Goal: Transaction & Acquisition: Purchase product/service

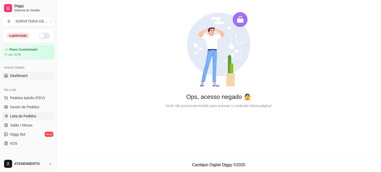
click at [23, 115] on span "Lista de Pedidos" at bounding box center [23, 116] width 26 height 5
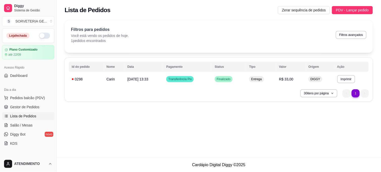
click at [39, 37] on button "button" at bounding box center [44, 36] width 11 height 6
click at [24, 100] on span "Pedidos balcão (PDV)" at bounding box center [27, 97] width 35 height 5
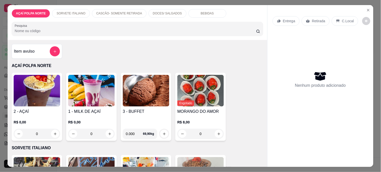
click at [33, 85] on img at bounding box center [37, 91] width 47 height 32
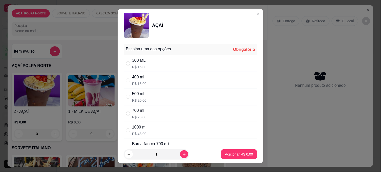
click at [133, 63] on div "300 ML" at bounding box center [139, 60] width 14 height 6
radio input "true"
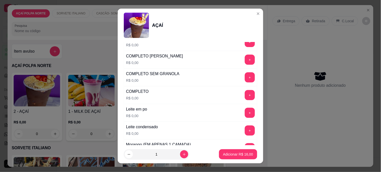
scroll to position [168, 0]
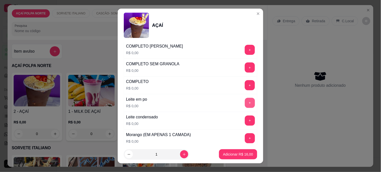
click at [245, 106] on button "+" at bounding box center [250, 103] width 10 height 10
click at [237, 152] on p "Adicionar R$ 16,00" at bounding box center [238, 154] width 30 height 5
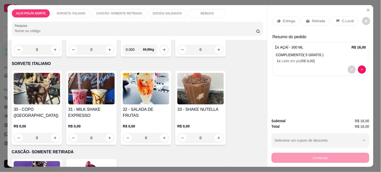
scroll to position [140, 0]
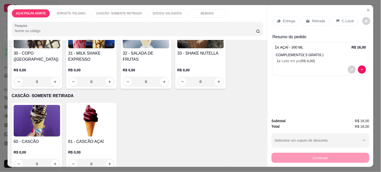
click at [44, 120] on img at bounding box center [37, 121] width 47 height 32
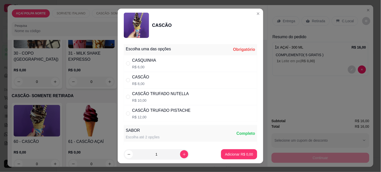
click at [144, 80] on div "CASCÃO" at bounding box center [140, 77] width 17 height 6
radio input "true"
click at [183, 155] on icon "increase-product-quantity" at bounding box center [185, 154] width 4 height 4
type input "2"
click at [238, 154] on p "Adicionar R$ 16,00" at bounding box center [238, 154] width 30 height 5
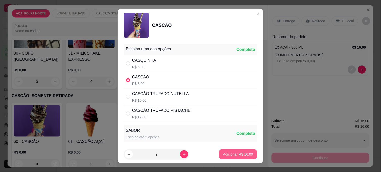
type input "2"
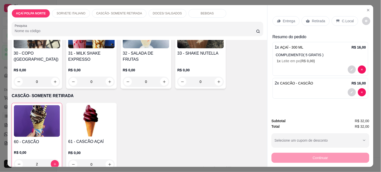
click at [348, 19] on p "C.Local" at bounding box center [348, 20] width 12 height 5
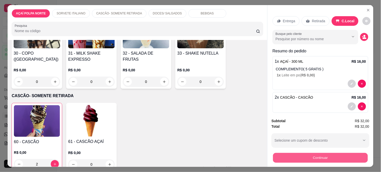
click at [310, 155] on button "Continuar" at bounding box center [320, 158] width 95 height 10
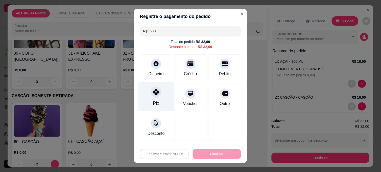
click at [155, 97] on div "Pix" at bounding box center [157, 97] width 36 height 30
type input "R$ 0,00"
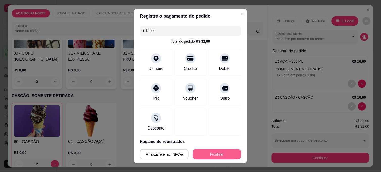
click at [218, 155] on button "Finalizar" at bounding box center [217, 154] width 48 height 10
type input "0"
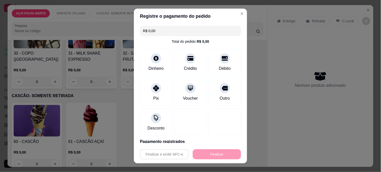
type input "-R$ 32,00"
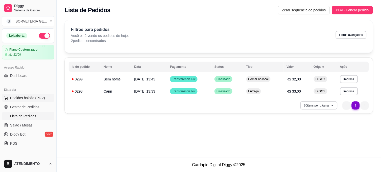
click at [33, 100] on span "Pedidos balcão (PDV)" at bounding box center [27, 97] width 35 height 5
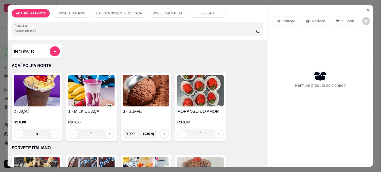
click at [32, 95] on img at bounding box center [37, 91] width 47 height 32
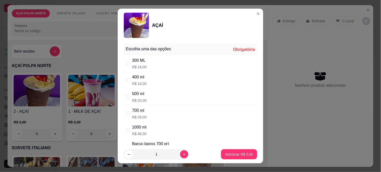
drag, startPoint x: 140, startPoint y: 77, endPoint x: 148, endPoint y: 80, distance: 7.8
click at [141, 78] on div "400 ml" at bounding box center [139, 77] width 14 height 6
radio input "true"
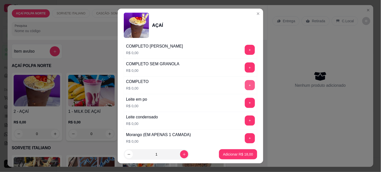
click at [245, 86] on button "+" at bounding box center [250, 85] width 10 height 10
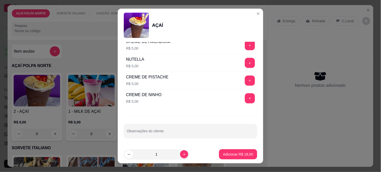
scroll to position [617, 0]
click at [245, 62] on button "+" at bounding box center [250, 63] width 10 height 10
click at [232, 155] on p "Adicionar R$ 23,00" at bounding box center [238, 154] width 30 height 5
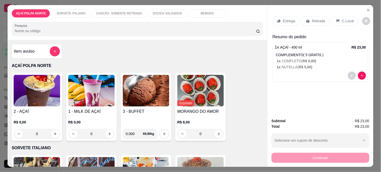
click at [40, 98] on img at bounding box center [37, 91] width 47 height 32
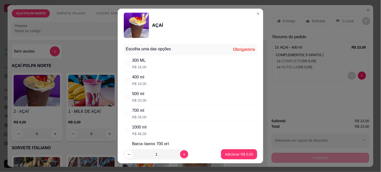
click at [141, 78] on div "400 ml" at bounding box center [139, 77] width 14 height 6
radio input "true"
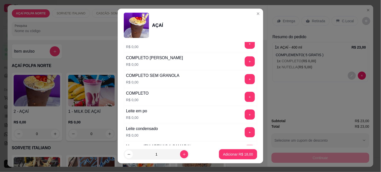
scroll to position [140, 0]
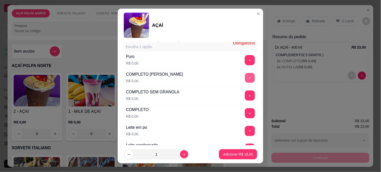
click at [245, 77] on button "+" at bounding box center [250, 78] width 10 height 10
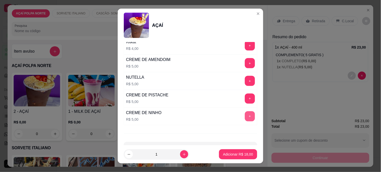
scroll to position [617, 0]
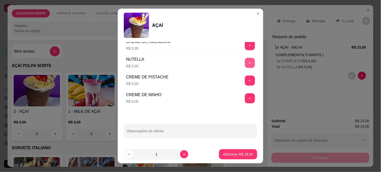
click at [245, 63] on button "+" at bounding box center [250, 63] width 10 height 10
click at [242, 152] on p "Adicionar R$ 23,00" at bounding box center [238, 154] width 29 height 5
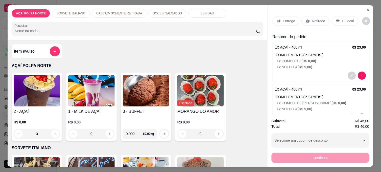
click at [316, 20] on p "Retirada" at bounding box center [318, 20] width 13 height 5
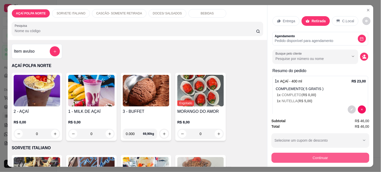
click at [319, 155] on button "Continuar" at bounding box center [321, 158] width 98 height 10
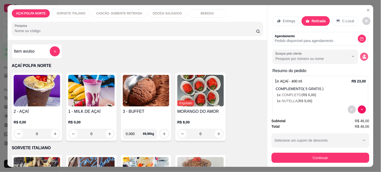
click at [363, 57] on icon "decrease-product-quantity" at bounding box center [365, 58] width 4 height 2
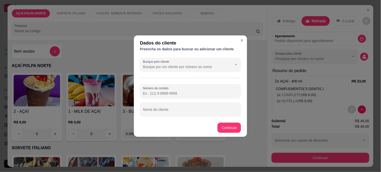
click at [192, 108] on div at bounding box center [190, 109] width 95 height 10
type input "ROMEU"
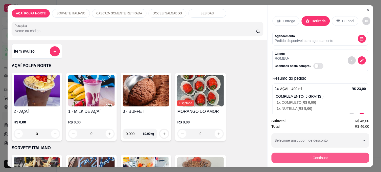
click at [316, 153] on button "Continuar" at bounding box center [321, 158] width 98 height 10
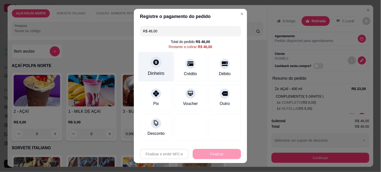
click at [155, 72] on div "Dinheiro" at bounding box center [156, 73] width 17 height 7
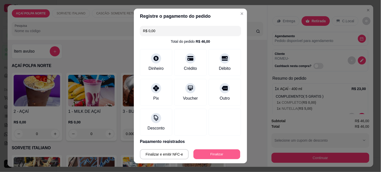
click at [207, 158] on button "Finalizar" at bounding box center [217, 154] width 47 height 10
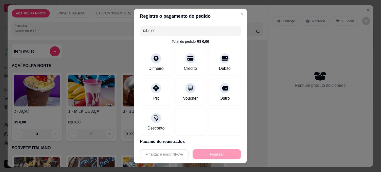
type input "-R$ 46,00"
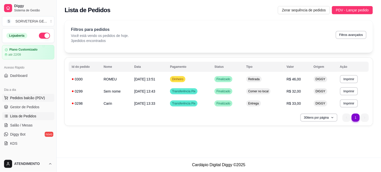
click at [30, 94] on button "Pedidos balcão (PDV)" at bounding box center [28, 98] width 52 height 8
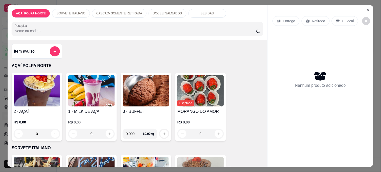
click at [45, 93] on img at bounding box center [37, 91] width 47 height 32
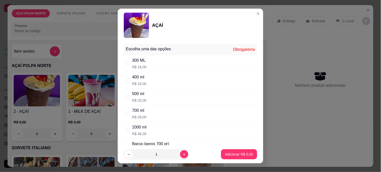
click at [138, 64] on p "R$ 16,00" at bounding box center [139, 66] width 14 height 5
radio input "true"
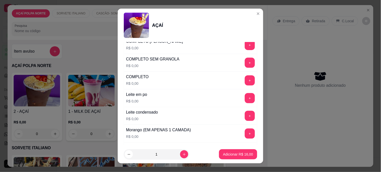
scroll to position [168, 0]
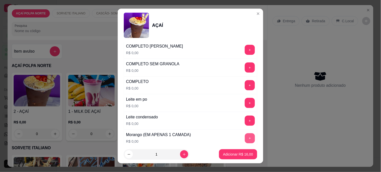
click at [245, 136] on button "+" at bounding box center [250, 138] width 10 height 10
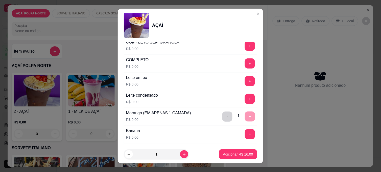
scroll to position [225, 0]
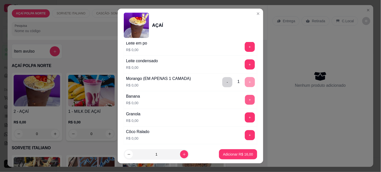
click at [245, 101] on button "+" at bounding box center [250, 100] width 10 height 10
click at [229, 151] on button "Adicionar R$ 16,00" at bounding box center [238, 154] width 38 height 10
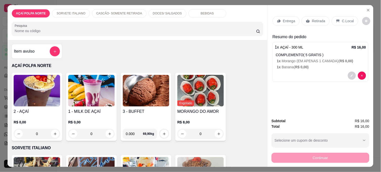
click at [347, 20] on p "C.Local" at bounding box center [348, 20] width 12 height 5
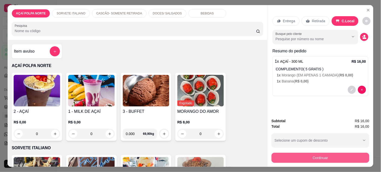
click at [314, 154] on button "Continuar" at bounding box center [321, 158] width 98 height 10
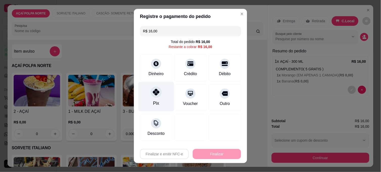
click at [157, 99] on div "Pix" at bounding box center [157, 97] width 36 height 30
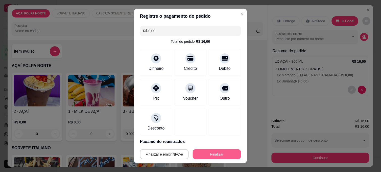
click at [212, 155] on button "Finalizar" at bounding box center [217, 154] width 48 height 10
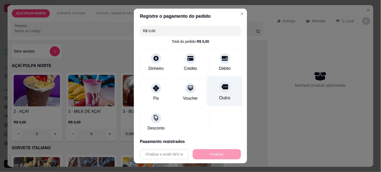
type input "-R$ 16,00"
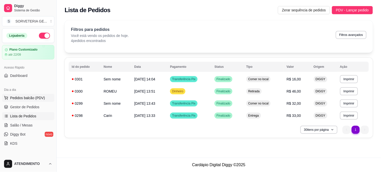
click at [27, 98] on span "Pedidos balcão (PDV)" at bounding box center [27, 97] width 35 height 5
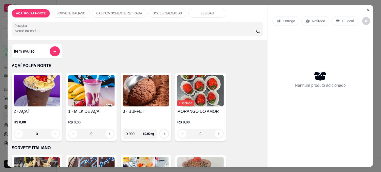
click at [52, 84] on img at bounding box center [37, 91] width 47 height 32
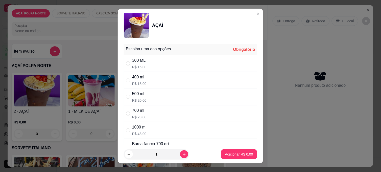
click at [137, 94] on div "500 ml" at bounding box center [139, 94] width 14 height 6
radio input "true"
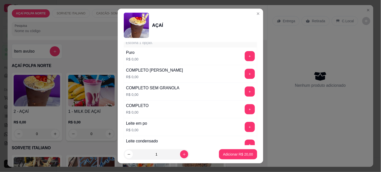
scroll to position [168, 0]
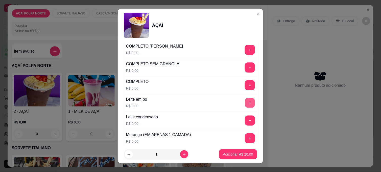
click at [245, 101] on button "+" at bounding box center [250, 103] width 10 height 10
click at [245, 122] on button "+" at bounding box center [250, 121] width 10 height 10
click at [245, 136] on button "+" at bounding box center [250, 138] width 10 height 10
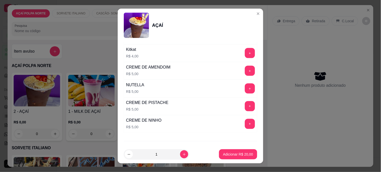
scroll to position [617, 0]
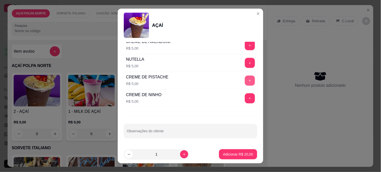
click at [245, 79] on button "+" at bounding box center [250, 81] width 10 height 10
click at [245, 64] on button "+" at bounding box center [250, 63] width 10 height 10
click at [240, 154] on p "Adicionar R$ 30,00" at bounding box center [238, 154] width 29 height 5
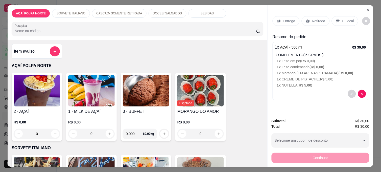
click at [355, 27] on div "Entrega Retirada C.Local" at bounding box center [321, 21] width 96 height 18
click at [349, 18] on p "C.Local" at bounding box center [348, 20] width 12 height 5
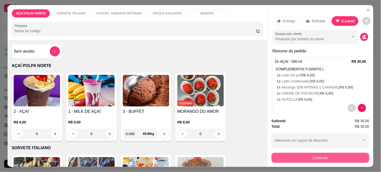
click at [310, 157] on button "Continuar" at bounding box center [321, 158] width 98 height 10
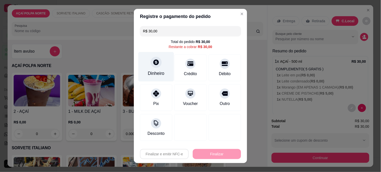
click at [151, 64] on div at bounding box center [156, 62] width 11 height 11
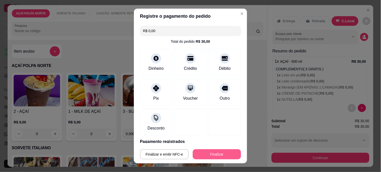
click at [223, 152] on button "Finalizar" at bounding box center [217, 154] width 48 height 10
type input "-R$ 30,00"
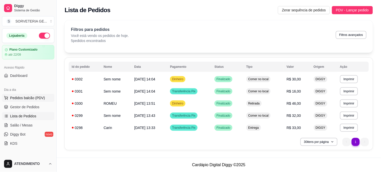
click at [32, 100] on span "Pedidos balcão (PDV)" at bounding box center [27, 97] width 35 height 5
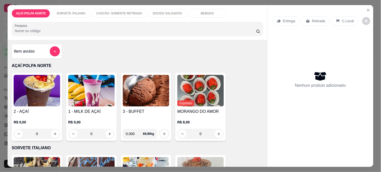
click at [32, 108] on h4 "2 - AÇAÍ" at bounding box center [37, 111] width 47 height 6
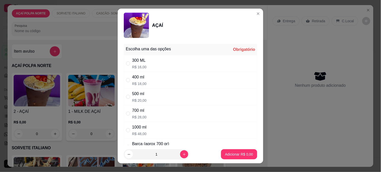
click at [157, 79] on div "400 ml R$ 18,00" at bounding box center [191, 80] width 134 height 17
radio input "true"
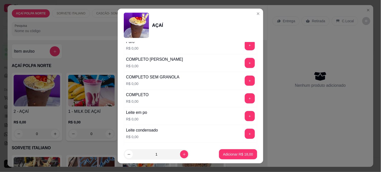
scroll to position [168, 0]
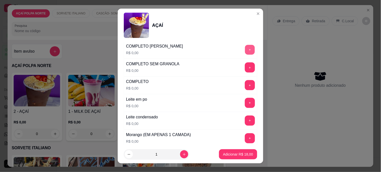
click at [245, 52] on button "+" at bounding box center [250, 50] width 10 height 10
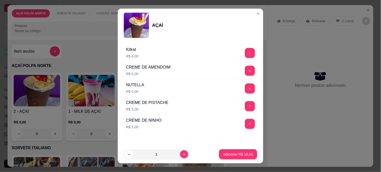
scroll to position [617, 0]
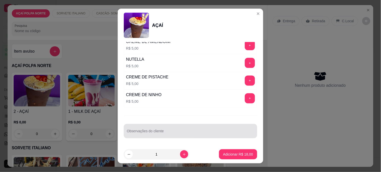
click at [184, 132] on input "Observações do cliente" at bounding box center [190, 132] width 127 height 5
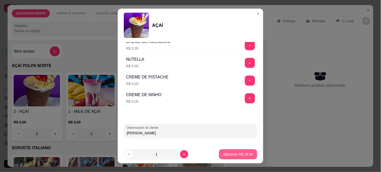
type input "[PERSON_NAME]"
click at [241, 153] on p "Adicionar R$ 18,00" at bounding box center [238, 154] width 29 height 5
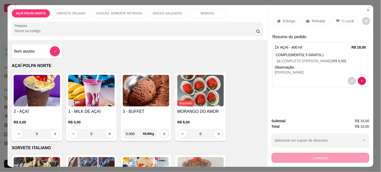
click at [53, 98] on img at bounding box center [37, 91] width 47 height 32
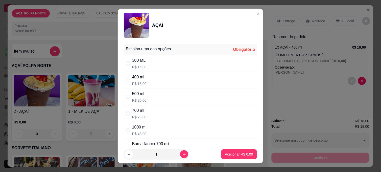
click at [174, 82] on div "400 ml R$ 18,00" at bounding box center [191, 80] width 134 height 17
radio input "true"
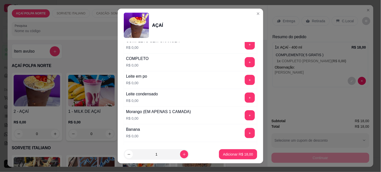
scroll to position [196, 0]
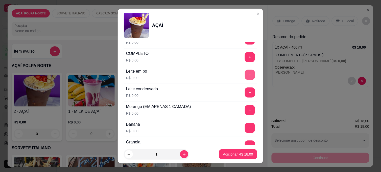
click at [245, 75] on button "+" at bounding box center [250, 75] width 10 height 10
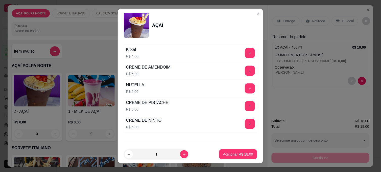
scroll to position [617, 0]
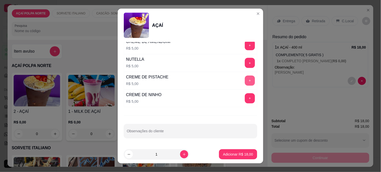
click at [245, 81] on button "+" at bounding box center [250, 81] width 10 height 10
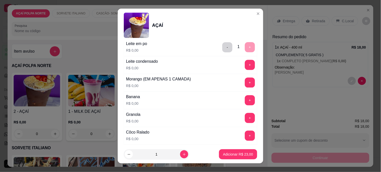
scroll to position [224, 0]
click at [245, 85] on button "+" at bounding box center [250, 83] width 10 height 10
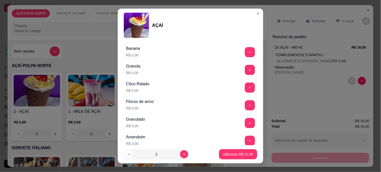
scroll to position [280, 0]
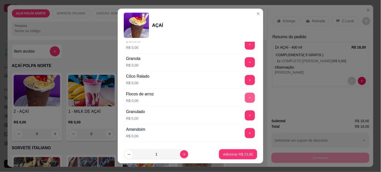
click at [245, 99] on button "+" at bounding box center [250, 98] width 10 height 10
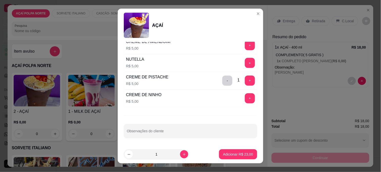
scroll to position [617, 0]
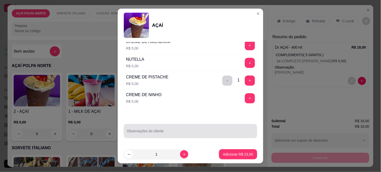
click at [170, 127] on div at bounding box center [190, 131] width 127 height 10
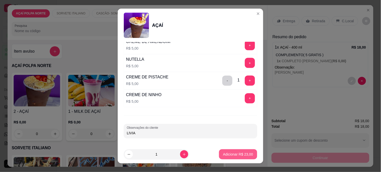
type input "LIVIA"
click at [241, 157] on button "Adicionar R$ 23,00" at bounding box center [238, 154] width 38 height 10
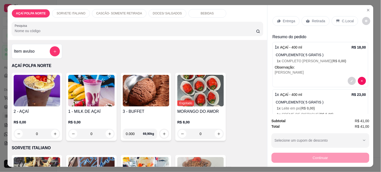
click at [35, 95] on img at bounding box center [37, 91] width 47 height 32
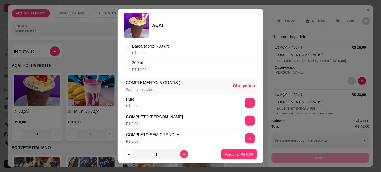
scroll to position [84, 0]
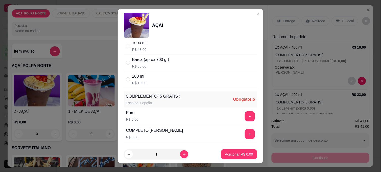
click at [181, 76] on div "200 ml R$ 10,00" at bounding box center [191, 79] width 134 height 17
radio input "true"
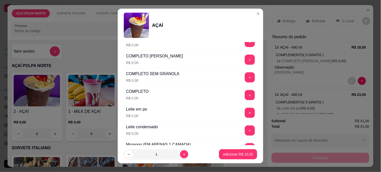
scroll to position [168, 0]
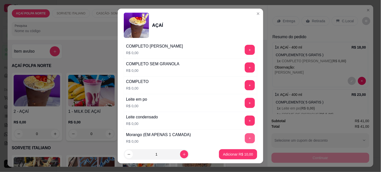
click at [245, 136] on button "+" at bounding box center [250, 138] width 10 height 10
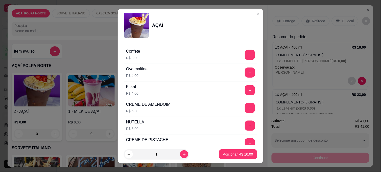
scroll to position [562, 0]
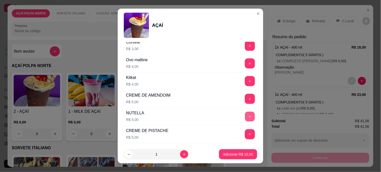
click at [245, 119] on button "+" at bounding box center [250, 117] width 10 height 10
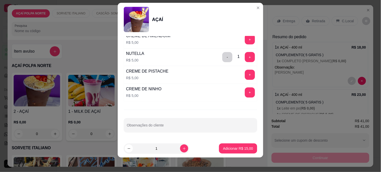
scroll to position [8, 0]
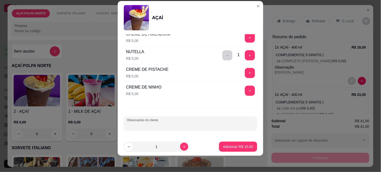
click at [162, 125] on input "Observações do cliente" at bounding box center [190, 125] width 127 height 5
type input "MONIZE"
click at [236, 146] on p "Adicionar R$ 15,00" at bounding box center [238, 146] width 29 height 5
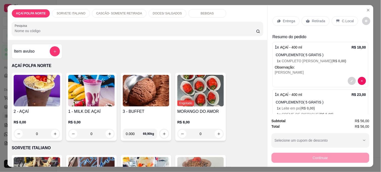
scroll to position [28, 0]
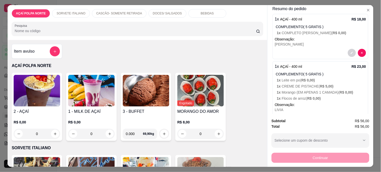
click at [41, 105] on div "2 - AÇAÍ R$ 0,00 0" at bounding box center [37, 107] width 51 height 68
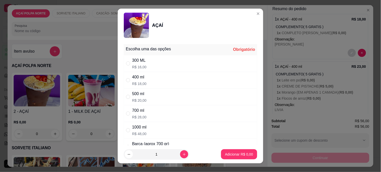
click at [170, 62] on div "300 ML R$ 16,00" at bounding box center [191, 63] width 134 height 17
radio input "true"
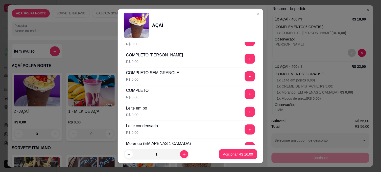
scroll to position [168, 0]
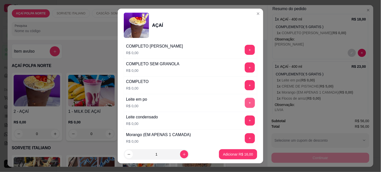
click at [245, 104] on button "+" at bounding box center [250, 103] width 10 height 10
click at [245, 122] on button "+" at bounding box center [250, 121] width 10 height 10
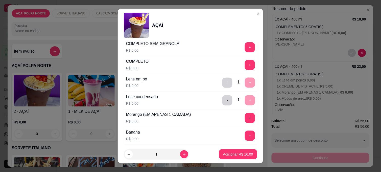
scroll to position [196, 0]
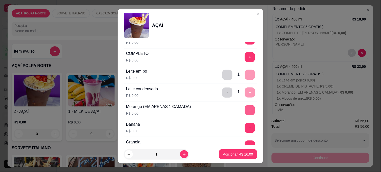
click at [245, 109] on button "+" at bounding box center [250, 110] width 10 height 10
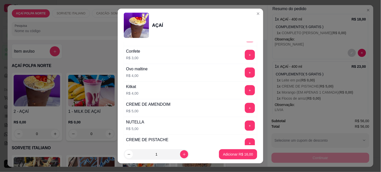
scroll to position [590, 0]
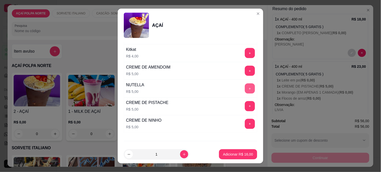
click at [245, 90] on button "+" at bounding box center [250, 88] width 10 height 10
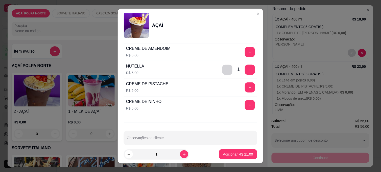
scroll to position [617, 0]
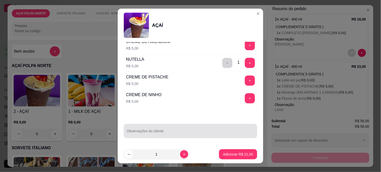
click at [160, 129] on div at bounding box center [190, 131] width 127 height 10
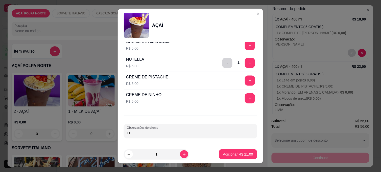
type input "E"
type input "HELOIZA"
click at [239, 154] on p "Adicionar R$ 21,00" at bounding box center [238, 154] width 30 height 5
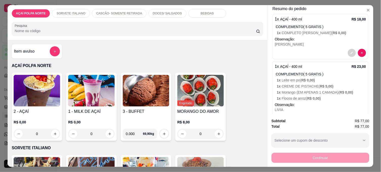
click at [34, 91] on img at bounding box center [37, 91] width 47 height 32
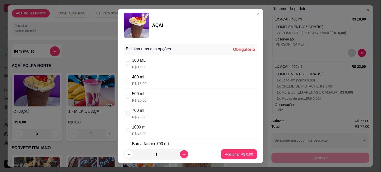
drag, startPoint x: 140, startPoint y: 61, endPoint x: 144, endPoint y: 62, distance: 3.9
click at [141, 61] on div "300 ML" at bounding box center [139, 60] width 14 height 6
radio input "true"
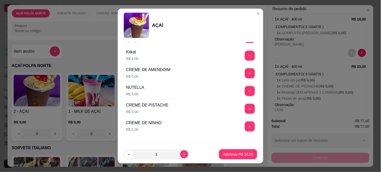
scroll to position [590, 0]
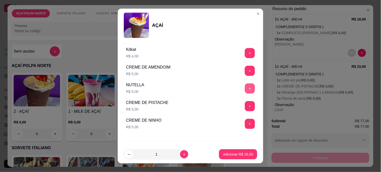
click at [245, 90] on button "+" at bounding box center [250, 88] width 10 height 10
click at [245, 126] on button "+" at bounding box center [250, 124] width 10 height 10
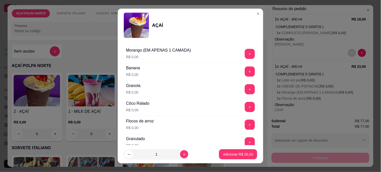
scroll to position [225, 0]
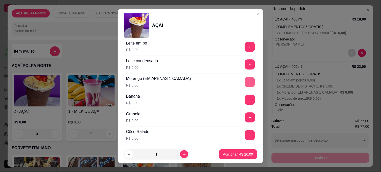
click at [245, 83] on button "+" at bounding box center [250, 82] width 10 height 10
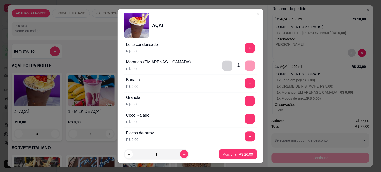
scroll to position [281, 0]
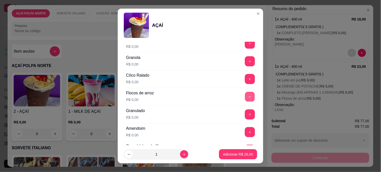
click at [245, 97] on button "+" at bounding box center [250, 97] width 10 height 10
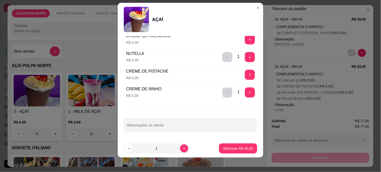
scroll to position [8, 0]
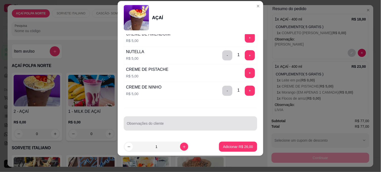
click at [158, 122] on div at bounding box center [190, 123] width 127 height 10
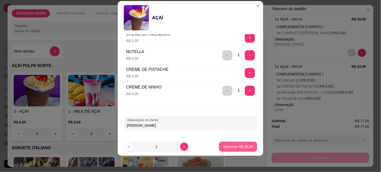
type input "[PERSON_NAME]"
click at [246, 147] on p "Adicionar R$ 26,00" at bounding box center [238, 146] width 29 height 5
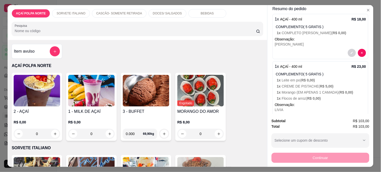
click at [35, 102] on img at bounding box center [37, 91] width 47 height 32
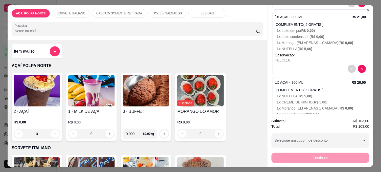
scroll to position [225, 0]
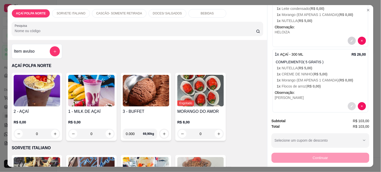
click at [351, 105] on icon "decrease-product-quantity" at bounding box center [352, 106] width 2 height 2
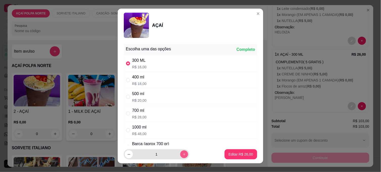
click at [183, 155] on icon "increase-product-quantity" at bounding box center [185, 154] width 4 height 4
type input "2"
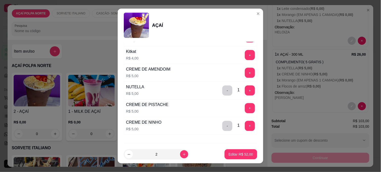
scroll to position [617, 0]
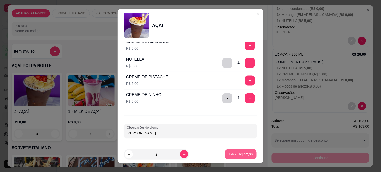
click at [238, 155] on p "Editar R$ 52,00" at bounding box center [241, 154] width 24 height 5
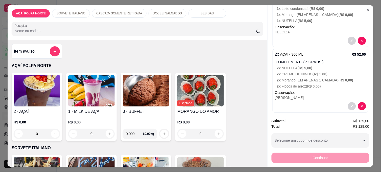
click at [36, 110] on h4 "2 - AÇAÍ" at bounding box center [37, 111] width 47 height 6
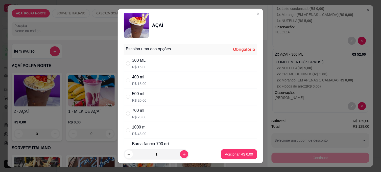
click at [142, 64] on p "R$ 16,00" at bounding box center [139, 66] width 14 height 5
radio input "true"
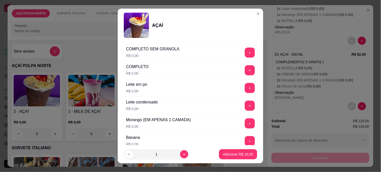
scroll to position [196, 0]
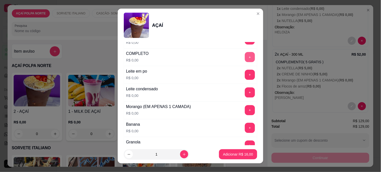
click at [245, 57] on button "+" at bounding box center [250, 57] width 10 height 10
click at [243, 156] on p "Adicionar R$ 16,00" at bounding box center [238, 154] width 29 height 5
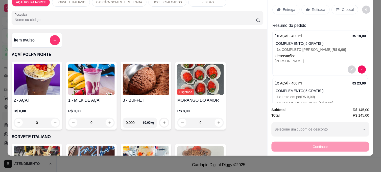
scroll to position [0, 0]
click at [345, 7] on p "C.Local" at bounding box center [348, 9] width 12 height 5
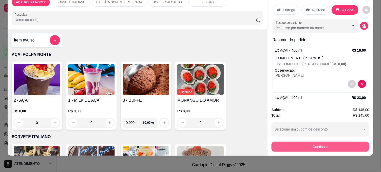
click at [340, 142] on button "Continuar" at bounding box center [321, 147] width 98 height 10
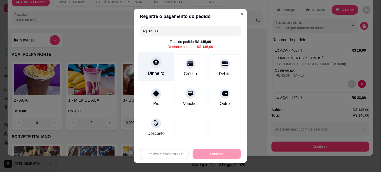
click at [150, 68] on div "Dinheiro" at bounding box center [157, 67] width 36 height 30
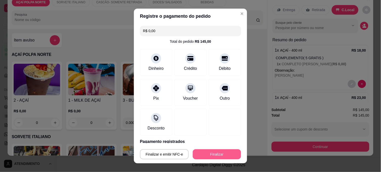
click at [229, 154] on button "Finalizar" at bounding box center [217, 154] width 48 height 10
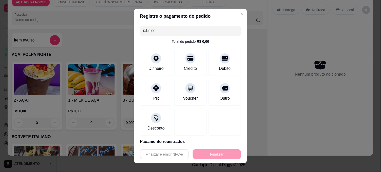
type input "-R$ 145,00"
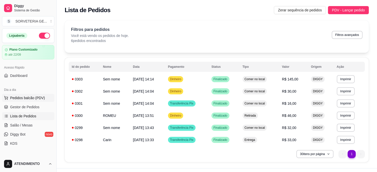
click at [40, 97] on span "Pedidos balcão (PDV)" at bounding box center [27, 97] width 35 height 5
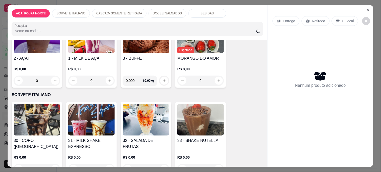
scroll to position [56, 0]
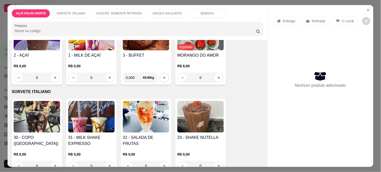
click at [199, 121] on img at bounding box center [201, 117] width 47 height 32
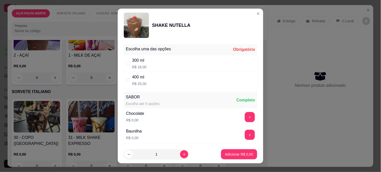
click at [202, 63] on div "300 ml R$ 18,00" at bounding box center [191, 63] width 134 height 17
radio input "true"
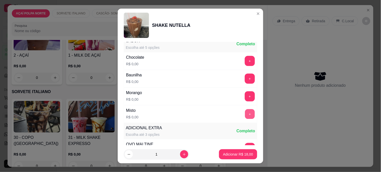
click at [245, 113] on button "+" at bounding box center [250, 114] width 10 height 10
click at [247, 156] on button "Adicionar R$ 18,00" at bounding box center [238, 154] width 37 height 10
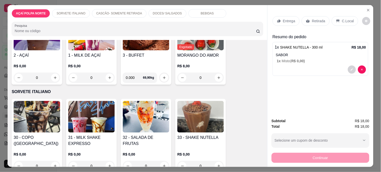
click at [349, 18] on p "C.Local" at bounding box center [348, 20] width 12 height 5
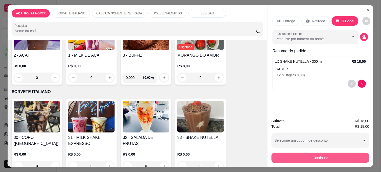
click at [341, 155] on button "Continuar" at bounding box center [321, 158] width 98 height 10
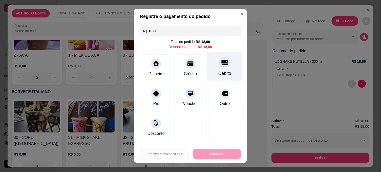
click at [219, 70] on div "Débito" at bounding box center [225, 73] width 13 height 7
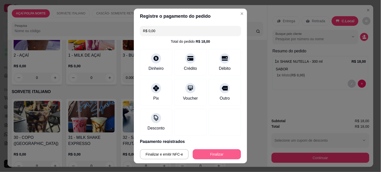
click at [214, 155] on button "Finalizar" at bounding box center [217, 154] width 48 height 10
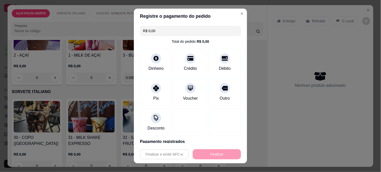
type input "-R$ 18,00"
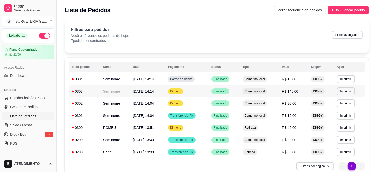
click at [125, 89] on td "Sem nome" at bounding box center [115, 91] width 30 height 12
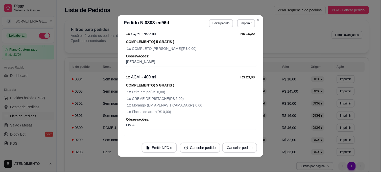
scroll to position [84, 0]
click at [214, 21] on button "Editar pedido" at bounding box center [221, 23] width 24 height 8
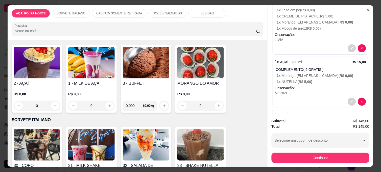
scroll to position [168, 0]
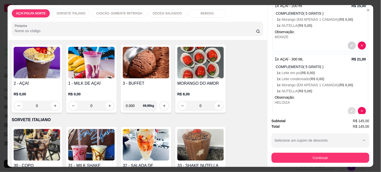
click at [348, 107] on button "decrease-product-quantity" at bounding box center [352, 111] width 8 height 8
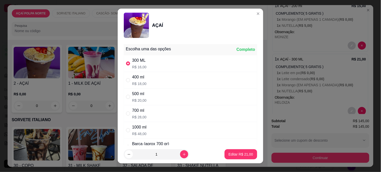
click at [139, 77] on div "400 ml" at bounding box center [139, 77] width 14 height 6
radio input "false"
radio input "true"
click at [243, 153] on p "Editar R$ 23,00" at bounding box center [241, 154] width 25 height 5
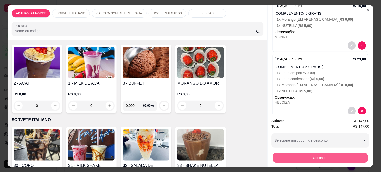
click at [319, 157] on button "Continuar" at bounding box center [320, 158] width 95 height 10
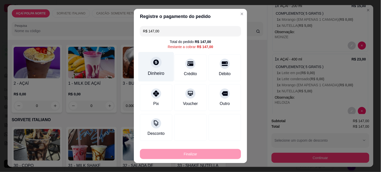
click at [151, 71] on div "Dinheiro" at bounding box center [156, 73] width 17 height 7
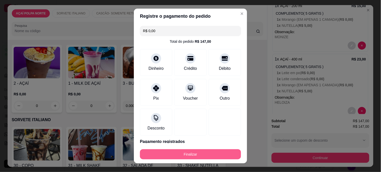
click at [221, 157] on button "Finalizar" at bounding box center [190, 154] width 101 height 10
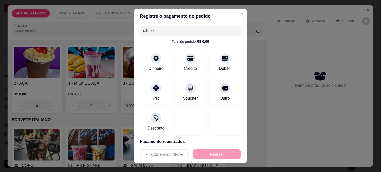
type input "-R$ 147,00"
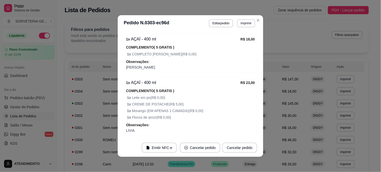
scroll to position [90, 0]
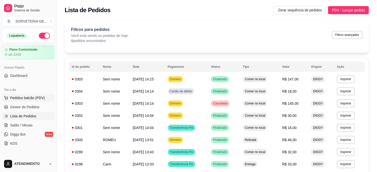
click at [32, 97] on span "Pedidos balcão (PDV)" at bounding box center [27, 97] width 35 height 5
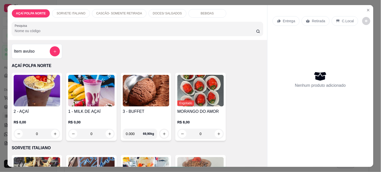
click at [143, 88] on img at bounding box center [146, 91] width 47 height 32
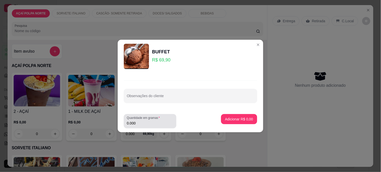
click at [146, 124] on input "0.000" at bounding box center [150, 123] width 47 height 5
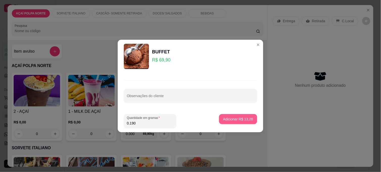
type input "0.190"
click at [240, 119] on p "Adicionar R$ 13,28" at bounding box center [238, 119] width 29 height 5
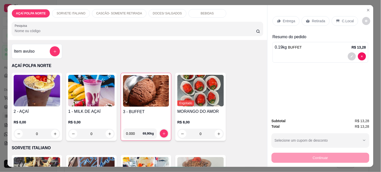
click at [342, 18] on p "C.Local" at bounding box center [348, 20] width 12 height 5
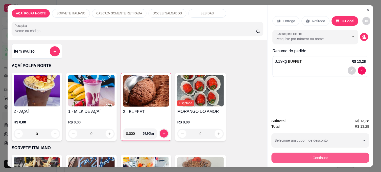
click at [335, 158] on button "Continuar" at bounding box center [321, 158] width 98 height 10
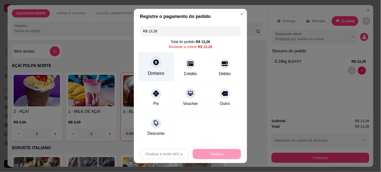
click at [148, 70] on div "Dinheiro" at bounding box center [156, 73] width 17 height 7
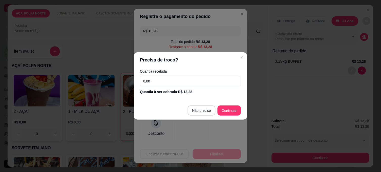
click at [162, 79] on input "0,00" at bounding box center [190, 81] width 101 height 10
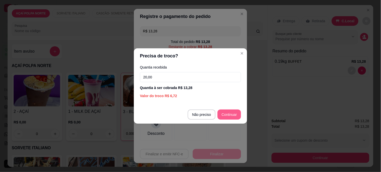
type input "20,00"
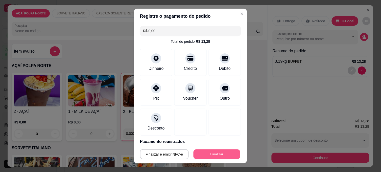
click at [227, 150] on button "Finalizar" at bounding box center [217, 154] width 47 height 10
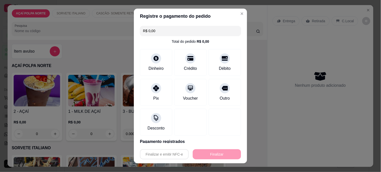
type input "-R$ 13,28"
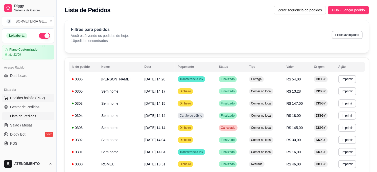
click at [29, 96] on span "Pedidos balcão (PDV)" at bounding box center [27, 97] width 35 height 5
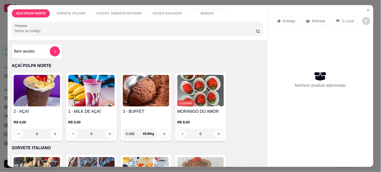
click at [38, 94] on img at bounding box center [37, 91] width 47 height 32
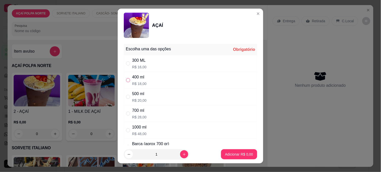
click at [126, 81] on input "" at bounding box center [128, 80] width 4 height 4
radio input "true"
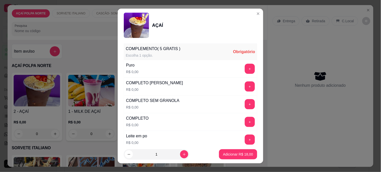
scroll to position [140, 0]
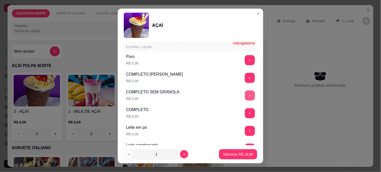
click at [245, 96] on button "+" at bounding box center [250, 96] width 10 height 10
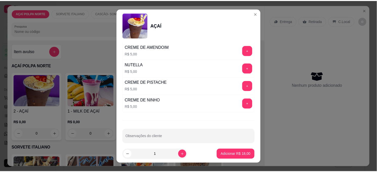
scroll to position [589, 0]
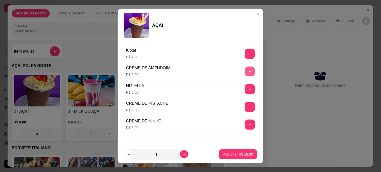
click at [245, 71] on button "+" at bounding box center [250, 72] width 10 height 10
click at [238, 152] on p "Adicionar R$ 23,00" at bounding box center [238, 154] width 30 height 5
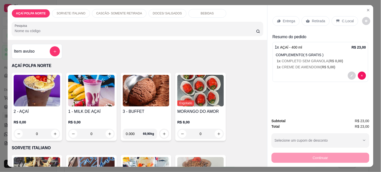
click at [342, 20] on p "C.Local" at bounding box center [348, 20] width 12 height 5
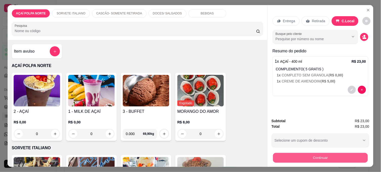
click at [307, 157] on button "Continuar" at bounding box center [320, 158] width 95 height 10
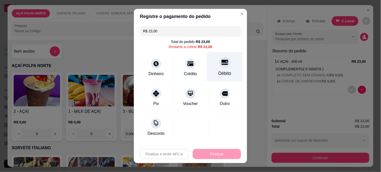
click at [219, 70] on div "Débito" at bounding box center [225, 73] width 13 height 7
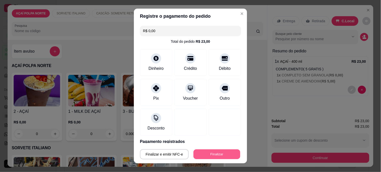
click at [214, 153] on button "Finalizar" at bounding box center [217, 154] width 47 height 10
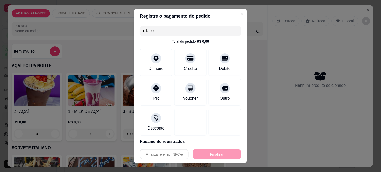
type input "-R$ 23,00"
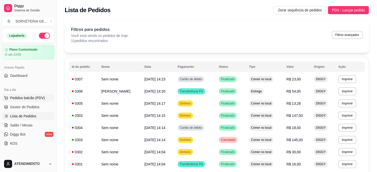
click at [34, 97] on span "Pedidos balcão (PDV)" at bounding box center [27, 97] width 35 height 5
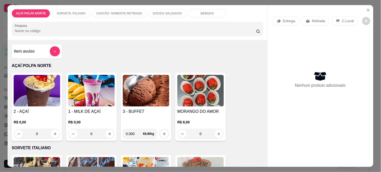
click at [209, 91] on img at bounding box center [201, 91] width 47 height 32
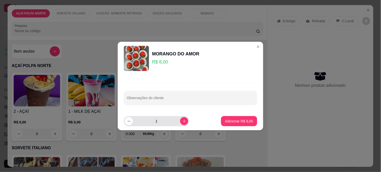
click at [180, 121] on button "increase-product-quantity" at bounding box center [184, 121] width 8 height 8
type input "4"
click at [238, 123] on p "Adicionar R$ 32,00" at bounding box center [238, 121] width 30 height 5
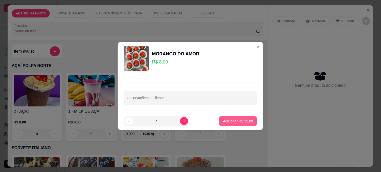
type input "4"
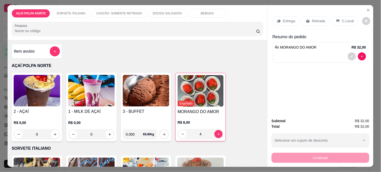
click at [342, 18] on p "C.Local" at bounding box center [348, 20] width 12 height 5
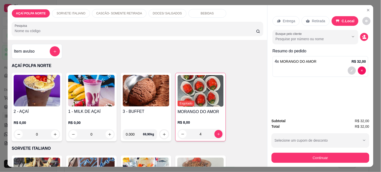
click at [320, 18] on p "Retirada" at bounding box center [318, 20] width 13 height 5
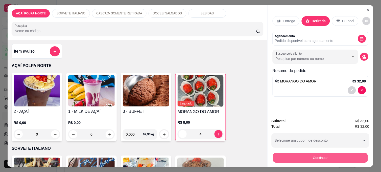
click at [328, 159] on button "Continuar" at bounding box center [320, 158] width 95 height 10
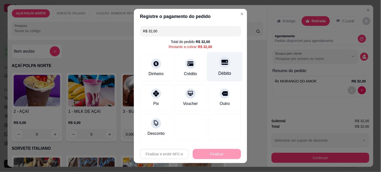
click at [219, 74] on div "Débito" at bounding box center [225, 73] width 13 height 7
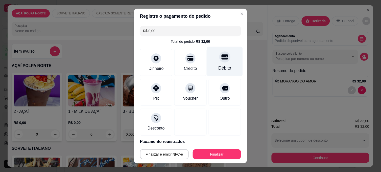
type input "R$ 0,00"
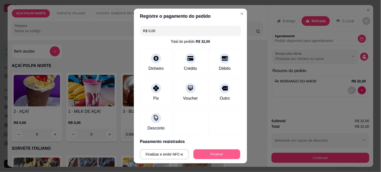
click at [216, 153] on button "Finalizar" at bounding box center [217, 154] width 47 height 10
type input "0"
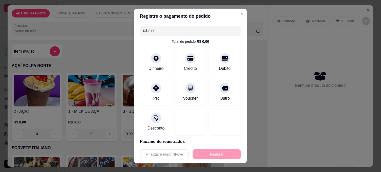
type input "-R$ 32,00"
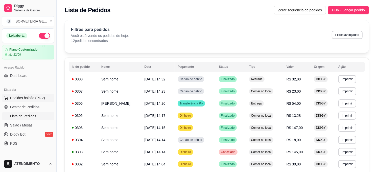
click at [34, 94] on button "Pedidos balcão (PDV)" at bounding box center [28, 98] width 52 height 8
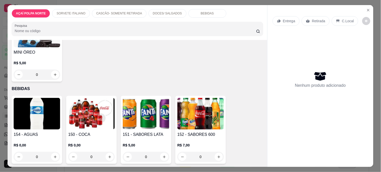
scroll to position [421, 0]
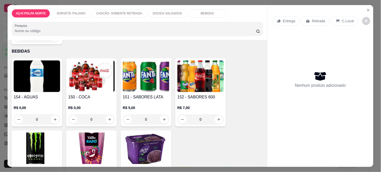
click at [27, 100] on div "R$ 0,00 0" at bounding box center [37, 112] width 47 height 24
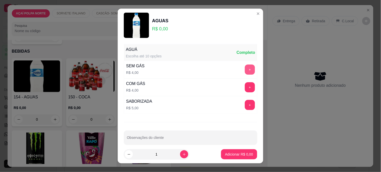
click at [245, 70] on button "+" at bounding box center [250, 69] width 10 height 10
click at [183, 154] on icon "increase-product-quantity" at bounding box center [185, 154] width 4 height 4
type input "2"
click at [231, 155] on p "Adicionar R$ 8,00" at bounding box center [239, 154] width 28 height 5
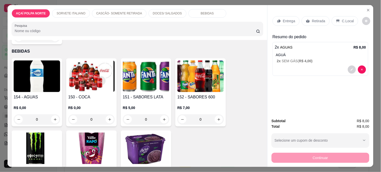
click at [337, 19] on icon at bounding box center [338, 21] width 4 height 4
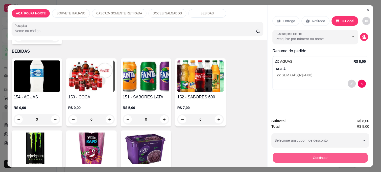
click at [355, 158] on button "Continuar" at bounding box center [320, 158] width 95 height 10
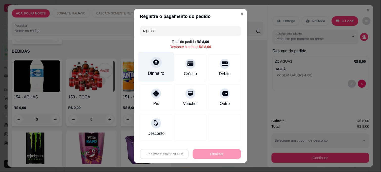
click at [156, 72] on div "Dinheiro" at bounding box center [156, 73] width 17 height 7
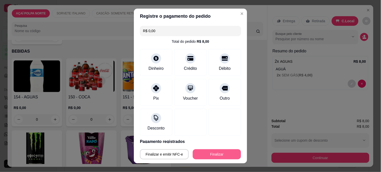
click at [229, 152] on button "Finalizar" at bounding box center [217, 154] width 48 height 10
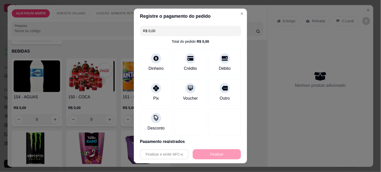
type input "-R$ 8,00"
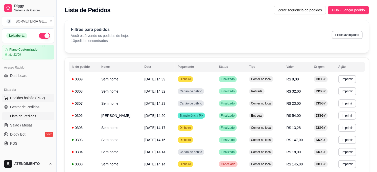
click at [41, 98] on span "Pedidos balcão (PDV)" at bounding box center [27, 97] width 35 height 5
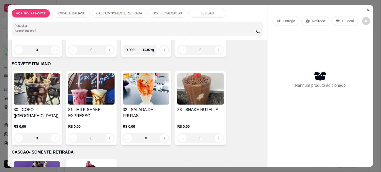
scroll to position [84, 0]
click at [147, 91] on img at bounding box center [146, 89] width 47 height 32
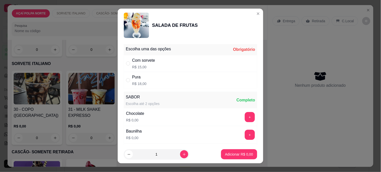
click at [168, 59] on div "Com sorvete R$ 15,00" at bounding box center [191, 63] width 134 height 17
radio input "true"
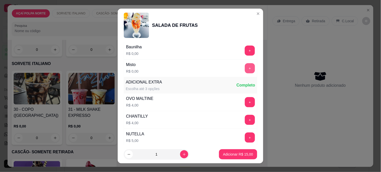
click at [245, 69] on button "+" at bounding box center [250, 68] width 10 height 10
click at [243, 155] on p "Adicionar R$ 15,00" at bounding box center [238, 154] width 30 height 5
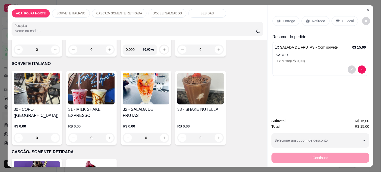
click at [38, 98] on img at bounding box center [37, 89] width 47 height 32
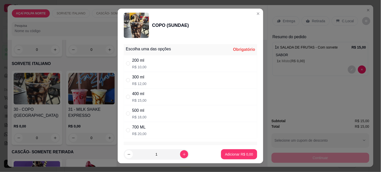
click at [154, 113] on div "500 ml R$ 18,00" at bounding box center [191, 113] width 134 height 17
radio input "true"
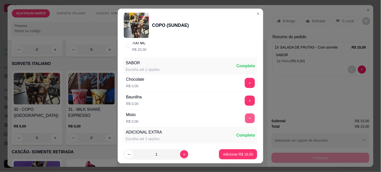
click at [245, 119] on button "+" at bounding box center [250, 119] width 10 height 10
click at [242, 156] on p "Adicionar R$ 18,00" at bounding box center [238, 154] width 30 height 5
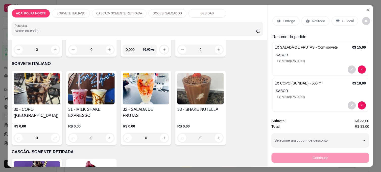
click at [347, 18] on p "C.Local" at bounding box center [348, 20] width 12 height 5
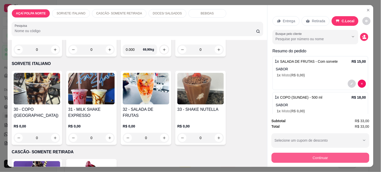
click at [337, 155] on button "Continuar" at bounding box center [321, 158] width 98 height 10
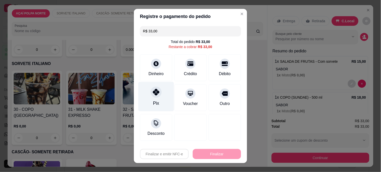
click at [154, 93] on icon at bounding box center [156, 92] width 7 height 7
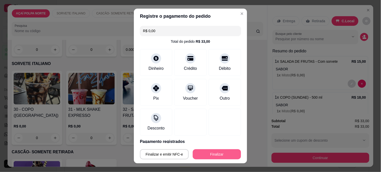
click at [209, 152] on button "Finalizar" at bounding box center [217, 154] width 48 height 10
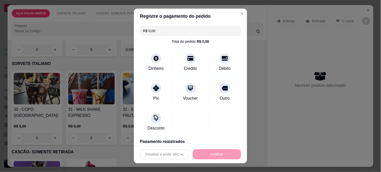
type input "-R$ 33,00"
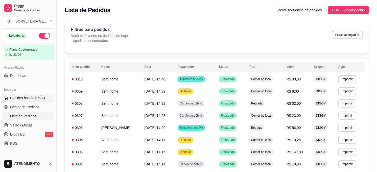
click at [35, 97] on span "Pedidos balcão (PDV)" at bounding box center [27, 97] width 35 height 5
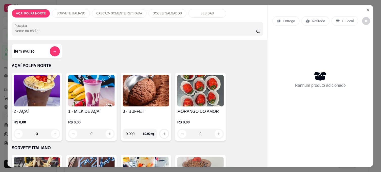
click at [34, 95] on img at bounding box center [37, 91] width 47 height 32
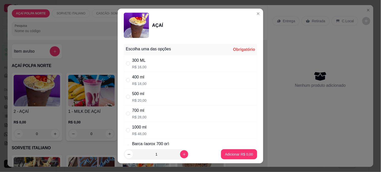
click at [158, 96] on div "500 ml R$ 20,00" at bounding box center [191, 97] width 134 height 17
radio input "true"
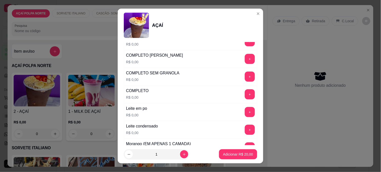
scroll to position [168, 0]
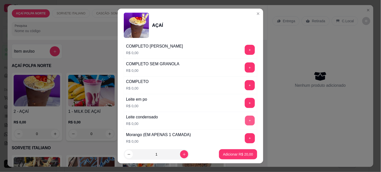
click at [245, 120] on button "+" at bounding box center [250, 121] width 10 height 10
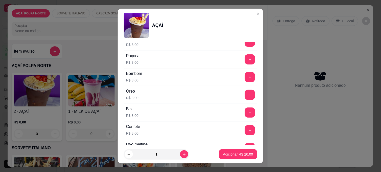
scroll to position [617, 0]
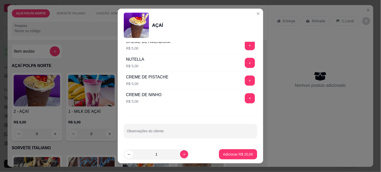
click at [245, 98] on button "+" at bounding box center [250, 98] width 10 height 10
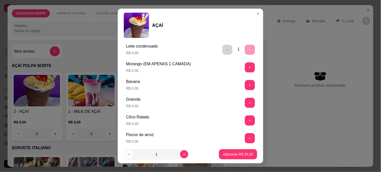
scroll to position [224, 0]
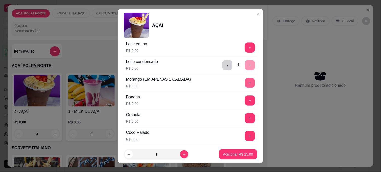
click at [245, 85] on button "+" at bounding box center [250, 83] width 10 height 10
click at [237, 152] on p "Adicionar R$ 25,00" at bounding box center [238, 154] width 29 height 5
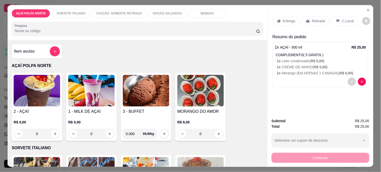
click at [28, 98] on img at bounding box center [37, 91] width 47 height 32
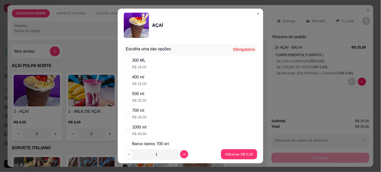
click at [145, 79] on div "400 ml R$ 18,00" at bounding box center [191, 80] width 134 height 17
radio input "true"
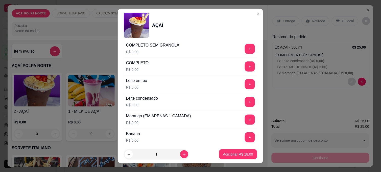
scroll to position [196, 0]
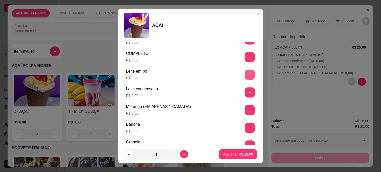
click at [245, 77] on button "+" at bounding box center [250, 75] width 10 height 10
click at [245, 94] on button "+" at bounding box center [250, 92] width 10 height 10
click at [245, 113] on button "+" at bounding box center [250, 110] width 10 height 10
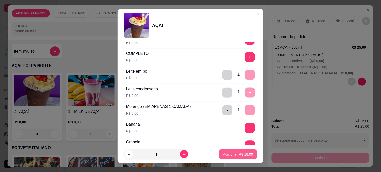
click at [236, 154] on p "Adicionar R$ 18,00" at bounding box center [238, 154] width 30 height 5
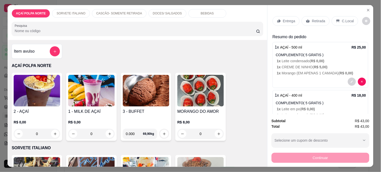
click at [346, 18] on p "C.Local" at bounding box center [348, 20] width 12 height 5
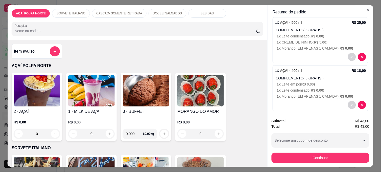
scroll to position [43, 0]
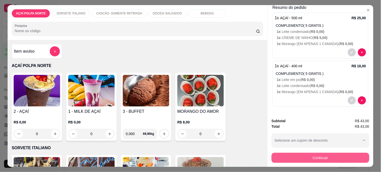
click at [329, 158] on button "Continuar" at bounding box center [321, 158] width 98 height 10
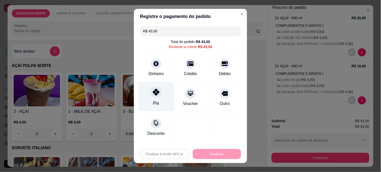
click at [159, 97] on div "Pix" at bounding box center [157, 97] width 36 height 30
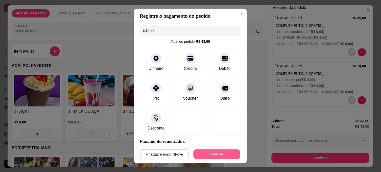
click at [209, 154] on button "Finalizar" at bounding box center [217, 154] width 47 height 10
type input "-R$ 43,00"
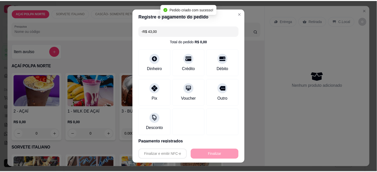
scroll to position [0, 0]
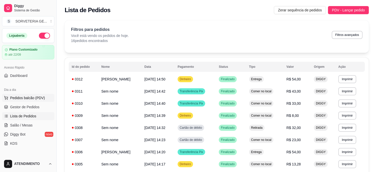
click at [39, 97] on span "Pedidos balcão (PDV)" at bounding box center [27, 97] width 35 height 5
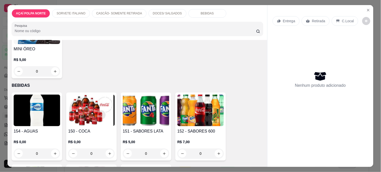
scroll to position [393, 0]
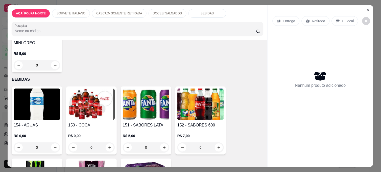
click at [56, 109] on img at bounding box center [37, 105] width 47 height 32
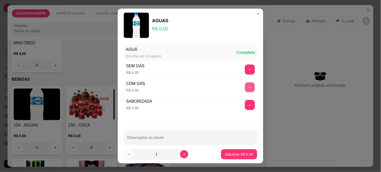
click at [245, 87] on button "+" at bounding box center [250, 87] width 10 height 10
click at [238, 157] on button "Adicionar R$ 4,00" at bounding box center [239, 154] width 36 height 10
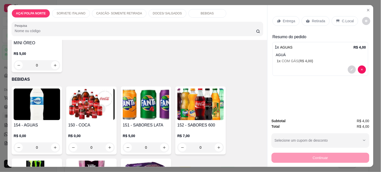
click at [342, 20] on p "C.Local" at bounding box center [348, 20] width 12 height 5
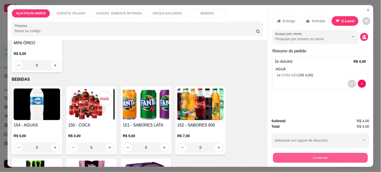
click at [342, 153] on button "Continuar" at bounding box center [320, 158] width 95 height 10
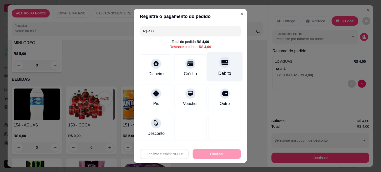
click at [220, 72] on div "Débito" at bounding box center [225, 73] width 13 height 7
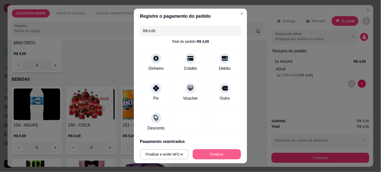
click at [217, 154] on button "Finalizar" at bounding box center [217, 154] width 48 height 10
type input "-R$ 4,00"
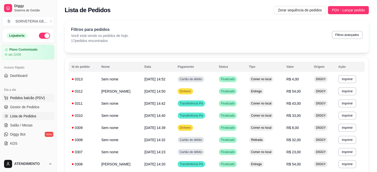
click at [42, 98] on span "Pedidos balcão (PDV)" at bounding box center [27, 97] width 35 height 5
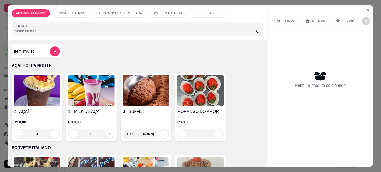
click at [52, 98] on img at bounding box center [37, 91] width 47 height 32
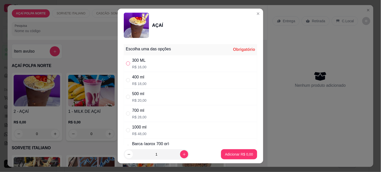
click at [127, 64] on input "" at bounding box center [128, 63] width 4 height 4
radio input "true"
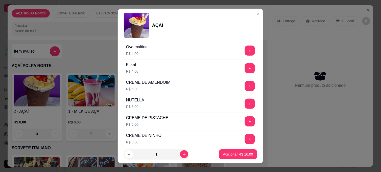
scroll to position [590, 0]
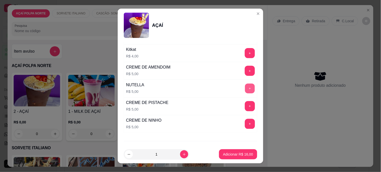
click at [245, 90] on button "+" at bounding box center [250, 89] width 10 height 10
click at [235, 154] on p "Adicionar R$ 21,00" at bounding box center [238, 154] width 30 height 5
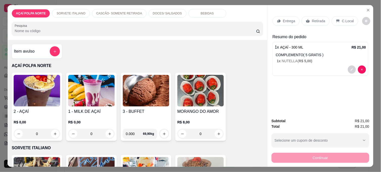
click at [32, 103] on img at bounding box center [37, 91] width 47 height 32
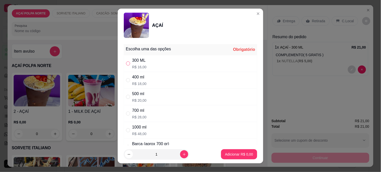
click at [126, 65] on input "" at bounding box center [128, 63] width 4 height 4
radio input "true"
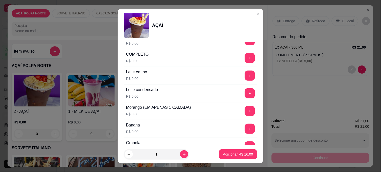
scroll to position [196, 0]
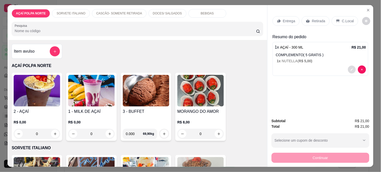
click at [351, 69] on icon "decrease-product-quantity" at bounding box center [352, 69] width 3 height 3
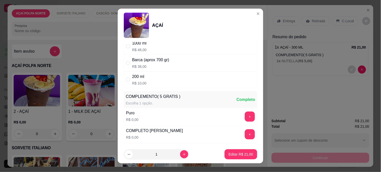
scroll to position [140, 0]
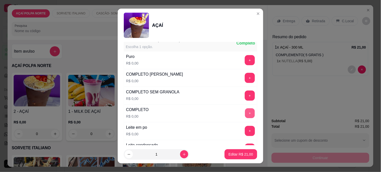
click at [245, 113] on button "+" at bounding box center [250, 113] width 10 height 10
click at [183, 152] on icon "increase-product-quantity" at bounding box center [185, 154] width 4 height 4
type input "2"
click at [234, 152] on p "Editar R$ 42,00" at bounding box center [241, 154] width 24 height 5
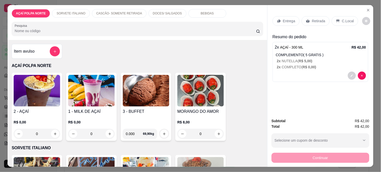
click at [36, 95] on img at bounding box center [37, 91] width 47 height 32
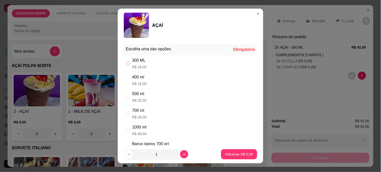
click at [126, 62] on input "" at bounding box center [128, 63] width 4 height 4
radio input "true"
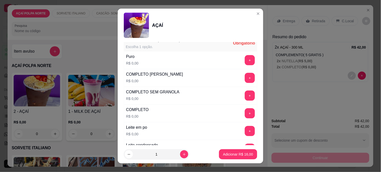
scroll to position [168, 0]
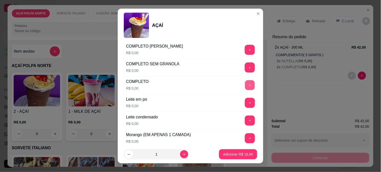
click at [245, 85] on button "+" at bounding box center [250, 85] width 10 height 10
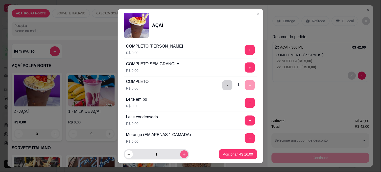
click at [183, 152] on icon "increase-product-quantity" at bounding box center [185, 154] width 4 height 4
type input "2"
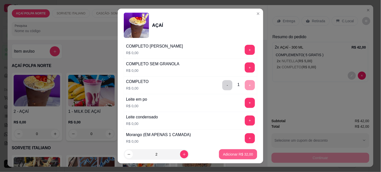
click at [231, 153] on p "Adicionar R$ 32,00" at bounding box center [238, 154] width 30 height 5
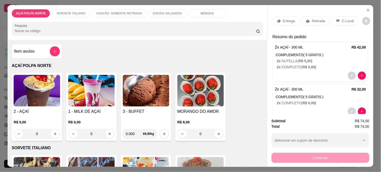
drag, startPoint x: 351, startPoint y: 18, endPoint x: 345, endPoint y: 20, distance: 6.6
click at [351, 18] on div "C.Local" at bounding box center [345, 21] width 27 height 10
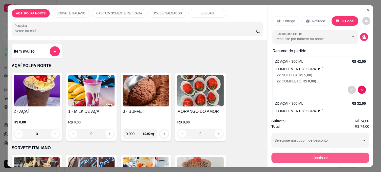
click at [324, 154] on button "Continuar" at bounding box center [321, 158] width 98 height 10
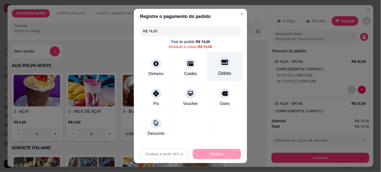
click at [220, 72] on div "Débito" at bounding box center [225, 73] width 13 height 7
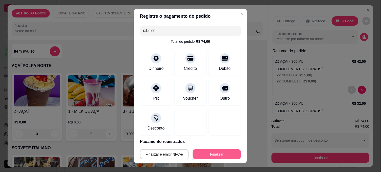
click at [214, 154] on button "Finalizar" at bounding box center [217, 154] width 48 height 10
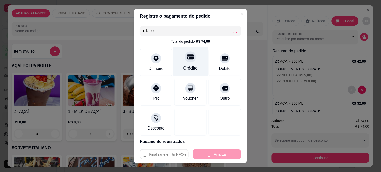
type input "-R$ 74,00"
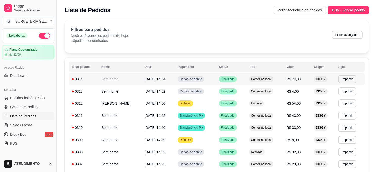
click at [167, 82] on td "[DATE] 14:54" at bounding box center [158, 79] width 33 height 12
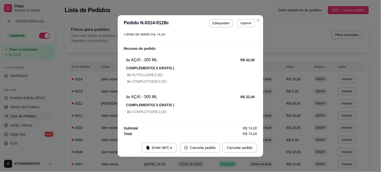
scroll to position [58, 0]
click at [223, 23] on button "Editar pedido" at bounding box center [221, 23] width 24 height 8
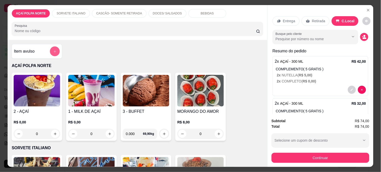
click at [53, 50] on icon "add-separate-item" at bounding box center [55, 52] width 4 height 4
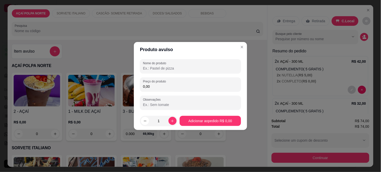
click at [176, 86] on input "0,00" at bounding box center [190, 86] width 95 height 5
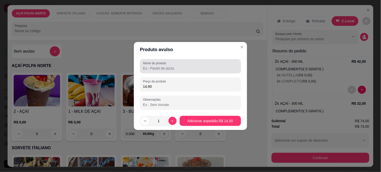
type input "14,90"
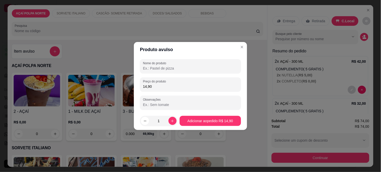
click at [182, 68] on input "Nome do produto" at bounding box center [190, 68] width 95 height 5
type input "picole"
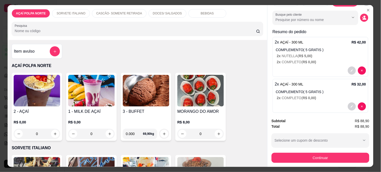
scroll to position [28, 0]
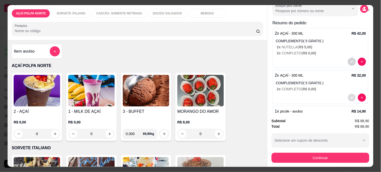
click at [351, 97] on icon "decrease-product-quantity" at bounding box center [352, 98] width 2 height 2
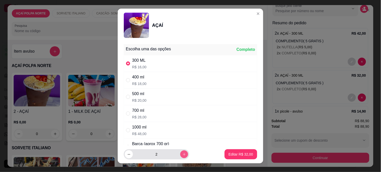
click at [183, 152] on icon "increase-product-quantity" at bounding box center [185, 154] width 4 height 4
type input "3"
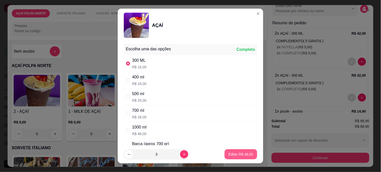
click at [225, 151] on button "Editar R$ 48,00" at bounding box center [241, 154] width 33 height 10
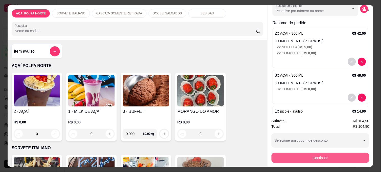
click at [313, 154] on button "Continuar" at bounding box center [321, 158] width 98 height 10
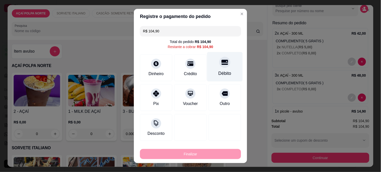
click at [224, 70] on div "Débito" at bounding box center [225, 67] width 36 height 30
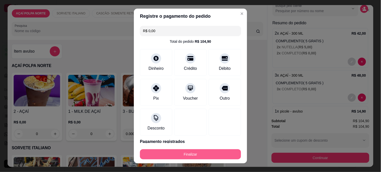
click at [212, 153] on button "Finalizar" at bounding box center [190, 154] width 101 height 10
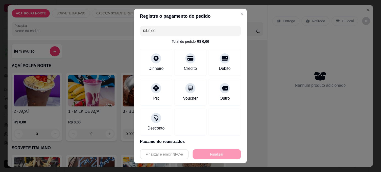
type input "-R$ 104,90"
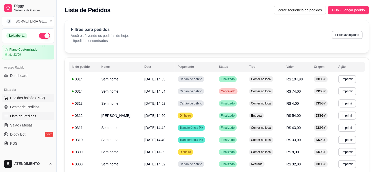
click at [37, 100] on span "Pedidos balcão (PDV)" at bounding box center [27, 97] width 35 height 5
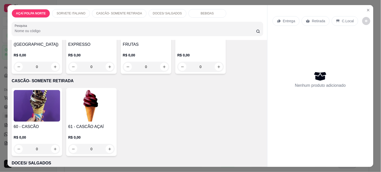
scroll to position [168, 0]
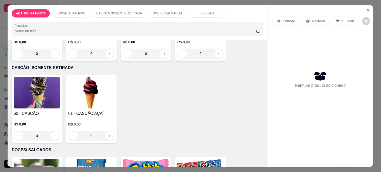
click at [44, 100] on img at bounding box center [37, 93] width 47 height 32
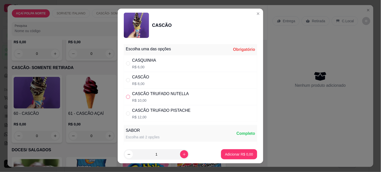
click at [127, 97] on input "" at bounding box center [128, 97] width 4 height 4
radio input "true"
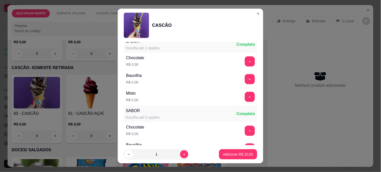
scroll to position [112, 0]
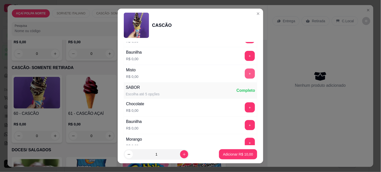
click at [245, 72] on button "+" at bounding box center [250, 74] width 10 height 10
click at [241, 154] on p "Adicionar R$ 10,00" at bounding box center [238, 154] width 29 height 5
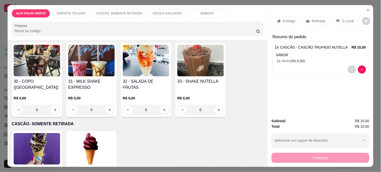
click at [106, 64] on img at bounding box center [91, 61] width 47 height 32
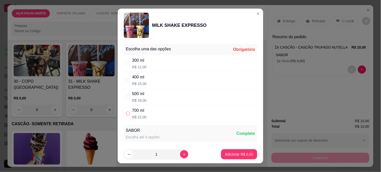
click at [127, 112] on input "" at bounding box center [128, 114] width 4 height 4
radio input "true"
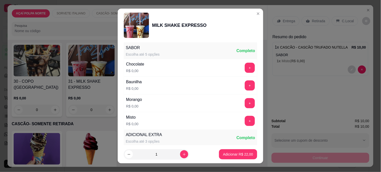
scroll to position [84, 0]
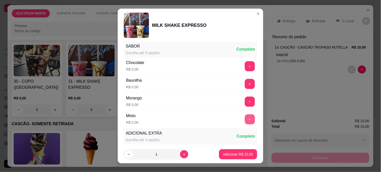
click at [245, 120] on button "+" at bounding box center [250, 119] width 10 height 10
click at [236, 153] on p "Adicionar R$ 22,00" at bounding box center [238, 154] width 29 height 5
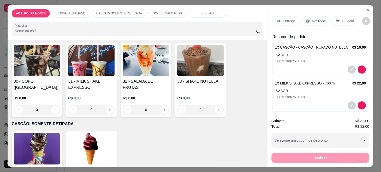
click at [347, 19] on p "C.Local" at bounding box center [348, 20] width 12 height 5
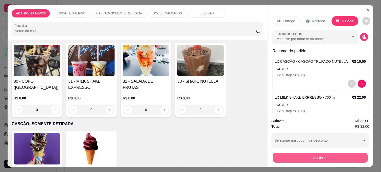
click at [341, 154] on button "Continuar" at bounding box center [320, 158] width 95 height 10
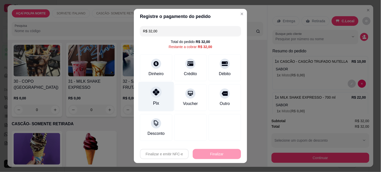
click at [155, 98] on div "Pix" at bounding box center [157, 97] width 36 height 30
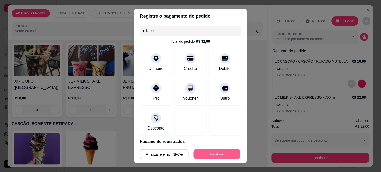
click at [208, 152] on button "Finalizar" at bounding box center [217, 154] width 47 height 10
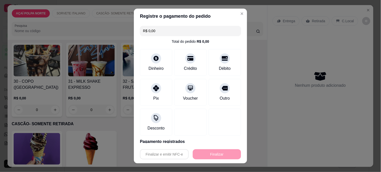
type input "-R$ 32,00"
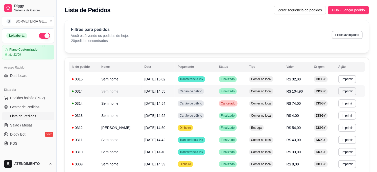
click at [166, 89] on span "[DATE] 14:55" at bounding box center [155, 91] width 21 height 4
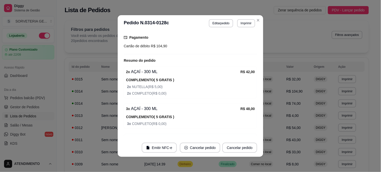
scroll to position [80, 0]
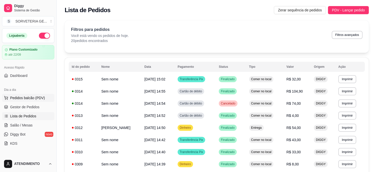
click at [29, 98] on span "Pedidos balcão (PDV)" at bounding box center [27, 97] width 35 height 5
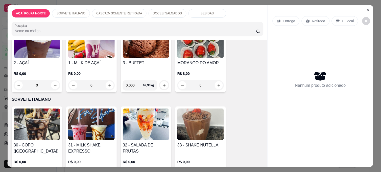
scroll to position [56, 0]
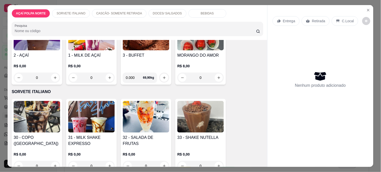
click at [96, 112] on img at bounding box center [91, 117] width 47 height 32
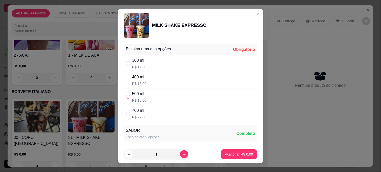
click at [126, 99] on input "" at bounding box center [128, 97] width 4 height 4
radio input "true"
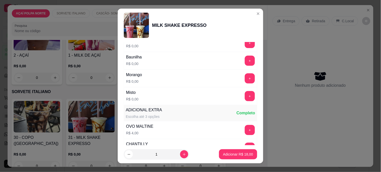
scroll to position [112, 0]
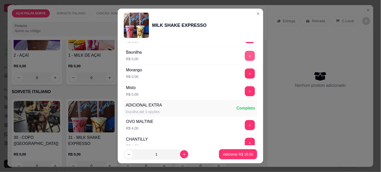
click at [245, 56] on button "+" at bounding box center [250, 56] width 10 height 10
click at [229, 154] on p "Adicionar R$ 18,00" at bounding box center [238, 154] width 29 height 5
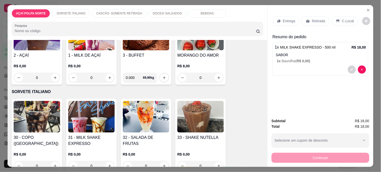
click at [348, 18] on p "C.Local" at bounding box center [348, 20] width 12 height 5
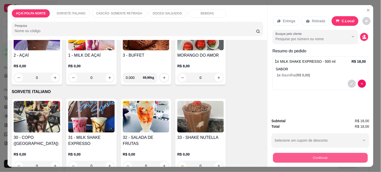
click at [342, 157] on button "Continuar" at bounding box center [320, 158] width 95 height 10
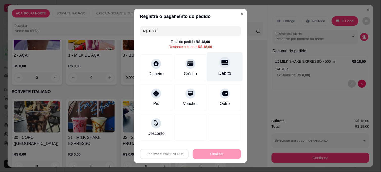
click at [219, 73] on div "Débito" at bounding box center [225, 73] width 13 height 7
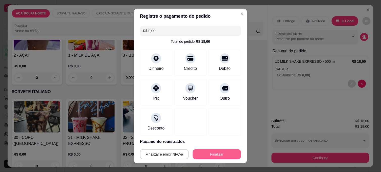
click at [208, 152] on button "Finalizar" at bounding box center [217, 154] width 48 height 10
type input "-R$ 18,00"
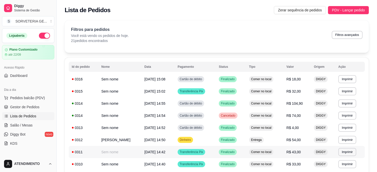
click at [163, 150] on span "[DATE] 14:42" at bounding box center [155, 152] width 21 height 4
click at [161, 161] on td "[DATE] 14:40" at bounding box center [158, 164] width 33 height 12
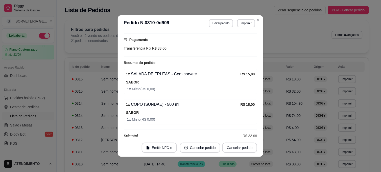
scroll to position [51, 0]
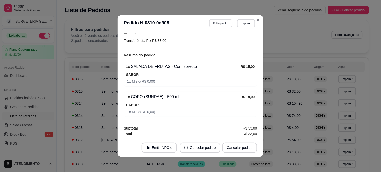
click at [225, 23] on button "Editar pedido" at bounding box center [222, 23] width 24 height 8
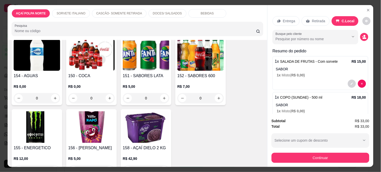
scroll to position [429, 0]
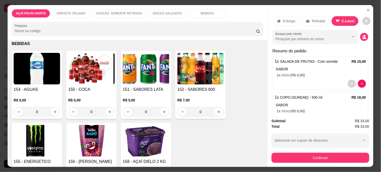
click at [214, 80] on img at bounding box center [201, 69] width 47 height 32
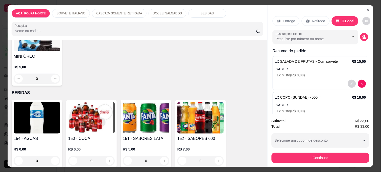
scroll to position [401, 0]
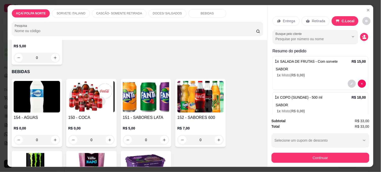
click at [45, 107] on img at bounding box center [37, 97] width 47 height 32
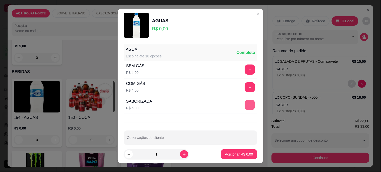
click at [245, 104] on button "+" at bounding box center [250, 105] width 10 height 10
click at [231, 153] on p "Adicionar R$ 5,00" at bounding box center [239, 154] width 28 height 5
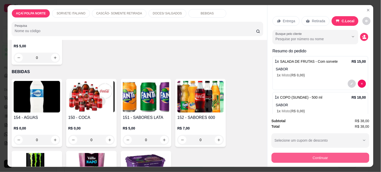
click at [340, 157] on button "Continuar" at bounding box center [321, 158] width 98 height 10
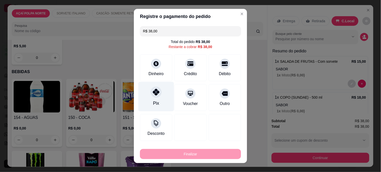
click at [148, 106] on div "Pix" at bounding box center [157, 97] width 36 height 30
type input "R$ 0,00"
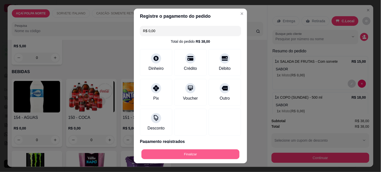
click at [191, 157] on button "Finalizar" at bounding box center [191, 154] width 98 height 10
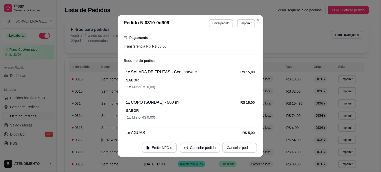
scroll to position [57, 0]
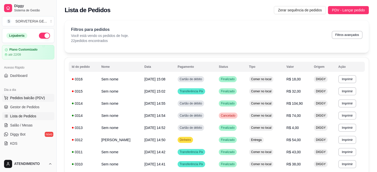
click at [27, 95] on span "Pedidos balcão (PDV)" at bounding box center [27, 97] width 35 height 5
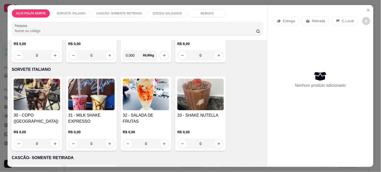
scroll to position [84, 0]
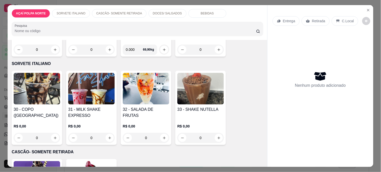
click at [46, 92] on img at bounding box center [37, 89] width 47 height 32
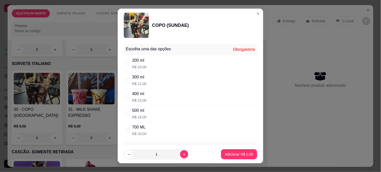
click at [139, 61] on div "200 ml" at bounding box center [139, 60] width 14 height 6
radio input "true"
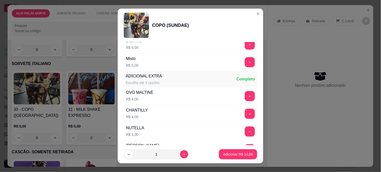
click at [243, 57] on div "+" at bounding box center [250, 62] width 14 height 10
click at [245, 63] on button "+" at bounding box center [250, 62] width 10 height 10
click at [238, 153] on p "Adicionar R$ 10,00" at bounding box center [238, 154] width 30 height 5
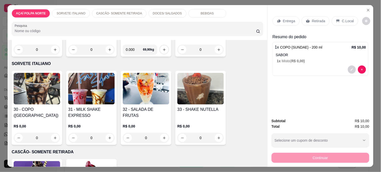
click at [336, 19] on icon at bounding box center [338, 21] width 4 height 4
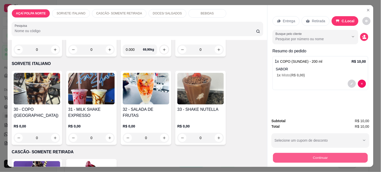
click at [317, 156] on button "Continuar" at bounding box center [320, 158] width 95 height 10
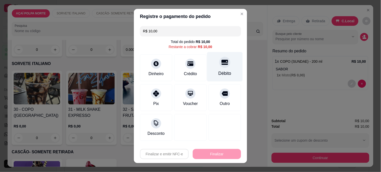
click at [219, 74] on div "Débito" at bounding box center [225, 73] width 13 height 7
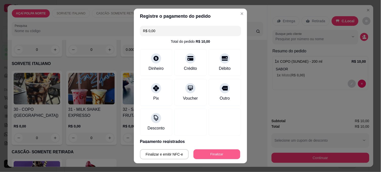
click at [217, 154] on button "Finalizar" at bounding box center [217, 154] width 47 height 10
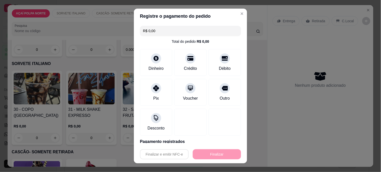
type input "-R$ 10,00"
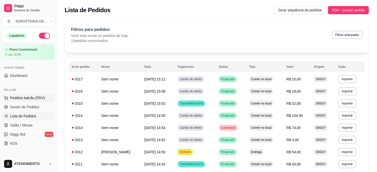
click at [32, 100] on span "Pedidos balcão (PDV)" at bounding box center [27, 97] width 35 height 5
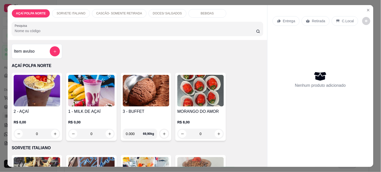
click at [47, 95] on img at bounding box center [37, 91] width 47 height 32
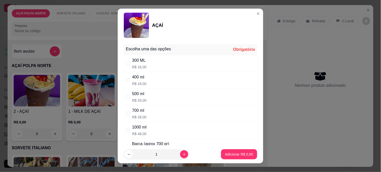
click at [137, 94] on div "500 ml" at bounding box center [139, 94] width 14 height 6
radio input "true"
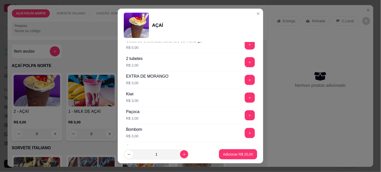
scroll to position [477, 0]
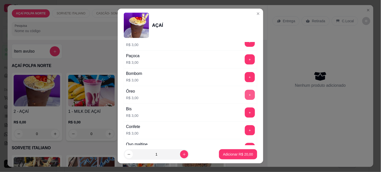
click at [245, 97] on button "+" at bounding box center [250, 95] width 10 height 10
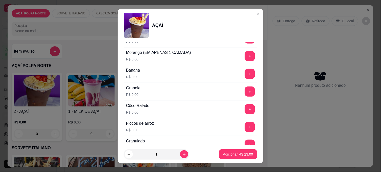
scroll to position [225, 0]
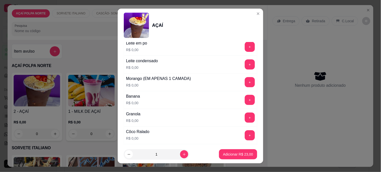
click at [245, 100] on button "+" at bounding box center [250, 100] width 10 height 10
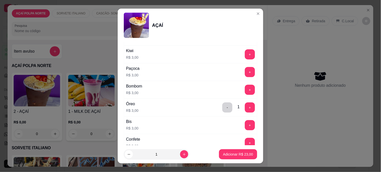
scroll to position [477, 0]
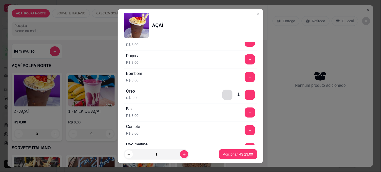
click at [223, 97] on button "-" at bounding box center [228, 95] width 10 height 10
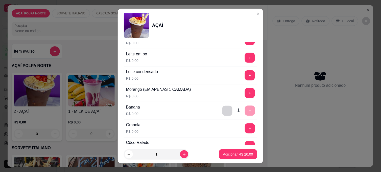
scroll to position [196, 0]
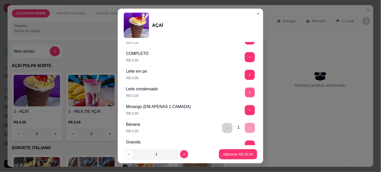
click at [245, 94] on button "+" at bounding box center [250, 93] width 10 height 10
click at [245, 78] on button "+" at bounding box center [250, 75] width 10 height 10
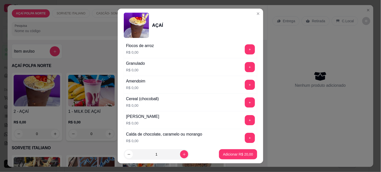
scroll to position [337, 0]
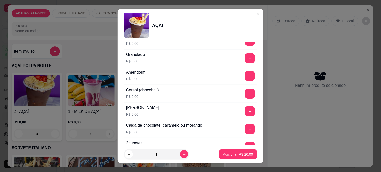
click at [245, 77] on button "+" at bounding box center [250, 76] width 10 height 10
click at [240, 156] on p "Adicionar R$ 20,00" at bounding box center [238, 154] width 30 height 5
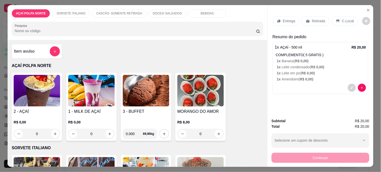
click at [28, 91] on img at bounding box center [37, 91] width 47 height 32
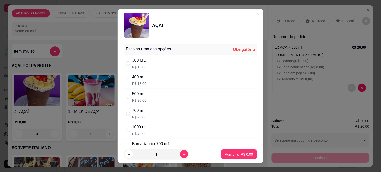
click at [137, 94] on div "500 ml" at bounding box center [139, 94] width 14 height 6
radio input "true"
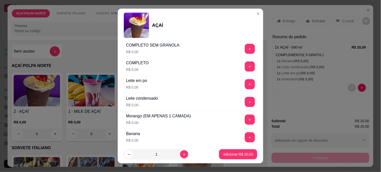
scroll to position [196, 0]
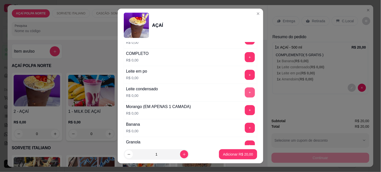
click at [245, 96] on button "+" at bounding box center [250, 92] width 10 height 10
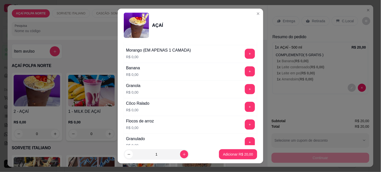
click at [245, 91] on button "+" at bounding box center [250, 89] width 10 height 10
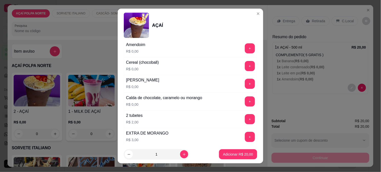
scroll to position [365, 0]
click at [245, 50] on button "+" at bounding box center [250, 48] width 10 height 10
click at [245, 68] on button "+" at bounding box center [250, 65] width 10 height 10
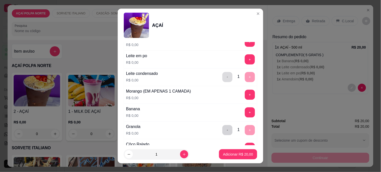
scroll to position [225, 0]
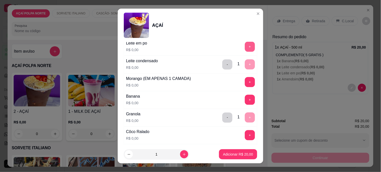
click at [245, 47] on button "+" at bounding box center [250, 47] width 10 height 10
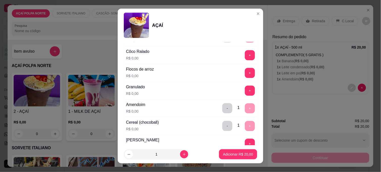
scroll to position [309, 0]
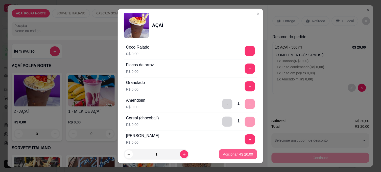
click at [236, 153] on p "Adicionar R$ 20,00" at bounding box center [238, 154] width 30 height 5
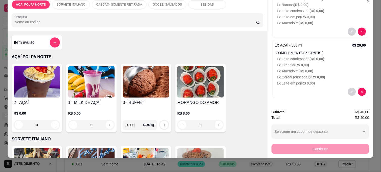
scroll to position [13, 0]
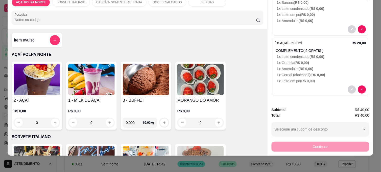
click at [47, 82] on img at bounding box center [37, 80] width 47 height 32
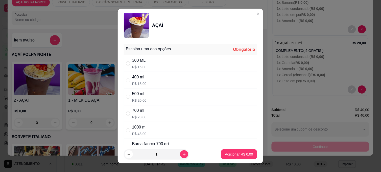
drag, startPoint x: 138, startPoint y: 99, endPoint x: 173, endPoint y: 101, distance: 35.0
click at [137, 99] on p "R$ 20,00" at bounding box center [139, 100] width 14 height 5
radio input "true"
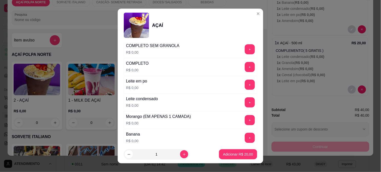
scroll to position [196, 0]
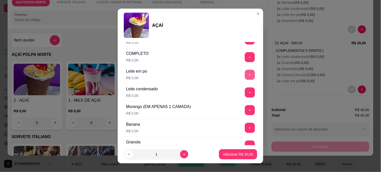
click at [245, 75] on button "+" at bounding box center [250, 75] width 10 height 10
click at [245, 92] on button "+" at bounding box center [250, 92] width 10 height 10
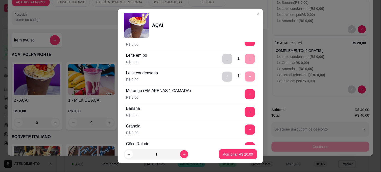
scroll to position [225, 0]
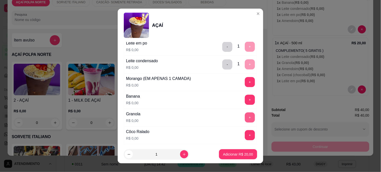
click at [245, 117] on button "+" at bounding box center [250, 118] width 10 height 10
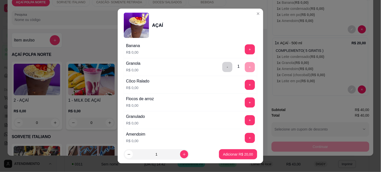
scroll to position [281, 0]
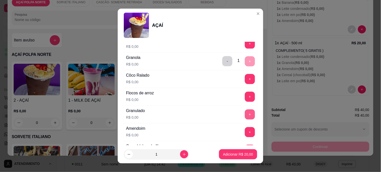
click at [245, 116] on button "+" at bounding box center [250, 114] width 10 height 10
click at [238, 154] on p "Adicionar R$ 20,00" at bounding box center [238, 154] width 30 height 5
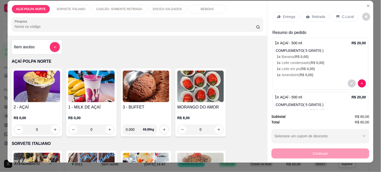
scroll to position [0, 0]
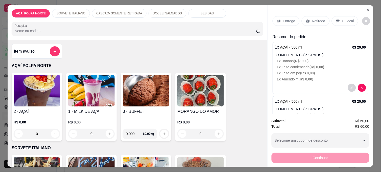
click at [342, 19] on p "C.Local" at bounding box center [348, 20] width 12 height 5
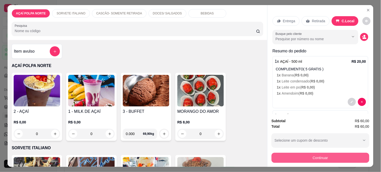
click at [330, 155] on button "Continuar" at bounding box center [321, 158] width 98 height 10
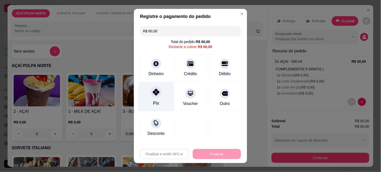
click at [155, 92] on icon at bounding box center [156, 92] width 7 height 7
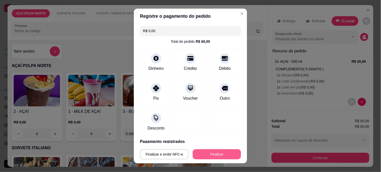
click at [218, 152] on button "Finalizar" at bounding box center [217, 154] width 48 height 10
type input "-R$ 60,00"
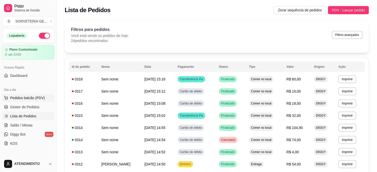
click at [40, 95] on span "Pedidos balcão (PDV)" at bounding box center [27, 97] width 35 height 5
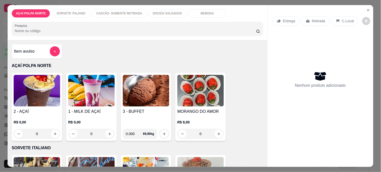
click at [53, 100] on img at bounding box center [37, 91] width 47 height 32
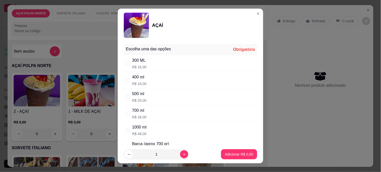
click at [167, 60] on div "300 ML R$ 16,00" at bounding box center [191, 63] width 134 height 17
radio input "true"
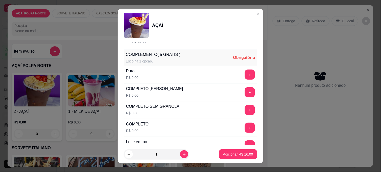
scroll to position [140, 0]
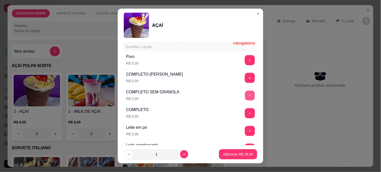
click at [245, 97] on button "+" at bounding box center [250, 96] width 10 height 10
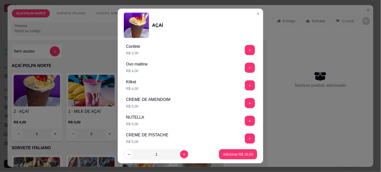
scroll to position [562, 0]
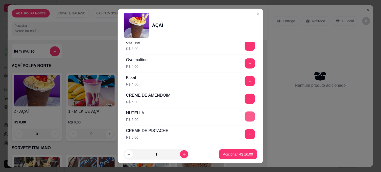
click at [245, 117] on button "+" at bounding box center [250, 117] width 10 height 10
click at [236, 153] on p "Adicionar R$ 21,00" at bounding box center [238, 154] width 29 height 5
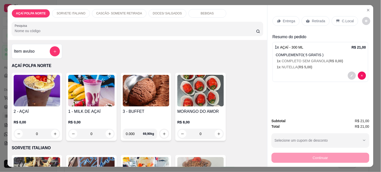
click at [348, 18] on p "C.Local" at bounding box center [348, 20] width 12 height 5
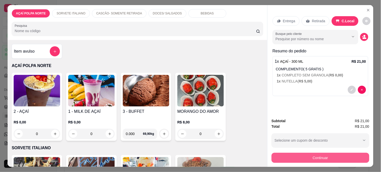
click at [343, 156] on button "Continuar" at bounding box center [321, 158] width 98 height 10
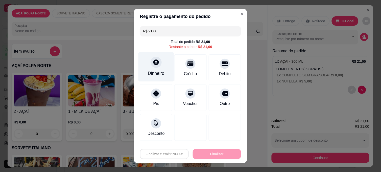
click at [155, 63] on icon at bounding box center [157, 62] width 6 height 6
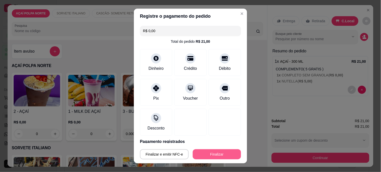
click at [228, 152] on button "Finalizar" at bounding box center [217, 154] width 48 height 10
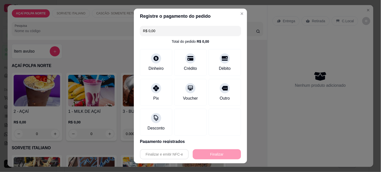
type input "-R$ 21,00"
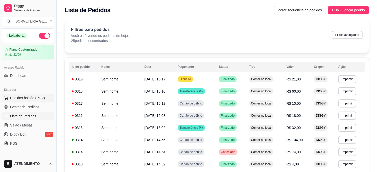
click at [27, 98] on span "Pedidos balcão (PDV)" at bounding box center [27, 97] width 35 height 5
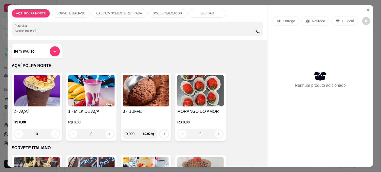
click at [47, 92] on img at bounding box center [37, 91] width 47 height 32
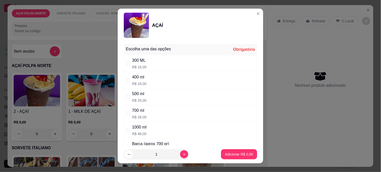
click at [134, 100] on p "R$ 20,00" at bounding box center [139, 100] width 14 height 5
radio input "true"
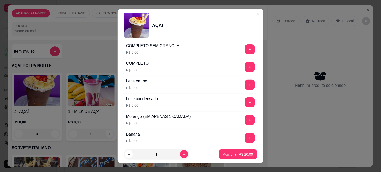
scroll to position [196, 0]
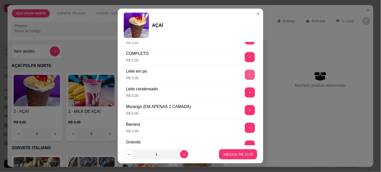
click at [245, 74] on button "+" at bounding box center [250, 75] width 10 height 10
click at [245, 93] on button "+" at bounding box center [250, 92] width 10 height 10
click at [245, 128] on button "+" at bounding box center [250, 128] width 10 height 10
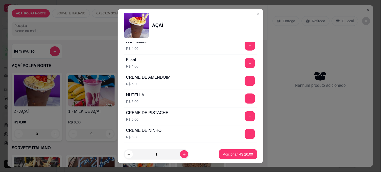
scroll to position [617, 0]
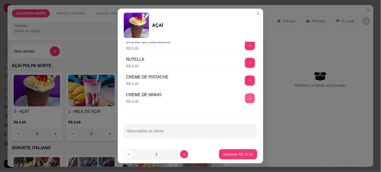
click at [245, 99] on button "+" at bounding box center [250, 99] width 10 height 10
click at [245, 63] on button "+" at bounding box center [250, 63] width 10 height 10
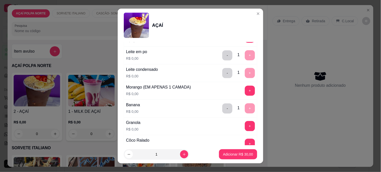
scroll to position [196, 0]
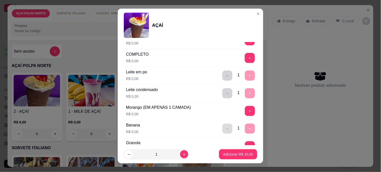
click at [223, 130] on button "-" at bounding box center [228, 129] width 10 height 10
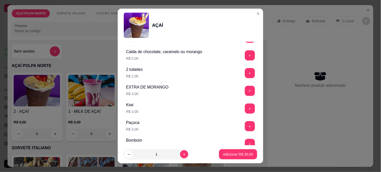
scroll to position [421, 0]
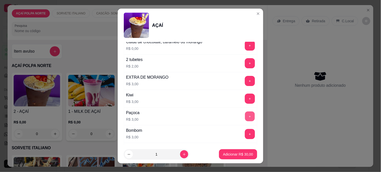
click at [245, 118] on button "+" at bounding box center [250, 117] width 10 height 10
click at [241, 154] on p "Adicionar R$ 33,00" at bounding box center [238, 154] width 30 height 5
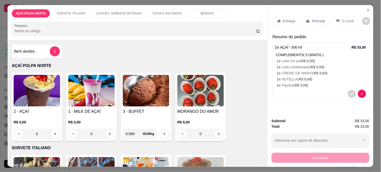
click at [343, 20] on p "C.Local" at bounding box center [348, 20] width 12 height 5
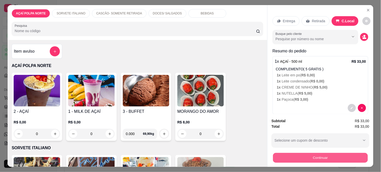
click at [350, 156] on button "Continuar" at bounding box center [320, 158] width 95 height 10
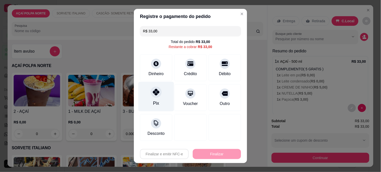
click at [151, 91] on div at bounding box center [156, 91] width 11 height 11
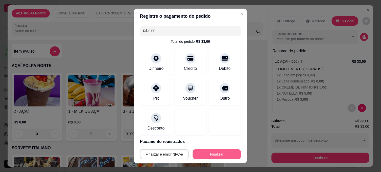
click at [218, 155] on button "Finalizar" at bounding box center [217, 154] width 48 height 10
type input "-R$ 33,00"
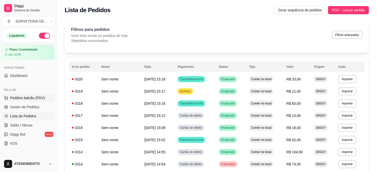
click at [41, 98] on span "Pedidos balcão (PDV)" at bounding box center [27, 97] width 35 height 5
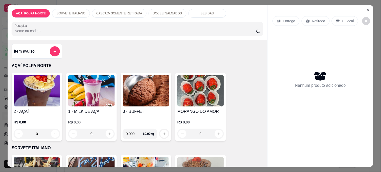
click at [47, 100] on img at bounding box center [37, 91] width 47 height 32
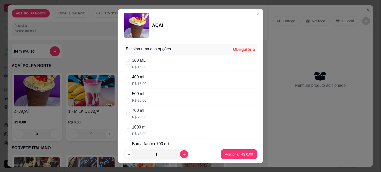
click at [155, 64] on div "300 ML R$ 16,00" at bounding box center [191, 63] width 134 height 17
radio input "true"
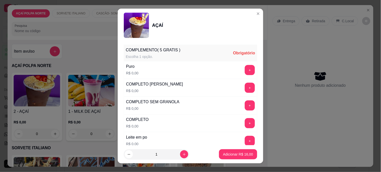
scroll to position [140, 0]
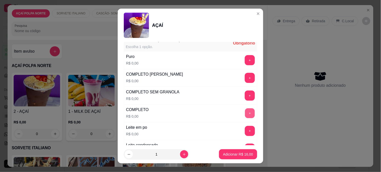
click at [245, 115] on button "+" at bounding box center [250, 113] width 10 height 10
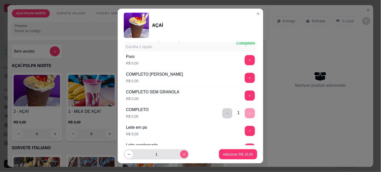
click at [183, 154] on icon "increase-product-quantity" at bounding box center [185, 154] width 4 height 4
type input "2"
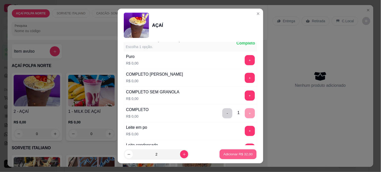
click at [224, 155] on p "Adicionar R$ 32,00" at bounding box center [238, 154] width 29 height 5
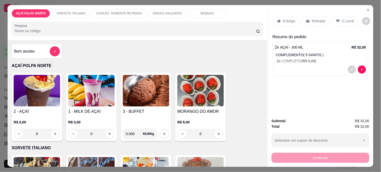
click at [320, 18] on p "Retirada" at bounding box center [318, 20] width 13 height 5
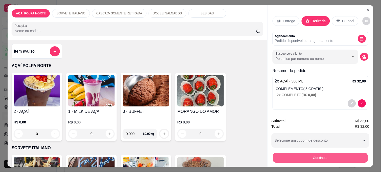
click at [344, 156] on button "Continuar" at bounding box center [320, 158] width 95 height 10
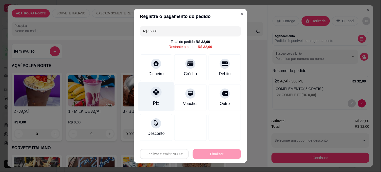
click at [154, 100] on div "Pix" at bounding box center [156, 103] width 6 height 7
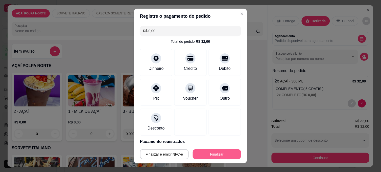
click at [225, 151] on button "Finalizar" at bounding box center [217, 154] width 48 height 10
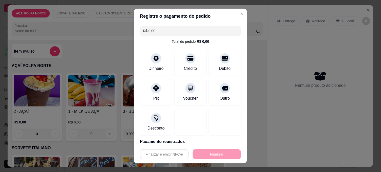
type input "-R$ 32,00"
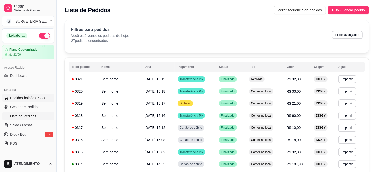
click at [41, 97] on span "Pedidos balcão (PDV)" at bounding box center [27, 97] width 35 height 5
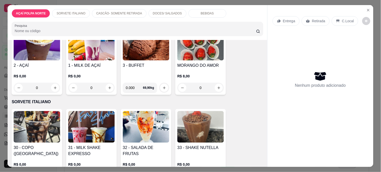
scroll to position [56, 0]
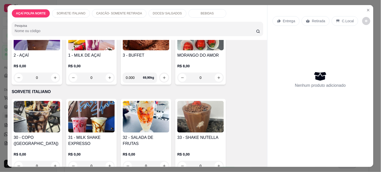
click at [26, 102] on img at bounding box center [37, 117] width 47 height 32
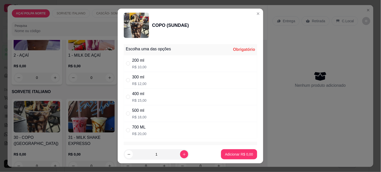
click at [129, 60] on div "200 ml R$ 10,00" at bounding box center [191, 63] width 134 height 17
radio input "true"
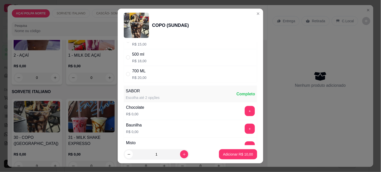
scroll to position [84, 0]
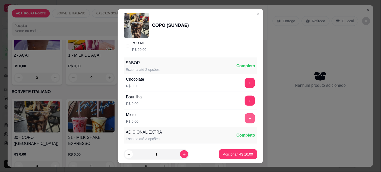
click at [245, 117] on button "+" at bounding box center [250, 118] width 10 height 10
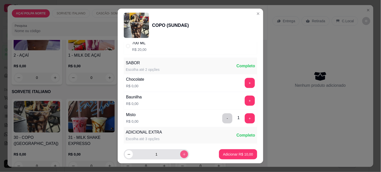
click at [183, 155] on icon "increase-product-quantity" at bounding box center [185, 154] width 4 height 4
click at [181, 155] on button "increase-product-quantity" at bounding box center [184, 154] width 8 height 8
type input "3"
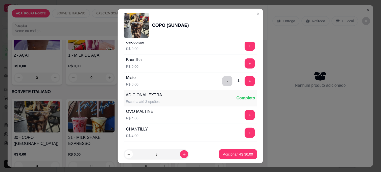
scroll to position [140, 0]
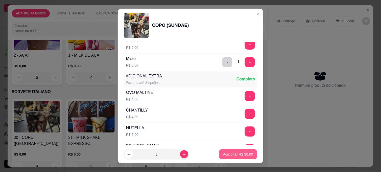
click at [230, 154] on p "Adicionar R$ 30,00" at bounding box center [238, 154] width 30 height 5
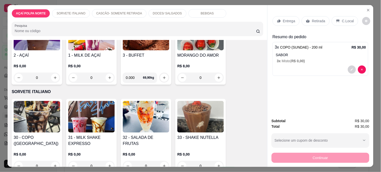
click at [337, 20] on icon at bounding box center [338, 21] width 3 height 3
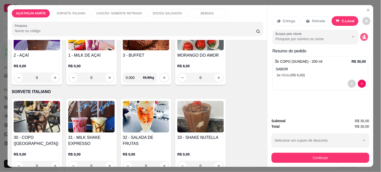
click at [364, 35] on icon "decrease-product-quantity" at bounding box center [364, 37] width 4 height 4
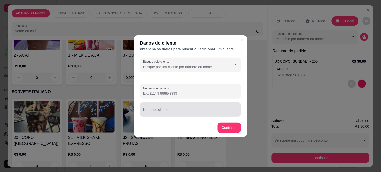
click at [163, 108] on div at bounding box center [190, 109] width 95 height 10
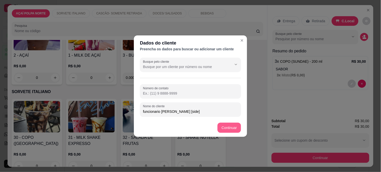
type input "funcionario [PERSON_NAME] [side]"
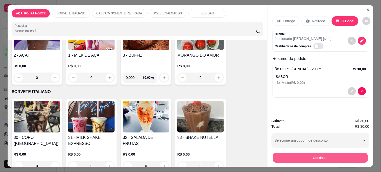
click at [332, 154] on button "Continuar" at bounding box center [320, 158] width 95 height 10
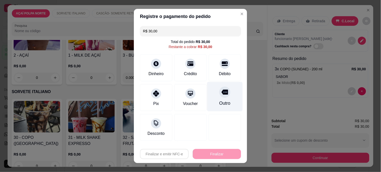
click at [222, 95] on icon at bounding box center [225, 92] width 7 height 7
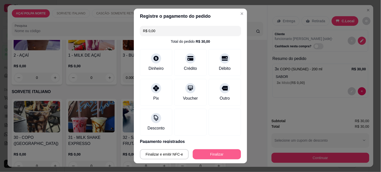
click at [229, 153] on button "Finalizar" at bounding box center [217, 154] width 48 height 10
type input "-R$ 30,00"
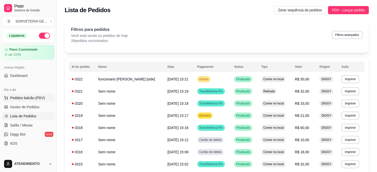
click at [33, 99] on span "Pedidos balcão (PDV)" at bounding box center [27, 97] width 35 height 5
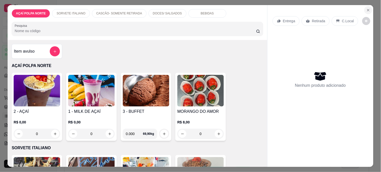
click at [367, 8] on icon "Close" at bounding box center [369, 10] width 4 height 4
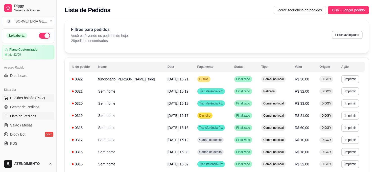
click at [32, 96] on span "Pedidos balcão (PDV)" at bounding box center [27, 97] width 35 height 5
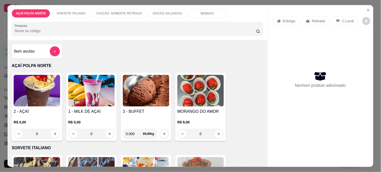
click at [45, 108] on h4 "2 - AÇAÍ" at bounding box center [37, 111] width 47 height 6
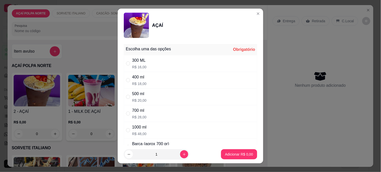
click at [156, 79] on div "400 ml R$ 18,00" at bounding box center [191, 80] width 134 height 17
radio input "true"
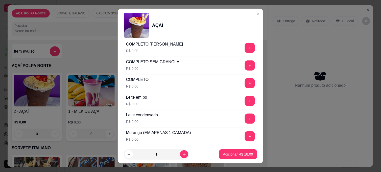
scroll to position [196, 0]
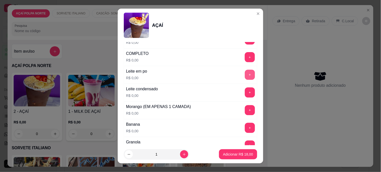
click at [245, 76] on button "+" at bounding box center [250, 75] width 10 height 10
click at [245, 92] on button "+" at bounding box center [250, 92] width 10 height 10
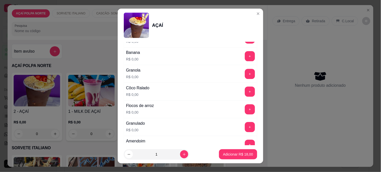
scroll to position [281, 0]
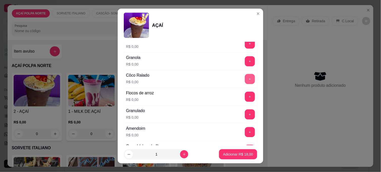
click at [245, 78] on button "+" at bounding box center [250, 79] width 10 height 10
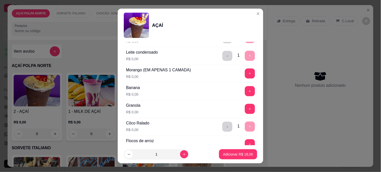
scroll to position [225, 0]
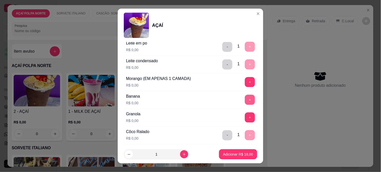
click at [245, 99] on button "+" at bounding box center [250, 100] width 10 height 10
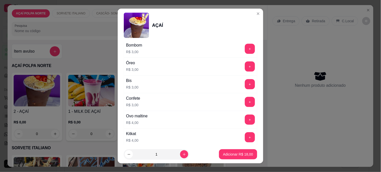
scroll to position [617, 0]
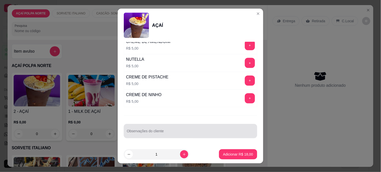
click at [152, 130] on div at bounding box center [190, 131] width 127 height 10
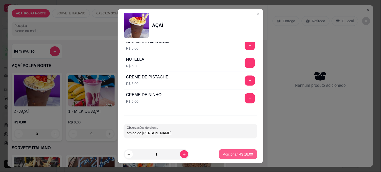
type input "amiga da [PERSON_NAME]"
click at [242, 157] on button "Adicionar R$ 18,00" at bounding box center [238, 154] width 38 height 10
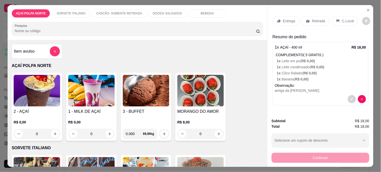
click at [342, 18] on p "C.Local" at bounding box center [348, 20] width 12 height 5
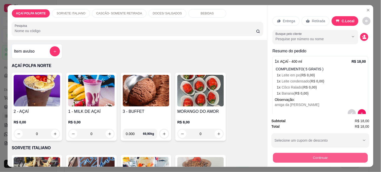
click at [353, 155] on button "Continuar" at bounding box center [320, 158] width 95 height 10
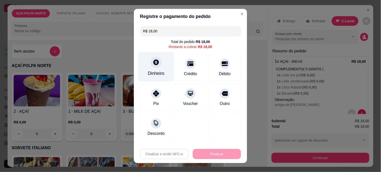
click at [160, 70] on div "Dinheiro" at bounding box center [156, 73] width 17 height 7
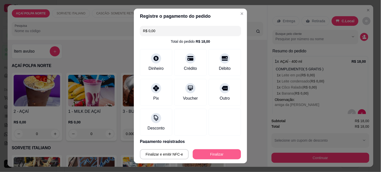
click at [224, 152] on button "Finalizar" at bounding box center [217, 154] width 48 height 10
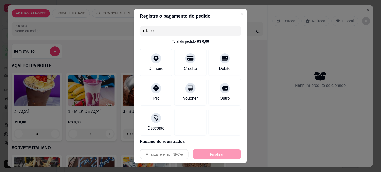
type input "-R$ 18,00"
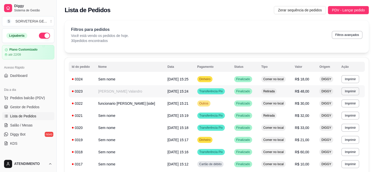
click at [182, 89] on td "[DATE] 15:24" at bounding box center [180, 91] width 30 height 12
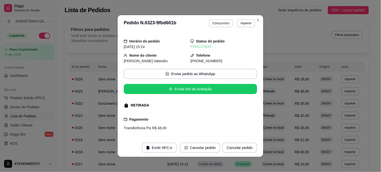
click at [224, 23] on button "Editar pedido" at bounding box center [221, 23] width 24 height 8
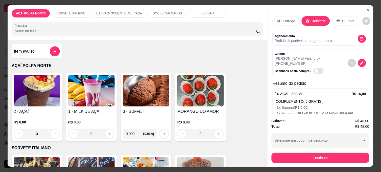
click at [283, 20] on p "Entrega" at bounding box center [289, 20] width 12 height 5
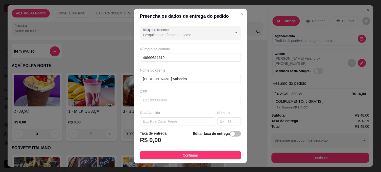
drag, startPoint x: 230, startPoint y: 134, endPoint x: 225, endPoint y: 138, distance: 6.0
click at [230, 134] on span "button" at bounding box center [235, 134] width 11 height 6
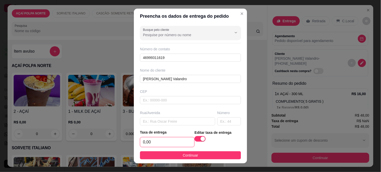
click at [164, 144] on input "0,00" at bounding box center [167, 142] width 54 height 10
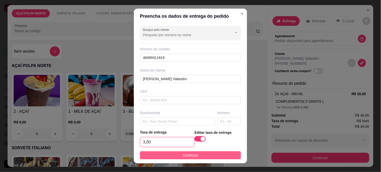
type input "3,00"
click at [193, 157] on span "Continuar" at bounding box center [190, 155] width 15 height 6
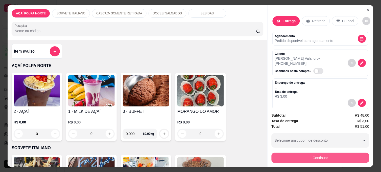
click at [345, 157] on button "Continuar" at bounding box center [321, 158] width 98 height 10
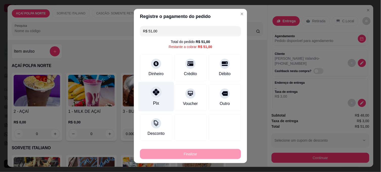
drag, startPoint x: 158, startPoint y: 95, endPoint x: 164, endPoint y: 102, distance: 8.9
click at [158, 95] on div "Pix" at bounding box center [157, 97] width 36 height 30
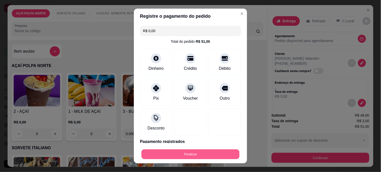
click at [209, 150] on button "Finalizar" at bounding box center [191, 154] width 98 height 10
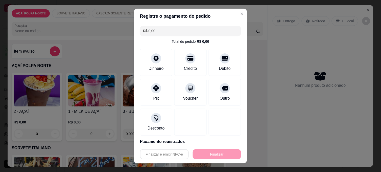
type input "-R$ 51,00"
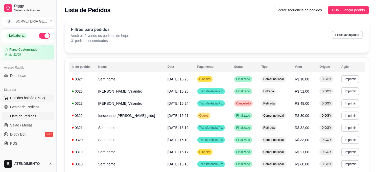
click at [34, 95] on button "Pedidos balcão (PDV)" at bounding box center [28, 98] width 52 height 8
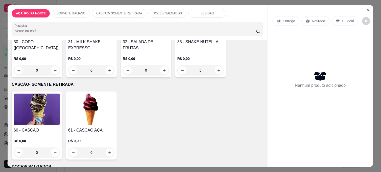
scroll to position [168, 0]
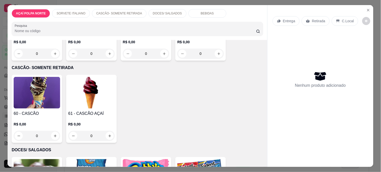
click at [40, 122] on p "R$ 0,00" at bounding box center [37, 124] width 47 height 5
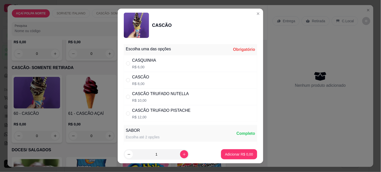
click at [147, 79] on div "CASCÃO R$ 8,00" at bounding box center [191, 80] width 134 height 17
radio input "true"
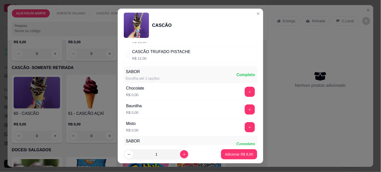
scroll to position [84, 0]
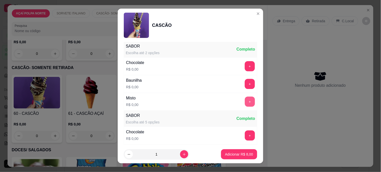
click at [245, 103] on button "+" at bounding box center [250, 102] width 10 height 10
click at [246, 153] on p "Adicionar R$ 8,00" at bounding box center [239, 154] width 28 height 5
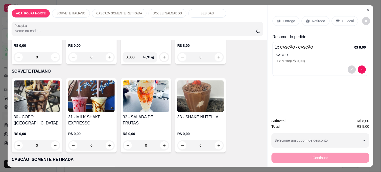
scroll to position [28, 0]
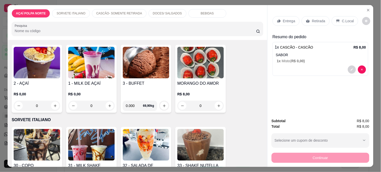
click at [45, 67] on img at bounding box center [37, 63] width 47 height 32
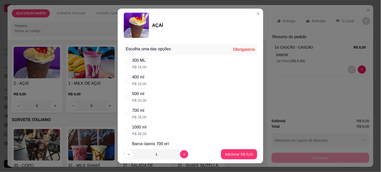
click at [153, 81] on div "400 ml R$ 18,00" at bounding box center [191, 80] width 134 height 17
radio input "true"
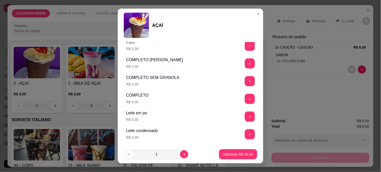
scroll to position [196, 0]
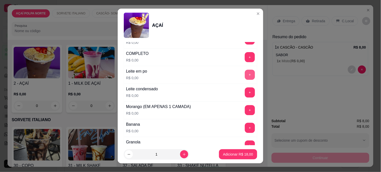
click at [245, 74] on button "+" at bounding box center [250, 75] width 10 height 10
click at [245, 127] on button "+" at bounding box center [250, 128] width 10 height 10
click at [223, 127] on button "-" at bounding box center [228, 128] width 10 height 10
click at [223, 76] on button "-" at bounding box center [228, 75] width 10 height 10
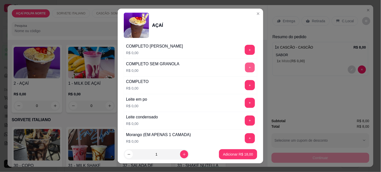
click at [245, 67] on button "+" at bounding box center [250, 68] width 10 height 10
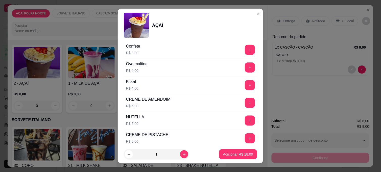
scroll to position [562, 0]
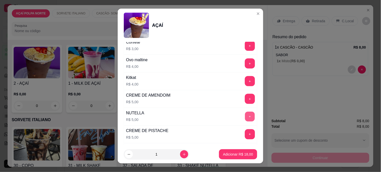
click at [245, 121] on button "+" at bounding box center [250, 117] width 10 height 10
click at [228, 154] on p "Adicionar R$ 23,00" at bounding box center [238, 154] width 29 height 5
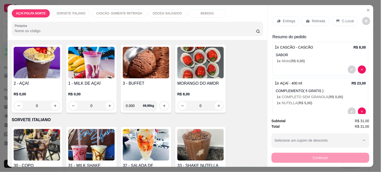
click at [345, 19] on p "C.Local" at bounding box center [348, 20] width 12 height 5
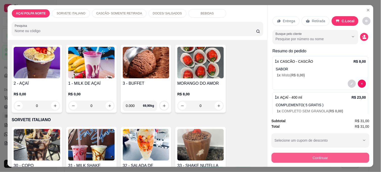
click at [350, 156] on button "Continuar" at bounding box center [321, 158] width 98 height 10
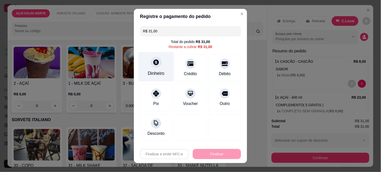
click at [158, 66] on div "Dinheiro" at bounding box center [157, 67] width 36 height 30
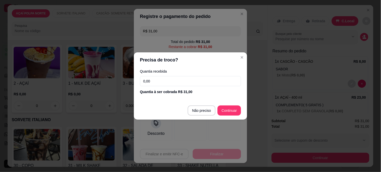
click at [178, 81] on input "0,00" at bounding box center [190, 81] width 101 height 10
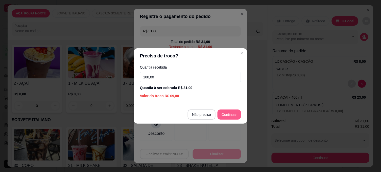
type input "100,00"
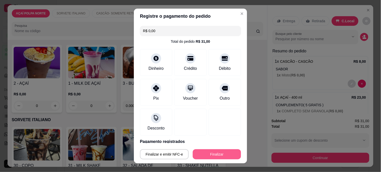
click at [222, 155] on button "Finalizar" at bounding box center [217, 154] width 48 height 10
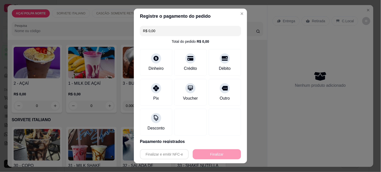
type input "-R$ 31,00"
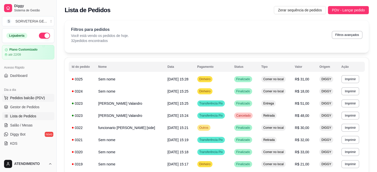
click at [31, 97] on span "Pedidos balcão (PDV)" at bounding box center [27, 97] width 35 height 5
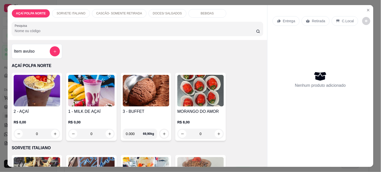
click at [32, 97] on img at bounding box center [37, 91] width 47 height 32
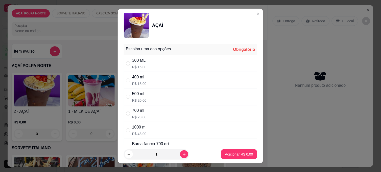
click at [146, 83] on div "400 ml R$ 18,00" at bounding box center [191, 80] width 134 height 17
radio input "true"
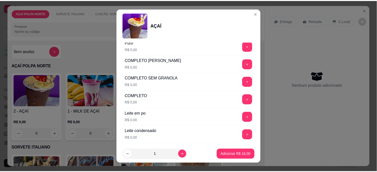
scroll to position [168, 0]
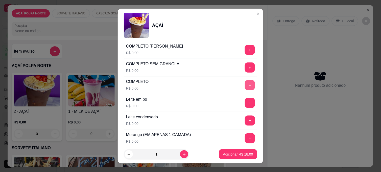
click at [245, 86] on button "+" at bounding box center [250, 85] width 10 height 10
click at [235, 155] on p "Adicionar R$ 18,00" at bounding box center [238, 154] width 30 height 5
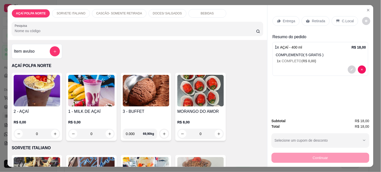
click at [343, 19] on p "C.Local" at bounding box center [348, 20] width 12 height 5
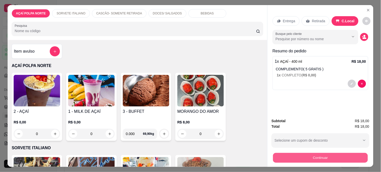
click at [341, 156] on button "Continuar" at bounding box center [320, 158] width 95 height 10
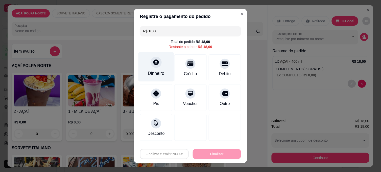
click at [158, 64] on div at bounding box center [156, 62] width 11 height 11
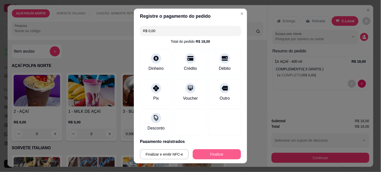
click at [228, 154] on button "Finalizar" at bounding box center [217, 154] width 48 height 10
type input "-R$ 18,00"
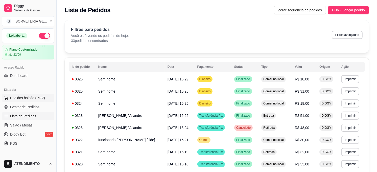
click at [37, 99] on span "Pedidos balcão (PDV)" at bounding box center [27, 97] width 35 height 5
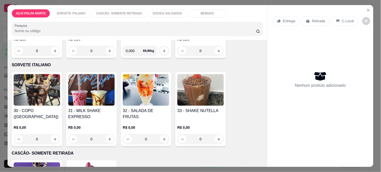
scroll to position [84, 0]
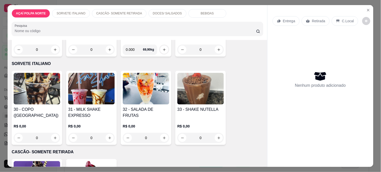
click at [93, 96] on img at bounding box center [91, 89] width 47 height 32
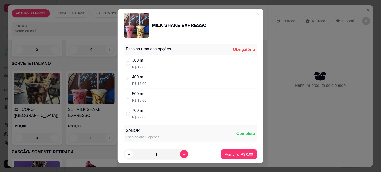
click at [127, 80] on input "" at bounding box center [128, 80] width 4 height 4
radio input "true"
click at [232, 153] on p "Adicionar R$ 15,00" at bounding box center [238, 154] width 30 height 5
type input "1"
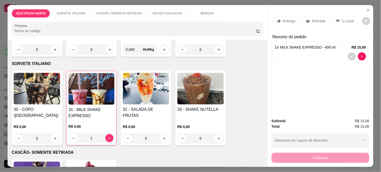
drag, startPoint x: 343, startPoint y: 19, endPoint x: 342, endPoint y: 27, distance: 8.4
click at [343, 19] on p "C.Local" at bounding box center [348, 20] width 12 height 5
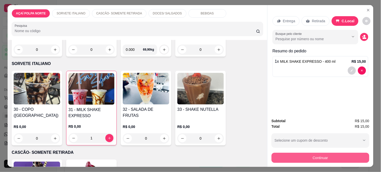
click at [327, 156] on button "Continuar" at bounding box center [321, 158] width 98 height 10
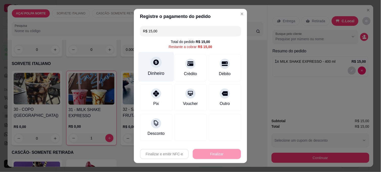
click at [157, 73] on div "Dinheiro" at bounding box center [156, 73] width 17 height 7
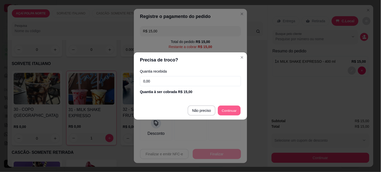
type input "R$ 0,00"
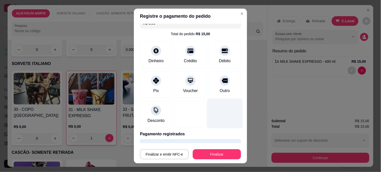
scroll to position [21, 0]
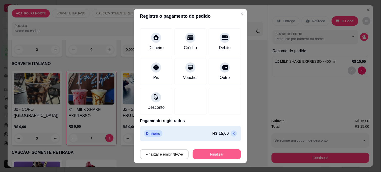
click at [221, 152] on button "Finalizar" at bounding box center [217, 154] width 48 height 10
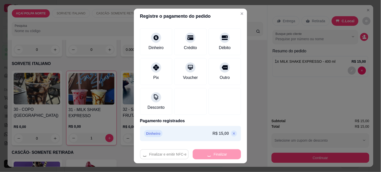
type input "0"
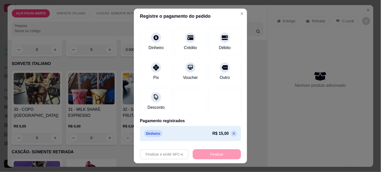
type input "-R$ 15,00"
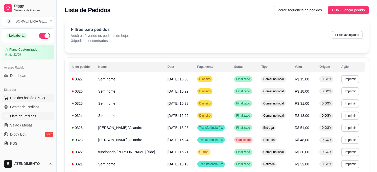
click at [37, 99] on span "Pedidos balcão (PDV)" at bounding box center [27, 97] width 35 height 5
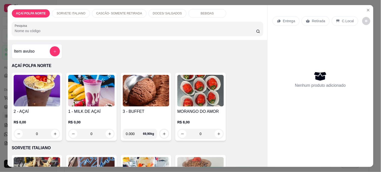
click at [56, 90] on img at bounding box center [37, 91] width 47 height 32
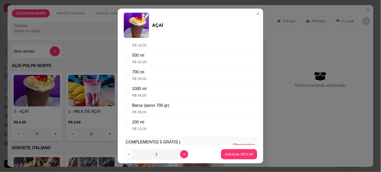
scroll to position [56, 0]
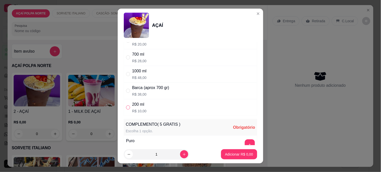
click at [127, 108] on input "" at bounding box center [128, 107] width 4 height 4
radio input "true"
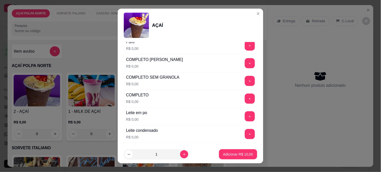
scroll to position [168, 0]
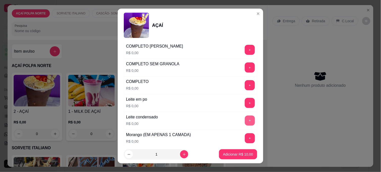
click at [245, 121] on button "+" at bounding box center [250, 121] width 10 height 10
click at [245, 102] on button "+" at bounding box center [250, 103] width 10 height 10
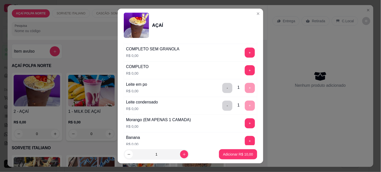
scroll to position [196, 0]
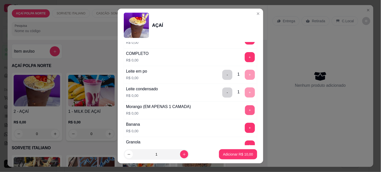
click at [245, 110] on button "+" at bounding box center [250, 110] width 10 height 10
click at [242, 152] on p "Adicionar R$ 10,00" at bounding box center [238, 154] width 30 height 5
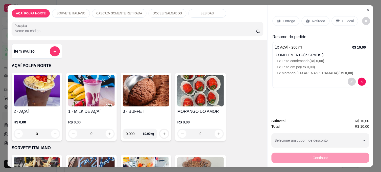
click at [34, 90] on img at bounding box center [37, 91] width 47 height 32
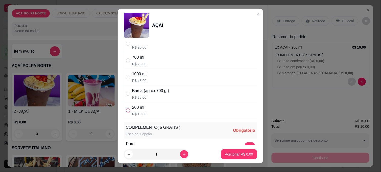
scroll to position [56, 0]
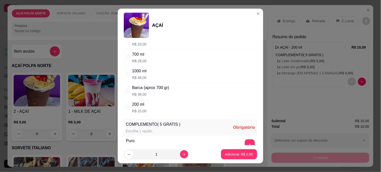
drag, startPoint x: 127, startPoint y: 107, endPoint x: 132, endPoint y: 108, distance: 4.3
click at [127, 108] on input "" at bounding box center [128, 107] width 4 height 4
radio input "true"
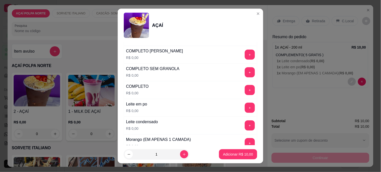
scroll to position [196, 0]
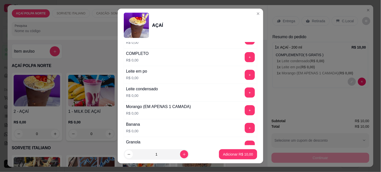
click at [238, 81] on div "Leite em po R$ 0,00 +" at bounding box center [191, 75] width 134 height 18
click at [245, 76] on button "+" at bounding box center [250, 75] width 10 height 10
click at [245, 128] on button "+" at bounding box center [250, 128] width 10 height 10
click at [245, 109] on button "+" at bounding box center [250, 110] width 10 height 10
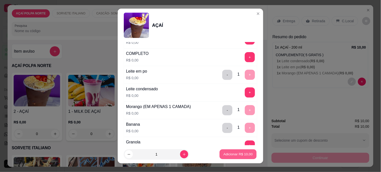
click at [246, 155] on p "Adicionar R$ 10,00" at bounding box center [238, 154] width 29 height 5
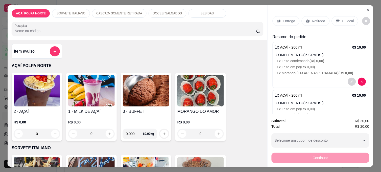
click at [38, 80] on img at bounding box center [37, 91] width 47 height 32
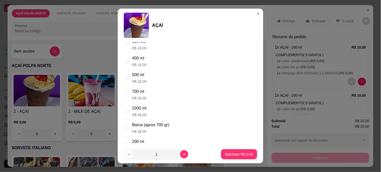
scroll to position [28, 0]
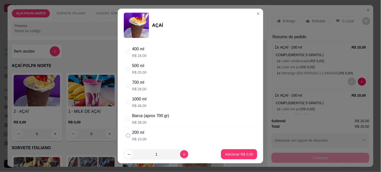
click at [126, 137] on input "" at bounding box center [128, 136] width 4 height 4
radio input "true"
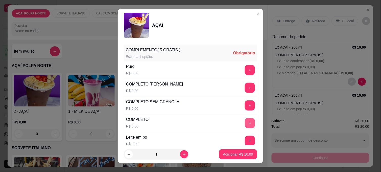
scroll to position [140, 0]
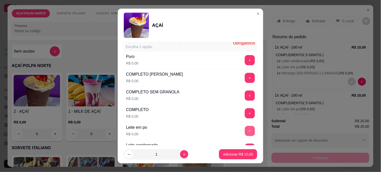
click at [245, 132] on button "+" at bounding box center [250, 131] width 10 height 10
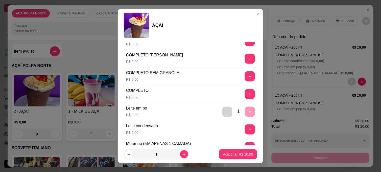
scroll to position [168, 0]
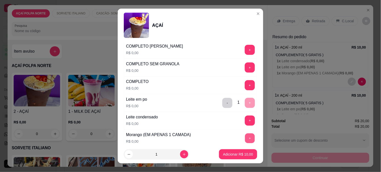
click at [245, 137] on button "+" at bounding box center [250, 139] width 10 height 10
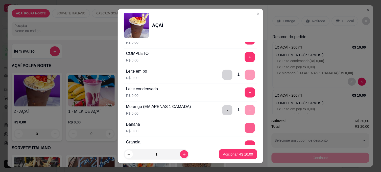
scroll to position [225, 0]
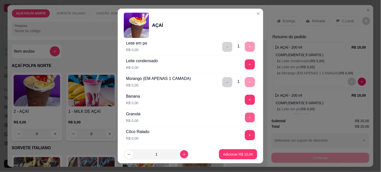
click at [245, 122] on button "+" at bounding box center [250, 118] width 10 height 10
click at [237, 153] on p "Adicionar R$ 10,00" at bounding box center [238, 154] width 29 height 5
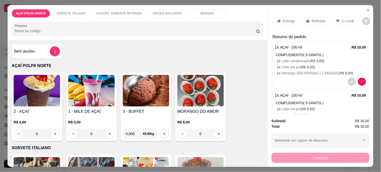
click at [350, 18] on p "C.Local" at bounding box center [348, 20] width 12 height 5
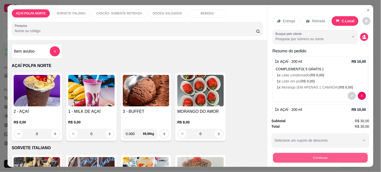
click at [345, 155] on button "Continuar" at bounding box center [320, 158] width 95 height 10
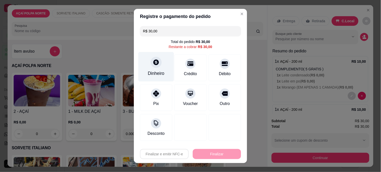
click at [155, 70] on div "Dinheiro" at bounding box center [156, 73] width 17 height 7
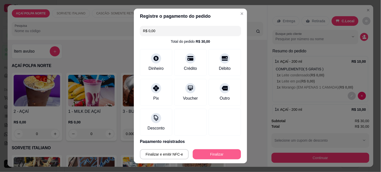
click at [221, 154] on button "Finalizar" at bounding box center [217, 154] width 48 height 10
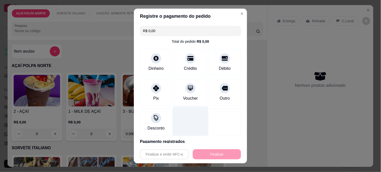
type input "-R$ 30,00"
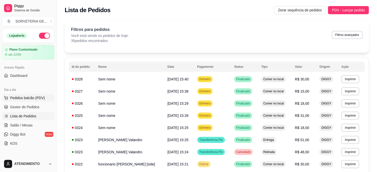
click at [36, 99] on span "Pedidos balcão (PDV)" at bounding box center [27, 97] width 35 height 5
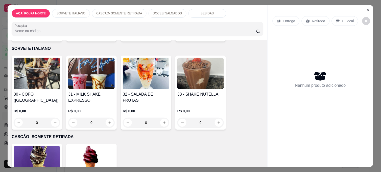
scroll to position [112, 0]
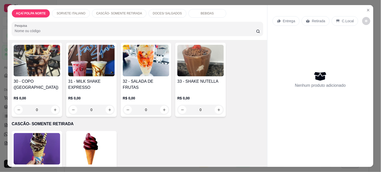
click at [157, 68] on img at bounding box center [146, 61] width 47 height 32
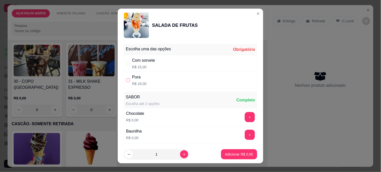
click at [126, 78] on input "" at bounding box center [128, 80] width 4 height 4
radio input "true"
click at [234, 150] on button "Adicionar R$ 18,00" at bounding box center [238, 154] width 38 height 10
type input "1"
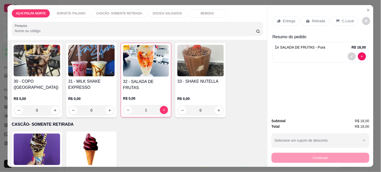
click at [319, 19] on p "Retirada" at bounding box center [318, 20] width 13 height 5
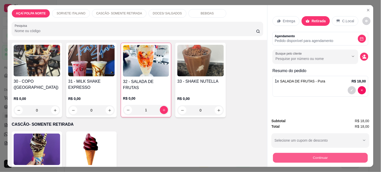
click at [328, 154] on button "Continuar" at bounding box center [320, 158] width 95 height 10
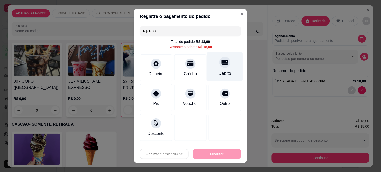
click at [225, 71] on div "Débito" at bounding box center [225, 73] width 13 height 7
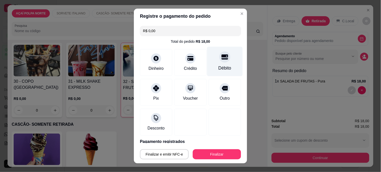
type input "R$ 0,00"
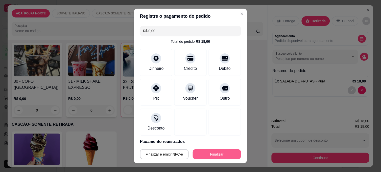
click at [223, 153] on button "Finalizar" at bounding box center [217, 154] width 48 height 10
type input "0"
type input "-R$ 18,00"
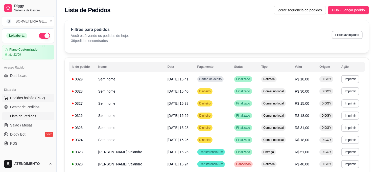
click at [31, 98] on span "Pedidos balcão (PDV)" at bounding box center [27, 97] width 35 height 5
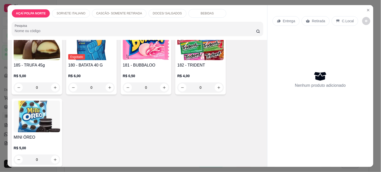
scroll to position [289, 0]
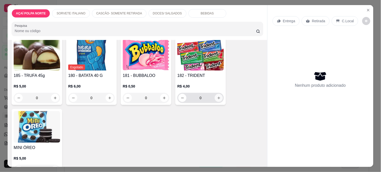
click at [215, 97] on button "increase-product-quantity" at bounding box center [219, 98] width 8 height 8
type input "1"
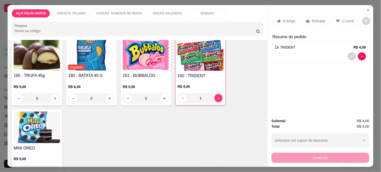
click at [343, 18] on p "C.Local" at bounding box center [348, 20] width 12 height 5
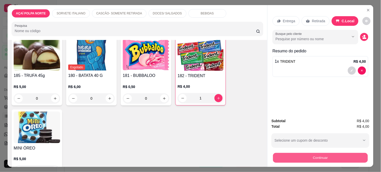
click at [331, 154] on button "Continuar" at bounding box center [320, 158] width 95 height 10
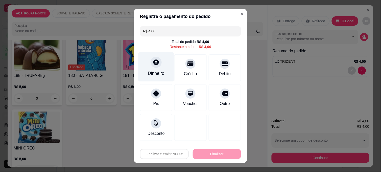
click at [163, 69] on div "Dinheiro" at bounding box center [157, 67] width 36 height 30
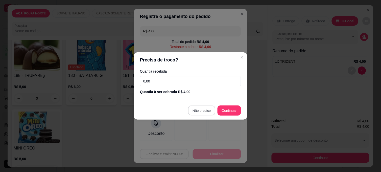
type input "R$ 0,00"
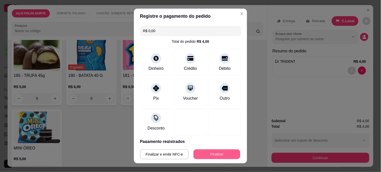
click at [221, 155] on button "Finalizar" at bounding box center [217, 154] width 47 height 10
type input "0"
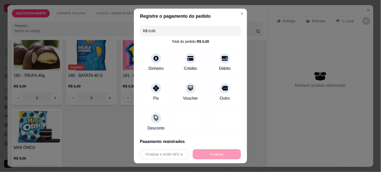
type input "-R$ 4,00"
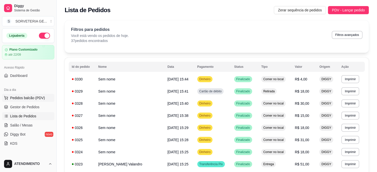
click at [33, 98] on span "Pedidos balcão (PDV)" at bounding box center [27, 97] width 35 height 5
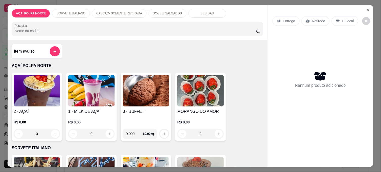
click at [41, 52] on div "Item avulso" at bounding box center [37, 51] width 46 height 10
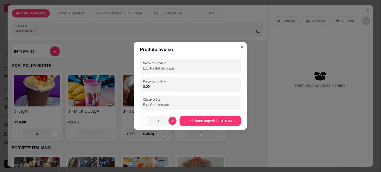
click at [165, 68] on input "Nome do produto" at bounding box center [190, 68] width 95 height 5
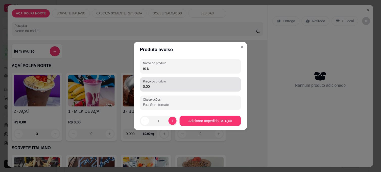
type input "açai"
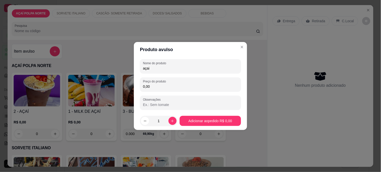
drag, startPoint x: 214, startPoint y: 85, endPoint x: 219, endPoint y: 84, distance: 5.3
click at [214, 85] on input "0,00" at bounding box center [190, 86] width 95 height 5
type input "67,00"
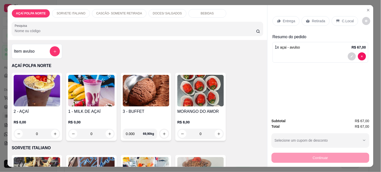
click at [350, 18] on p "C.Local" at bounding box center [348, 20] width 12 height 5
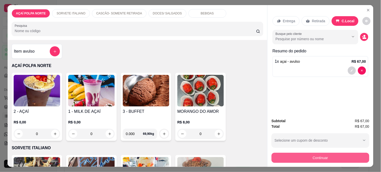
click at [330, 153] on button "Continuar" at bounding box center [321, 158] width 98 height 10
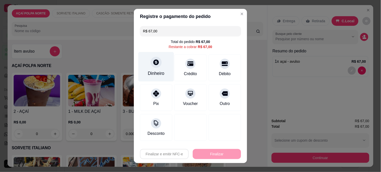
click at [160, 73] on div "Dinheiro" at bounding box center [156, 73] width 17 height 7
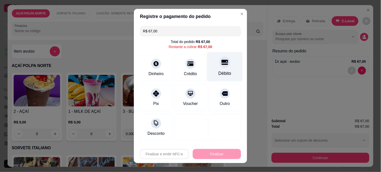
click at [223, 61] on icon at bounding box center [225, 62] width 7 height 5
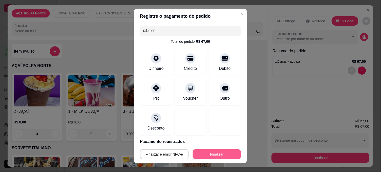
click at [213, 152] on button "Finalizar" at bounding box center [217, 154] width 48 height 10
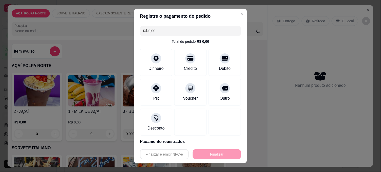
type input "-R$ 67,00"
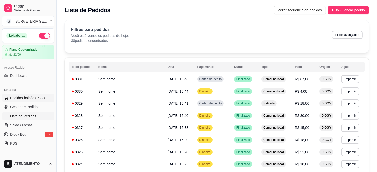
click at [32, 95] on span "Pedidos balcão (PDV)" at bounding box center [27, 97] width 35 height 5
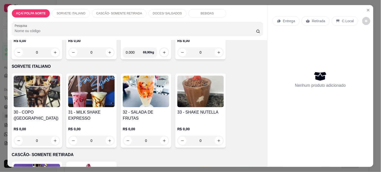
scroll to position [84, 0]
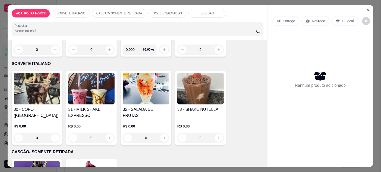
click at [147, 92] on img at bounding box center [146, 89] width 47 height 32
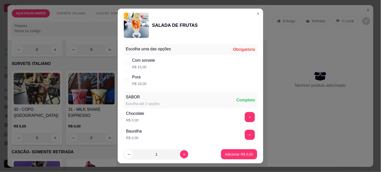
click at [166, 64] on div "Com sorvete R$ 15,00" at bounding box center [191, 63] width 134 height 17
radio input "true"
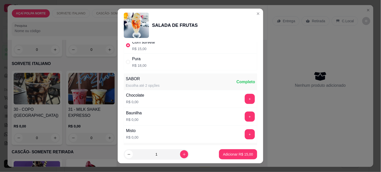
scroll to position [28, 0]
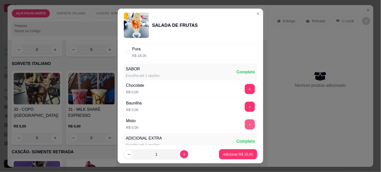
click at [245, 124] on button "+" at bounding box center [250, 124] width 10 height 10
click at [229, 155] on p "Adicionar R$ 15,00" at bounding box center [238, 154] width 29 height 5
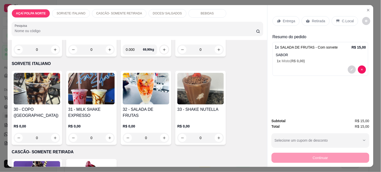
click at [342, 19] on p "C.Local" at bounding box center [348, 20] width 12 height 5
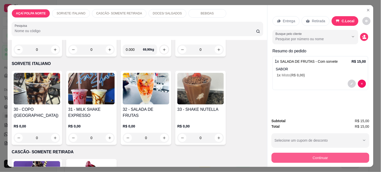
click at [329, 155] on button "Continuar" at bounding box center [321, 158] width 98 height 10
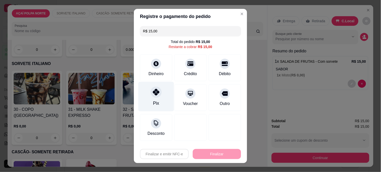
click at [146, 96] on div "Pix" at bounding box center [157, 97] width 36 height 30
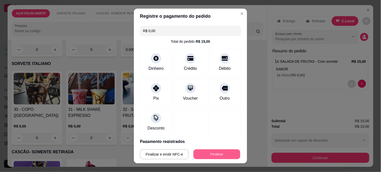
click at [217, 152] on button "Finalizar" at bounding box center [217, 154] width 47 height 10
type input "-R$ 15,00"
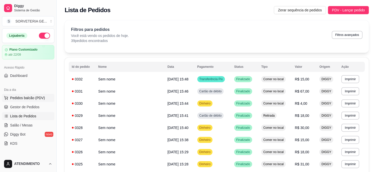
click at [36, 98] on span "Pedidos balcão (PDV)" at bounding box center [27, 97] width 35 height 5
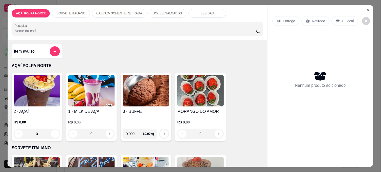
click at [44, 89] on img at bounding box center [37, 91] width 47 height 32
click at [35, 106] on div "2 - AÇAÍ R$ 0,00 0" at bounding box center [37, 107] width 51 height 68
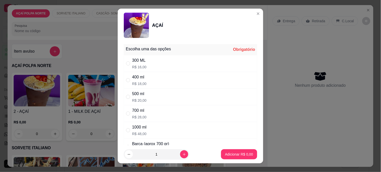
click at [151, 96] on div "500 ml R$ 20,00" at bounding box center [191, 97] width 134 height 17
radio input "true"
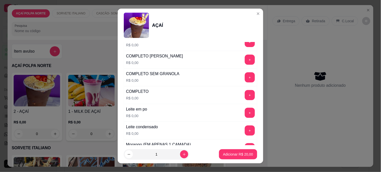
scroll to position [168, 0]
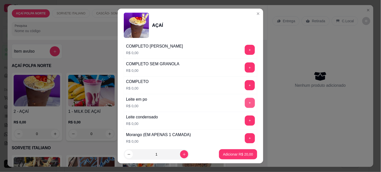
click at [245, 105] on button "+" at bounding box center [250, 103] width 10 height 10
click at [245, 120] on button "+" at bounding box center [250, 121] width 10 height 10
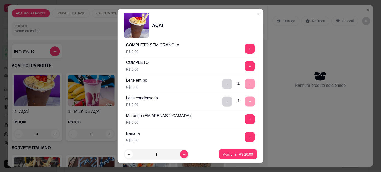
scroll to position [196, 0]
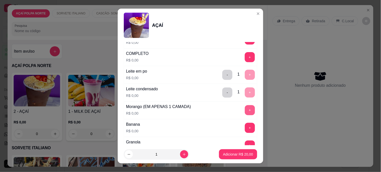
click at [245, 110] on button "+" at bounding box center [250, 110] width 10 height 10
click at [245, 143] on button "+" at bounding box center [250, 146] width 10 height 10
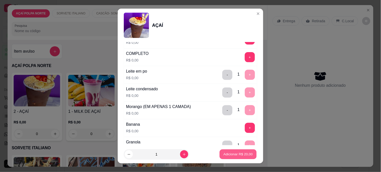
click at [239, 154] on p "Adicionar R$ 20,00" at bounding box center [238, 154] width 29 height 5
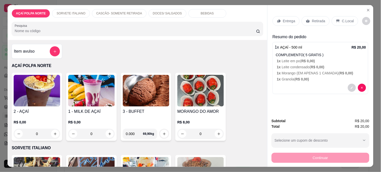
click at [46, 105] on div "2 - AÇAÍ R$ 0,00 0" at bounding box center [37, 107] width 51 height 68
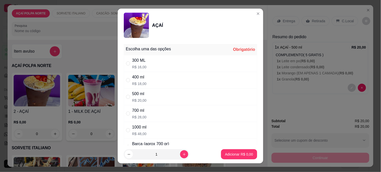
click at [155, 97] on div "500 ml R$ 20,00" at bounding box center [191, 97] width 134 height 17
radio input "true"
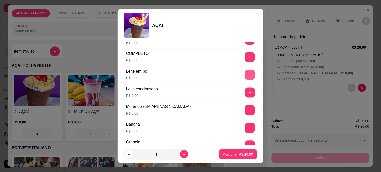
click at [245, 76] on button "+" at bounding box center [250, 75] width 10 height 10
click at [245, 92] on button "+" at bounding box center [250, 93] width 10 height 10
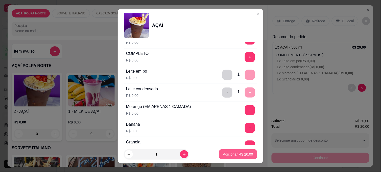
click at [244, 151] on button "Adicionar R$ 20,00" at bounding box center [238, 154] width 38 height 10
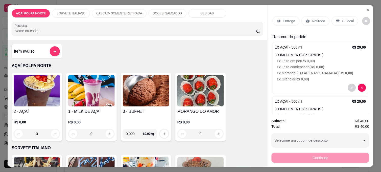
click at [49, 98] on img at bounding box center [37, 91] width 47 height 32
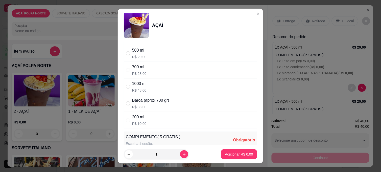
scroll to position [84, 0]
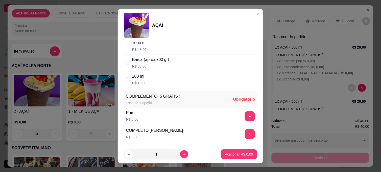
click at [151, 81] on div "200 ml R$ 10,00" at bounding box center [191, 79] width 134 height 17
radio input "true"
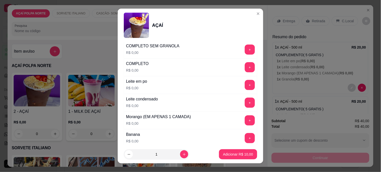
scroll to position [196, 0]
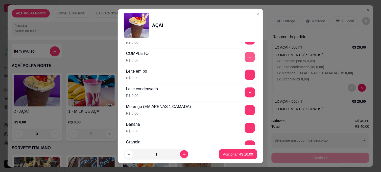
click at [245, 58] on button "+" at bounding box center [250, 57] width 10 height 10
click at [236, 153] on p "Adicionar R$ 10,00" at bounding box center [238, 154] width 29 height 5
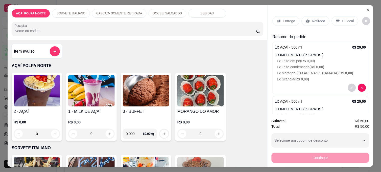
click at [317, 19] on p "Retirada" at bounding box center [318, 20] width 13 height 5
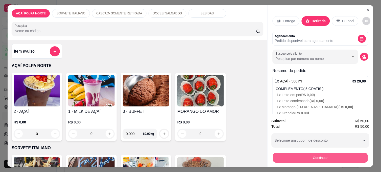
click at [333, 153] on button "Continuar" at bounding box center [320, 158] width 95 height 10
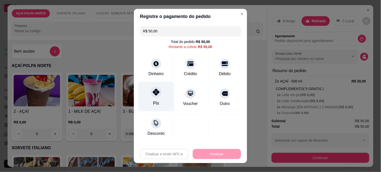
click at [158, 97] on div "Pix" at bounding box center [157, 97] width 36 height 30
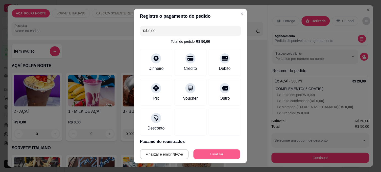
click at [218, 151] on button "Finalizar" at bounding box center [217, 154] width 47 height 10
type input "-R$ 50,00"
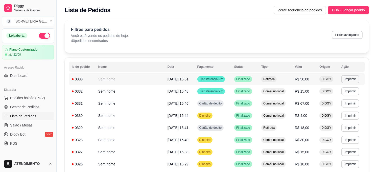
click at [148, 80] on td "Sem nome" at bounding box center [129, 79] width 69 height 12
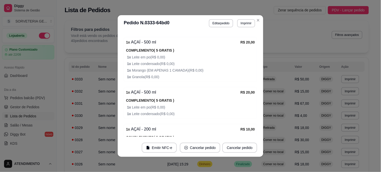
scroll to position [84, 0]
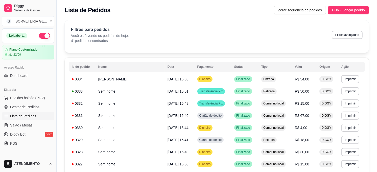
click at [25, 94] on div "Dia a dia" at bounding box center [28, 90] width 52 height 8
click at [34, 95] on button "Pedidos balcão (PDV)" at bounding box center [28, 98] width 52 height 8
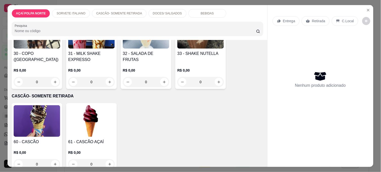
scroll to position [140, 0]
click at [52, 122] on img at bounding box center [37, 121] width 47 height 32
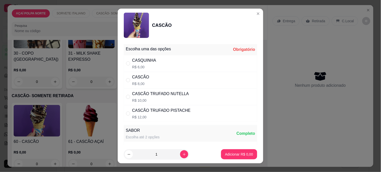
click at [158, 93] on div "CASCÃO TRUFADO NUTELLA" at bounding box center [160, 94] width 57 height 6
radio input "true"
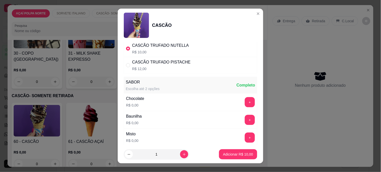
scroll to position [56, 0]
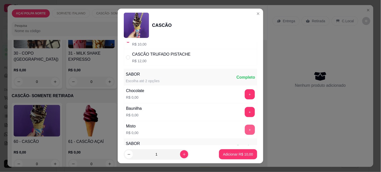
click at [245, 130] on button "+" at bounding box center [250, 130] width 10 height 10
click at [236, 152] on p "Adicionar R$ 10,00" at bounding box center [238, 154] width 30 height 5
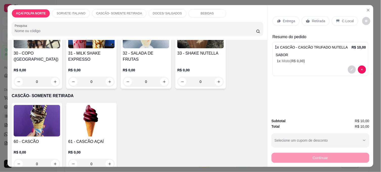
click at [43, 121] on img at bounding box center [37, 121] width 47 height 32
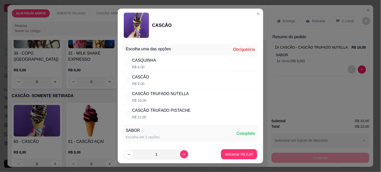
click at [148, 75] on div "CASCÃO R$ 8,00" at bounding box center [191, 80] width 134 height 17
radio input "true"
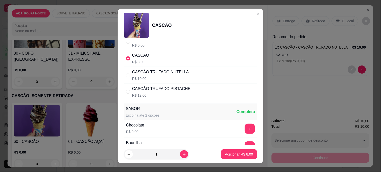
scroll to position [84, 0]
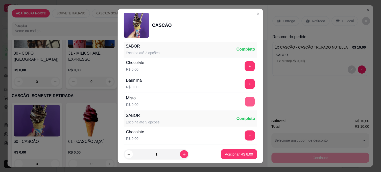
click at [245, 102] on button "+" at bounding box center [250, 102] width 10 height 10
click at [240, 156] on p "Adicionar R$ 8,00" at bounding box center [239, 154] width 28 height 5
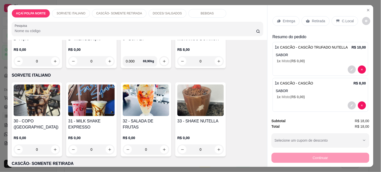
scroll to position [0, 0]
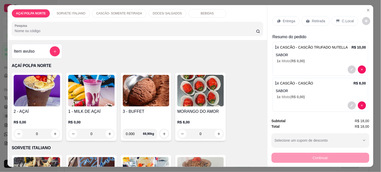
click at [37, 108] on h4 "2 - AÇAÍ" at bounding box center [37, 111] width 47 height 6
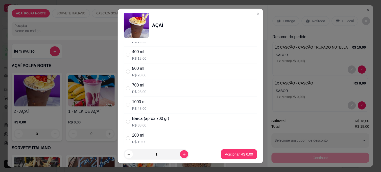
scroll to position [28, 0]
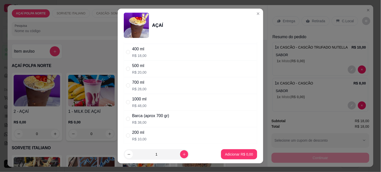
click at [163, 133] on div "200 ml R$ 10,00" at bounding box center [191, 135] width 134 height 17
radio input "true"
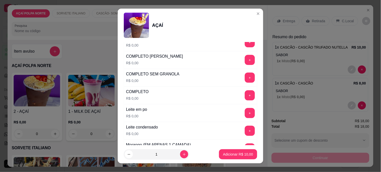
scroll to position [168, 0]
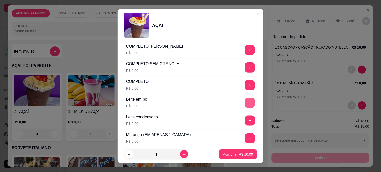
click at [245, 103] on button "+" at bounding box center [250, 103] width 10 height 10
click at [245, 120] on button "+" at bounding box center [250, 121] width 10 height 10
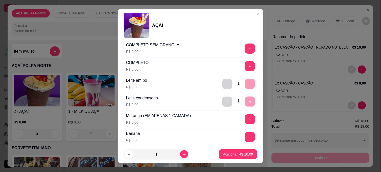
scroll to position [196, 0]
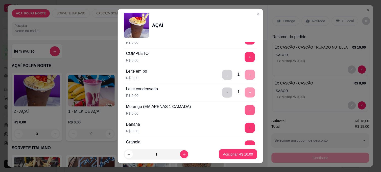
click at [245, 110] on button "+" at bounding box center [250, 110] width 10 height 10
click at [236, 152] on p "Adicionar R$ 10,00" at bounding box center [238, 154] width 30 height 5
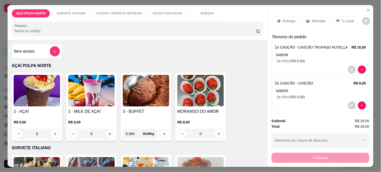
click at [342, 19] on p "C.Local" at bounding box center [348, 20] width 12 height 5
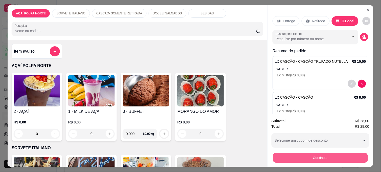
click at [345, 157] on button "Continuar" at bounding box center [320, 158] width 95 height 10
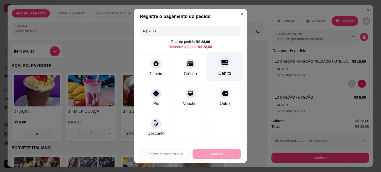
click at [223, 74] on div "Débito" at bounding box center [225, 73] width 13 height 7
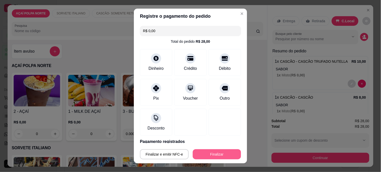
click at [226, 155] on button "Finalizar" at bounding box center [217, 154] width 48 height 10
type input "-R$ 28,00"
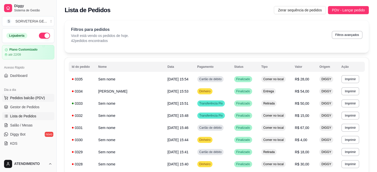
click at [35, 100] on span "Pedidos balcão (PDV)" at bounding box center [27, 97] width 35 height 5
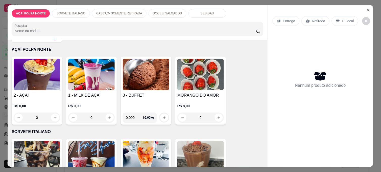
scroll to position [28, 0]
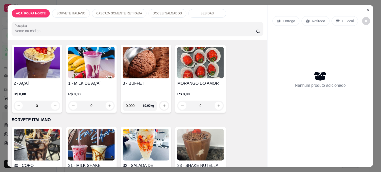
click at [47, 140] on img at bounding box center [37, 145] width 47 height 32
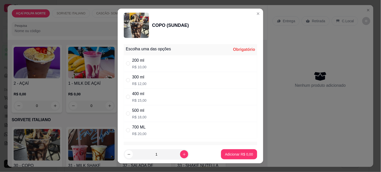
click at [156, 74] on div "300 ml R$ 12,00" at bounding box center [191, 80] width 134 height 17
radio input "true"
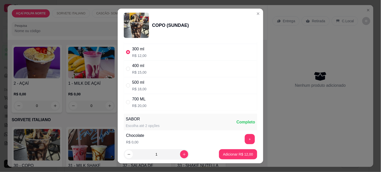
scroll to position [84, 0]
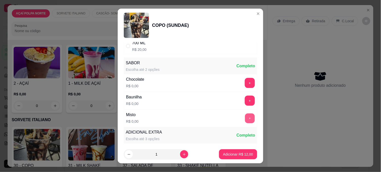
click at [245, 117] on button "+" at bounding box center [250, 119] width 10 height 10
click at [245, 157] on button "Adicionar R$ 12,00" at bounding box center [238, 154] width 37 height 10
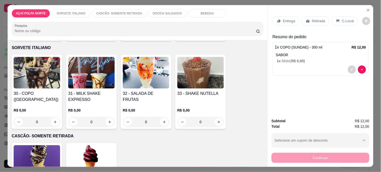
scroll to position [140, 0]
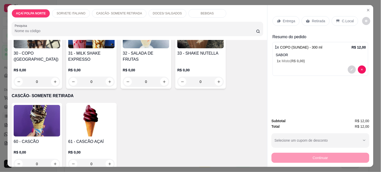
click at [41, 117] on img at bounding box center [37, 121] width 47 height 32
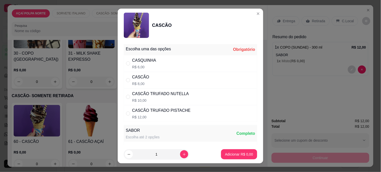
click at [163, 77] on div "CASCÃO R$ 8,00" at bounding box center [191, 80] width 134 height 17
radio input "true"
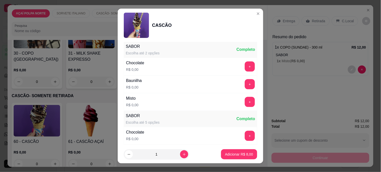
scroll to position [84, 0]
click at [245, 102] on button "+" at bounding box center [250, 102] width 10 height 10
click at [247, 152] on p "Adicionar R$ 8,00" at bounding box center [239, 154] width 27 height 5
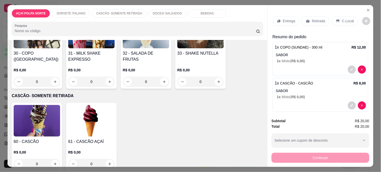
click at [343, 16] on div "C.Local" at bounding box center [345, 21] width 27 height 10
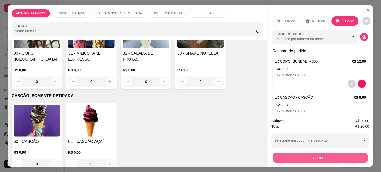
click at [337, 155] on button "Continuar" at bounding box center [320, 158] width 95 height 10
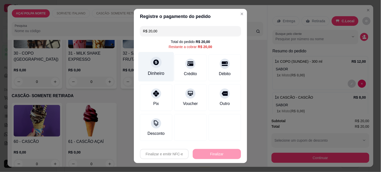
click at [159, 64] on div at bounding box center [156, 62] width 11 height 11
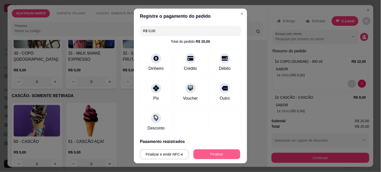
click at [227, 155] on button "Finalizar" at bounding box center [217, 154] width 47 height 10
type input "-R$ 20,00"
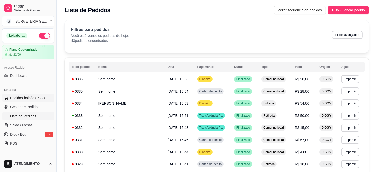
click at [40, 97] on span "Pedidos balcão (PDV)" at bounding box center [27, 97] width 35 height 5
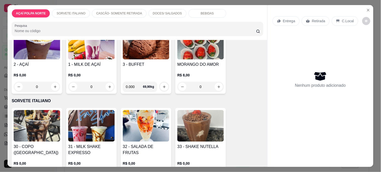
scroll to position [56, 0]
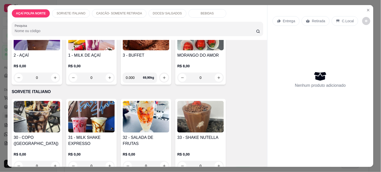
click at [100, 123] on img at bounding box center [91, 117] width 47 height 32
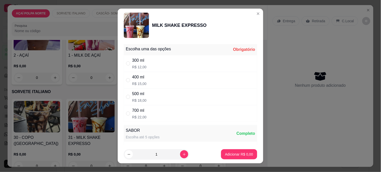
click at [150, 63] on div "300 ml R$ 12,00" at bounding box center [191, 63] width 134 height 17
radio input "true"
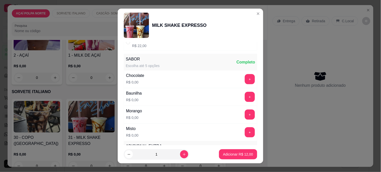
scroll to position [84, 0]
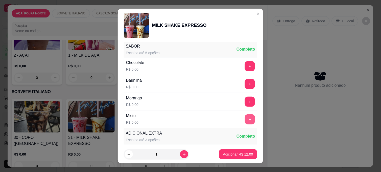
click at [245, 119] on button "+" at bounding box center [250, 119] width 10 height 10
click at [236, 155] on p "Adicionar R$ 12,00" at bounding box center [238, 154] width 29 height 5
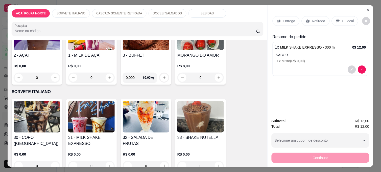
click at [41, 54] on h4 "2 - AÇAÍ" at bounding box center [37, 55] width 47 height 6
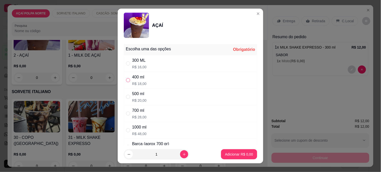
click at [126, 80] on input "" at bounding box center [128, 80] width 4 height 4
radio input "true"
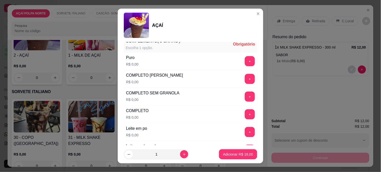
scroll to position [140, 0]
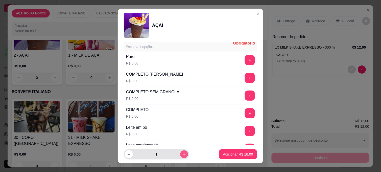
click at [183, 153] on icon "increase-product-quantity" at bounding box center [185, 154] width 4 height 4
type input "2"
click at [245, 91] on button "+" at bounding box center [250, 96] width 10 height 10
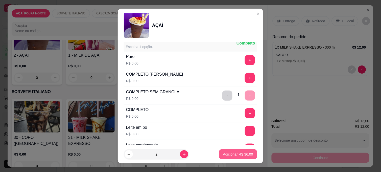
click at [243, 154] on p "Adicionar R$ 36,00" at bounding box center [238, 154] width 30 height 5
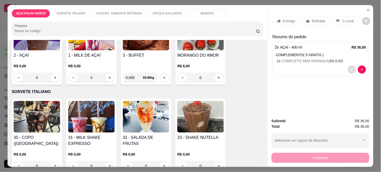
scroll to position [0, 0]
click at [284, 19] on p "Entrega" at bounding box center [289, 20] width 12 height 5
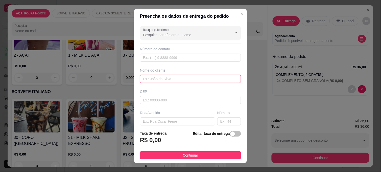
click at [174, 79] on input "text" at bounding box center [190, 79] width 101 height 8
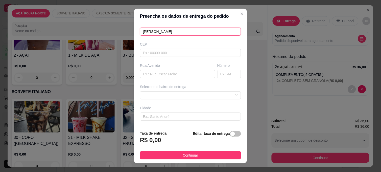
scroll to position [56, 0]
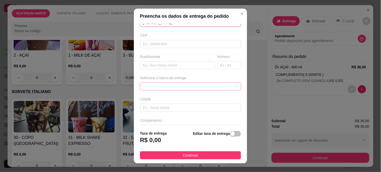
click at [211, 90] on span at bounding box center [190, 87] width 95 height 8
type input "[PERSON_NAME]"
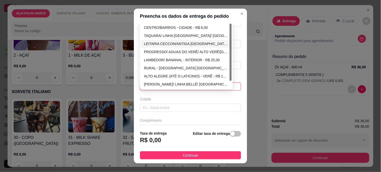
click at [196, 46] on div "LEITARIA CECCON/ANTIGA [GEOGRAPHIC_DATA] /LINHA MORAES/ PROXIMIDADES - INTERIOR…" at bounding box center [186, 44] width 85 height 6
type input "INTERIOR"
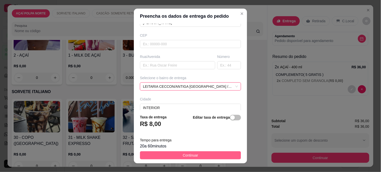
click at [211, 156] on button "Continuar" at bounding box center [190, 155] width 101 height 8
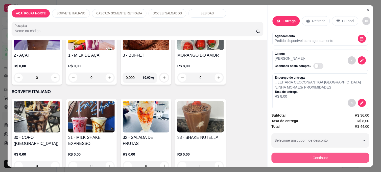
click at [347, 155] on button "Continuar" at bounding box center [321, 158] width 98 height 10
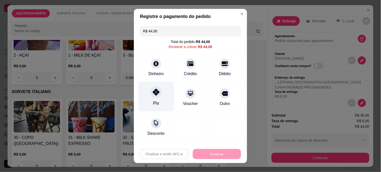
click at [147, 100] on div "Pix" at bounding box center [157, 97] width 36 height 30
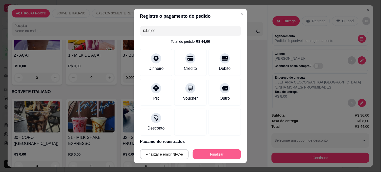
click at [222, 151] on button "Finalizar" at bounding box center [217, 154] width 48 height 10
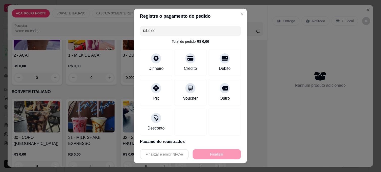
type input "-R$ 44,00"
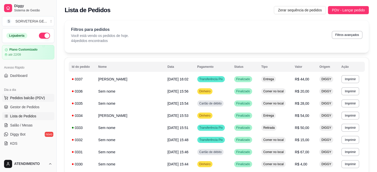
click at [24, 99] on span "Pedidos balcão (PDV)" at bounding box center [27, 97] width 35 height 5
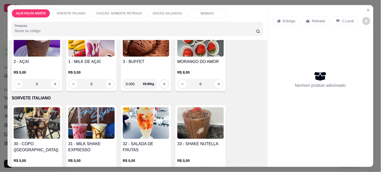
scroll to position [56, 0]
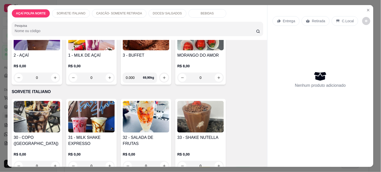
click at [80, 113] on img at bounding box center [91, 117] width 47 height 32
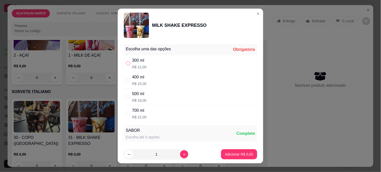
click at [127, 62] on input "" at bounding box center [128, 63] width 4 height 4
radio input "true"
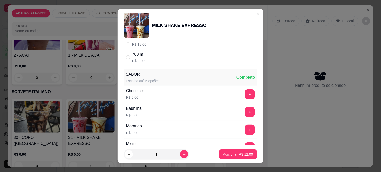
scroll to position [112, 0]
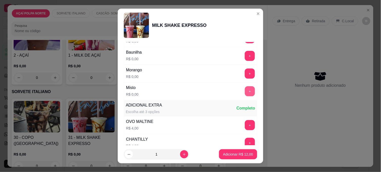
click at [245, 92] on button "+" at bounding box center [250, 91] width 10 height 10
click at [241, 154] on p "Adicionar R$ 12,00" at bounding box center [238, 154] width 30 height 5
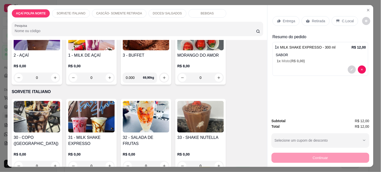
click at [338, 18] on div "C.Local" at bounding box center [345, 21] width 27 height 10
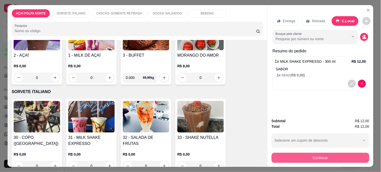
click at [318, 157] on button "Continuar" at bounding box center [321, 158] width 98 height 10
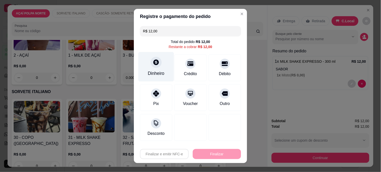
click at [157, 69] on div "Dinheiro" at bounding box center [157, 67] width 36 height 30
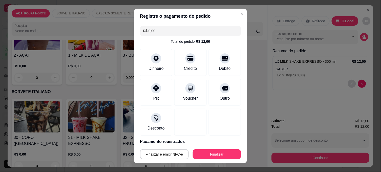
click at [214, 148] on div "Finalizar e emitir NFC-e Finalizar" at bounding box center [190, 153] width 101 height 12
click at [215, 155] on button "Finalizar" at bounding box center [217, 154] width 47 height 10
type input "-R$ 12,00"
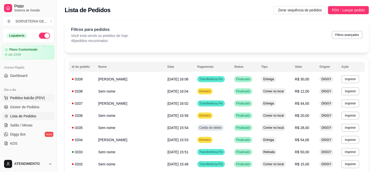
click at [24, 95] on span "Pedidos balcão (PDV)" at bounding box center [27, 97] width 35 height 5
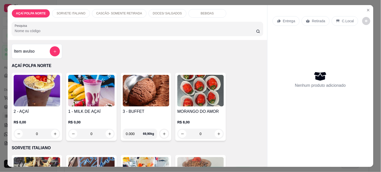
click at [35, 88] on img at bounding box center [37, 91] width 47 height 32
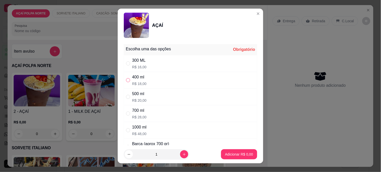
drag, startPoint x: 125, startPoint y: 79, endPoint x: 127, endPoint y: 81, distance: 2.9
click at [126, 79] on input "" at bounding box center [128, 80] width 4 height 4
radio input "true"
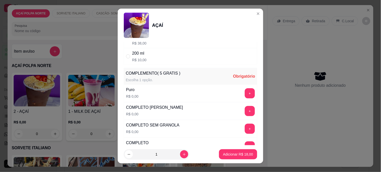
scroll to position [112, 0]
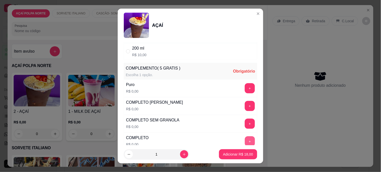
click at [245, 138] on button "+" at bounding box center [250, 141] width 10 height 10
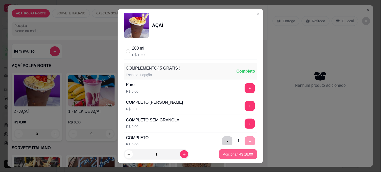
click at [239, 155] on p "Adicionar R$ 18,00" at bounding box center [238, 154] width 30 height 5
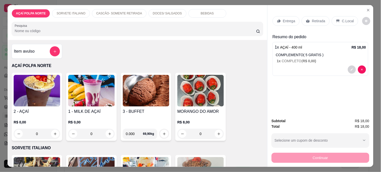
click at [49, 99] on img at bounding box center [37, 91] width 47 height 32
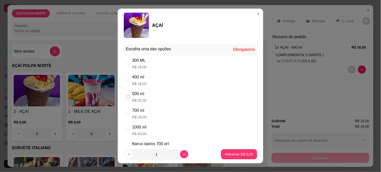
click at [126, 96] on input "" at bounding box center [128, 97] width 4 height 4
radio input "true"
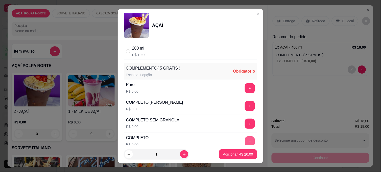
click at [245, 139] on button "+" at bounding box center [250, 142] width 10 height 10
click at [235, 156] on p "Adicionar R$ 20,00" at bounding box center [238, 154] width 30 height 5
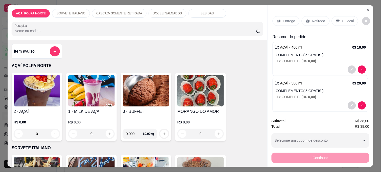
click at [319, 21] on p "Retirada" at bounding box center [318, 20] width 13 height 5
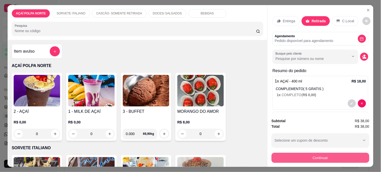
click at [319, 154] on button "Continuar" at bounding box center [321, 158] width 98 height 10
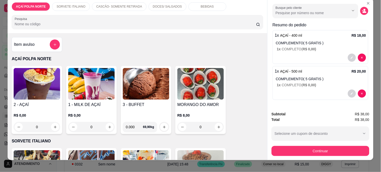
scroll to position [13, 0]
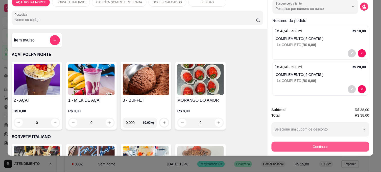
click at [331, 142] on button "Continuar" at bounding box center [321, 147] width 98 height 10
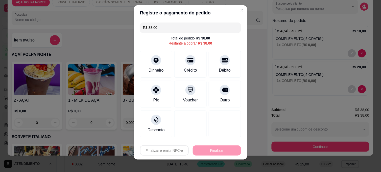
scroll to position [7, 0]
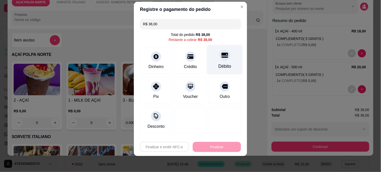
click at [219, 63] on div "Débito" at bounding box center [225, 66] width 13 height 7
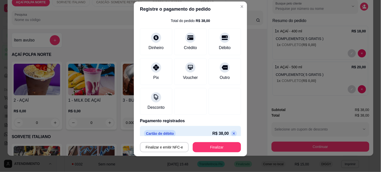
scroll to position [21, 0]
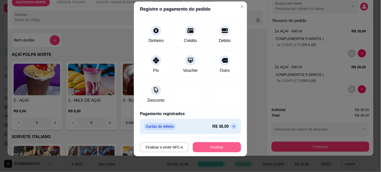
click at [222, 148] on button "Finalizar" at bounding box center [217, 147] width 48 height 10
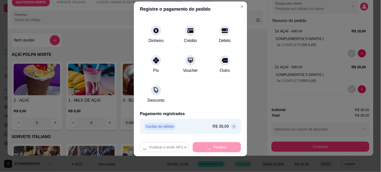
type input "-R$ 38,00"
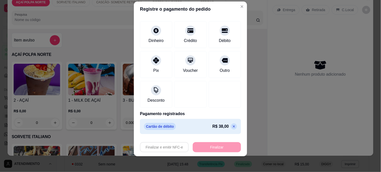
scroll to position [0, 0]
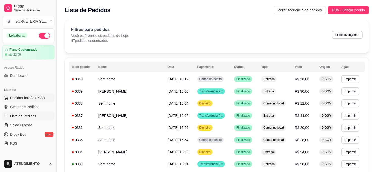
click at [20, 95] on span "Pedidos balcão (PDV)" at bounding box center [27, 97] width 35 height 5
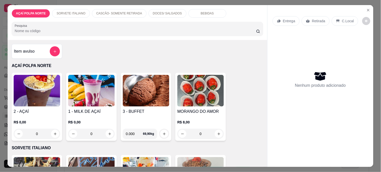
click at [51, 84] on img at bounding box center [37, 91] width 47 height 32
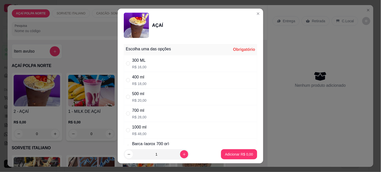
click at [132, 64] on p "R$ 16,00" at bounding box center [139, 66] width 14 height 5
radio input "true"
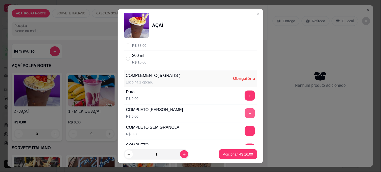
scroll to position [140, 0]
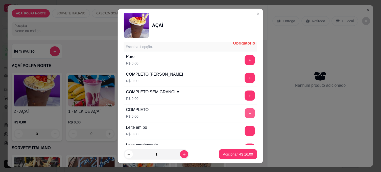
click at [245, 113] on button "+" at bounding box center [250, 113] width 10 height 10
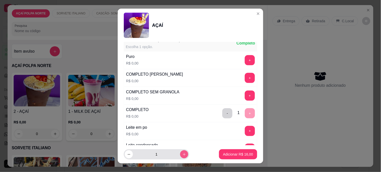
click at [183, 155] on icon "increase-product-quantity" at bounding box center [185, 154] width 4 height 4
type input "2"
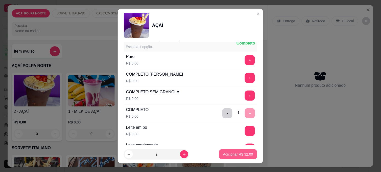
click at [234, 151] on button "Adicionar R$ 32,00" at bounding box center [238, 154] width 38 height 10
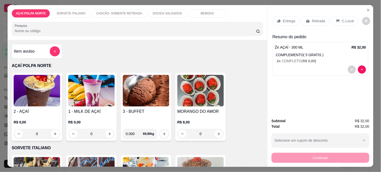
click at [343, 20] on p "C.Local" at bounding box center [348, 20] width 12 height 5
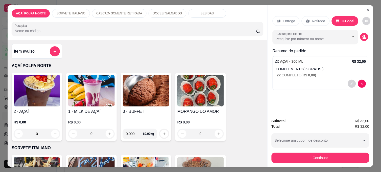
click at [308, 20] on icon at bounding box center [308, 21] width 4 height 4
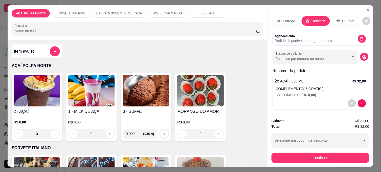
click at [347, 18] on p "C.Local" at bounding box center [349, 20] width 12 height 5
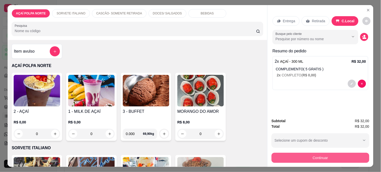
click at [325, 153] on button "Continuar" at bounding box center [321, 158] width 98 height 10
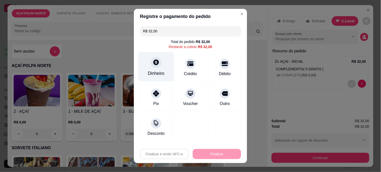
click at [155, 69] on div "Dinheiro" at bounding box center [157, 67] width 36 height 30
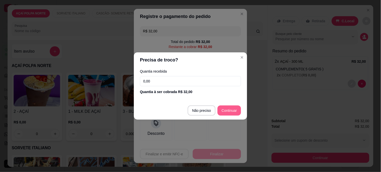
click at [227, 104] on footer "Não preciso Continuar" at bounding box center [190, 110] width 113 height 18
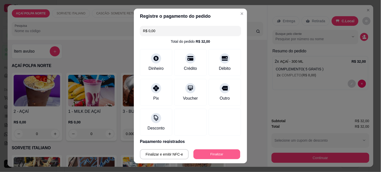
click at [212, 158] on button "Finalizar" at bounding box center [217, 154] width 47 height 10
type input "-R$ 32,00"
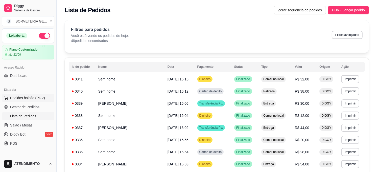
click at [33, 97] on span "Pedidos balcão (PDV)" at bounding box center [27, 97] width 35 height 5
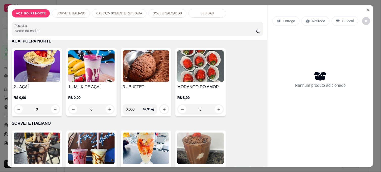
scroll to position [28, 0]
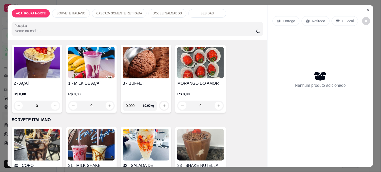
click at [34, 70] on img at bounding box center [37, 63] width 47 height 32
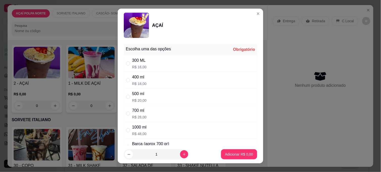
click at [140, 103] on p "R$ 20,00" at bounding box center [139, 100] width 14 height 5
radio input "true"
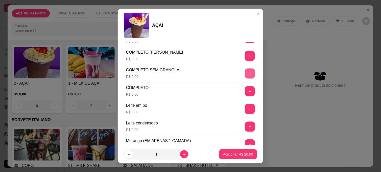
scroll to position [168, 0]
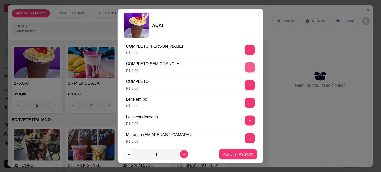
click at [245, 69] on button "+" at bounding box center [250, 67] width 10 height 10
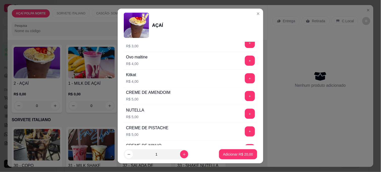
scroll to position [590, 0]
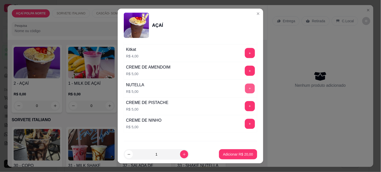
click at [245, 93] on button "+" at bounding box center [250, 89] width 10 height 10
click at [236, 152] on p "Adicionar R$ 25,00" at bounding box center [238, 154] width 30 height 5
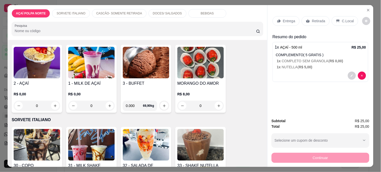
click at [48, 63] on img at bounding box center [37, 63] width 47 height 32
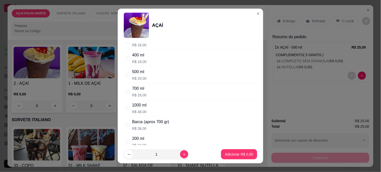
scroll to position [28, 0]
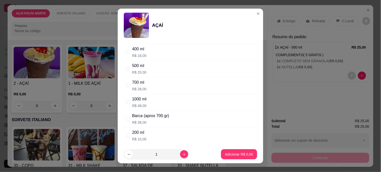
click at [133, 61] on div "500 ml R$ 20,00" at bounding box center [191, 68] width 134 height 17
drag, startPoint x: 133, startPoint y: 61, endPoint x: 201, endPoint y: 73, distance: 68.2
click at [201, 73] on div "500 ml R$ 20,00" at bounding box center [191, 68] width 134 height 17
click at [146, 69] on div "500 ml R$ 20,00" at bounding box center [191, 68] width 134 height 17
radio input "true"
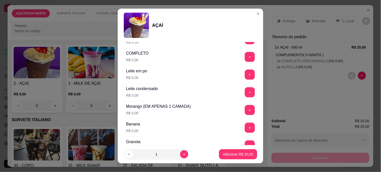
scroll to position [196, 0]
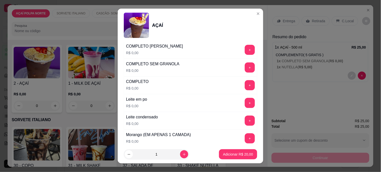
click at [245, 87] on button "+" at bounding box center [250, 85] width 10 height 10
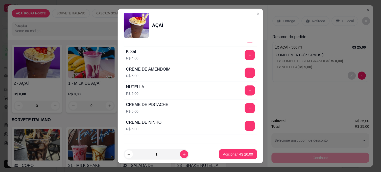
scroll to position [617, 0]
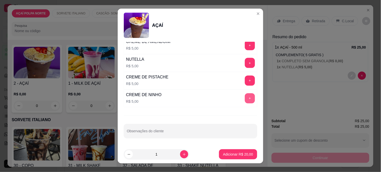
click at [245, 100] on button "+" at bounding box center [250, 98] width 10 height 10
click at [245, 84] on button "+" at bounding box center [250, 81] width 10 height 10
click at [234, 156] on p "Adicionar R$ 30,00" at bounding box center [238, 154] width 30 height 5
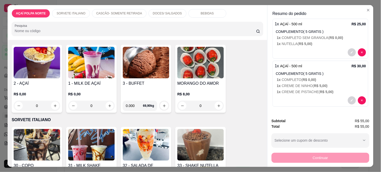
scroll to position [0, 0]
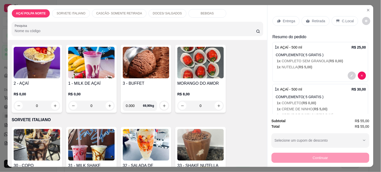
click at [342, 19] on p "C.Local" at bounding box center [348, 20] width 12 height 5
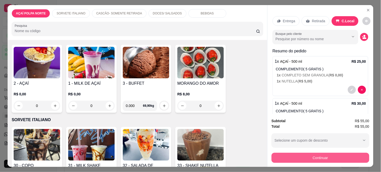
click at [319, 154] on button "Continuar" at bounding box center [321, 158] width 98 height 10
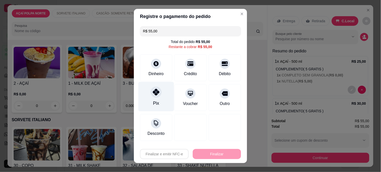
click at [155, 94] on icon at bounding box center [156, 92] width 7 height 7
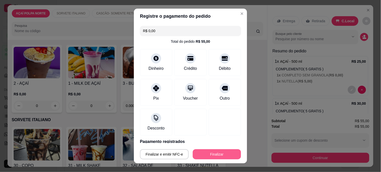
click at [223, 153] on button "Finalizar" at bounding box center [217, 154] width 48 height 10
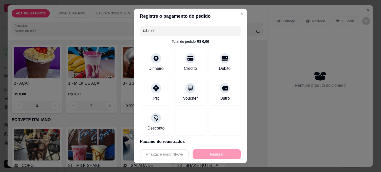
type input "-R$ 55,00"
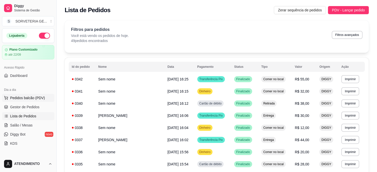
click at [38, 98] on span "Pedidos balcão (PDV)" at bounding box center [27, 97] width 35 height 5
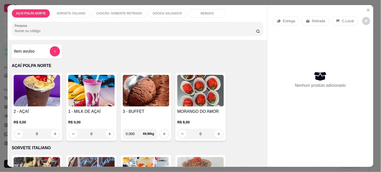
click at [41, 95] on img at bounding box center [37, 91] width 47 height 32
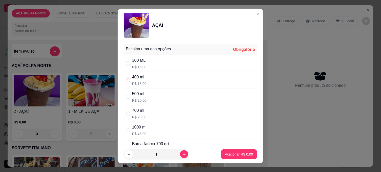
click at [127, 80] on input "" at bounding box center [128, 80] width 4 height 4
radio input "true"
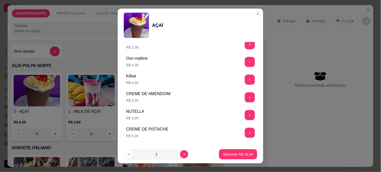
scroll to position [590, 0]
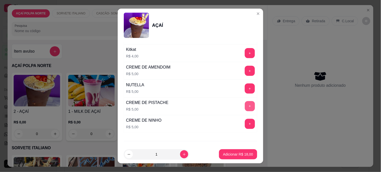
click at [245, 107] on button "+" at bounding box center [250, 106] width 10 height 10
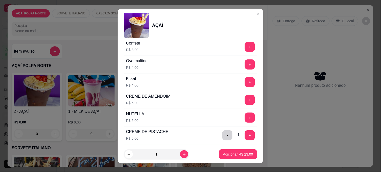
scroll to position [533, 0]
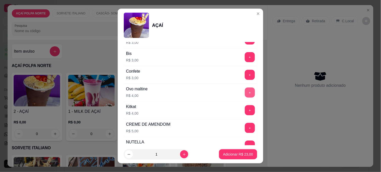
click at [245, 93] on button "+" at bounding box center [250, 92] width 10 height 10
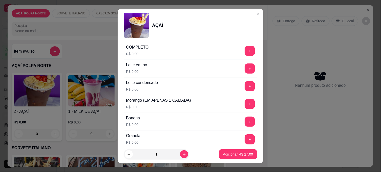
scroll to position [196, 0]
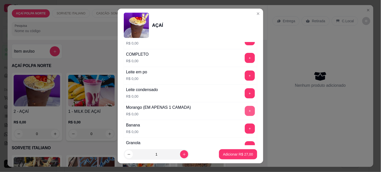
click at [245, 110] on button "+" at bounding box center [250, 111] width 10 height 10
click at [224, 151] on button "Adicionar R$ 27,00" at bounding box center [238, 154] width 38 height 10
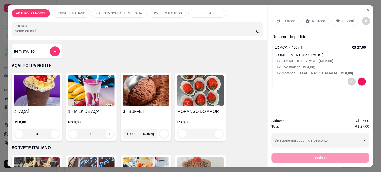
click at [42, 95] on img at bounding box center [37, 91] width 47 height 32
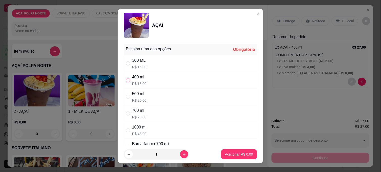
click at [126, 79] on input "" at bounding box center [128, 80] width 4 height 4
radio input "true"
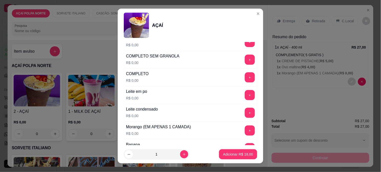
scroll to position [196, 0]
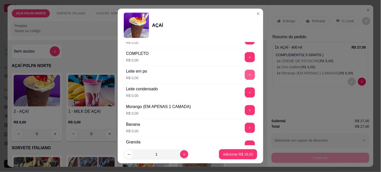
click at [245, 72] on button "+" at bounding box center [250, 75] width 10 height 10
click at [245, 93] on button "+" at bounding box center [250, 93] width 10 height 10
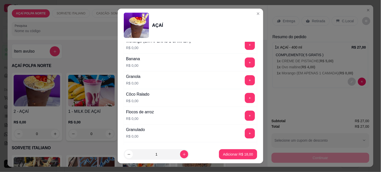
scroll to position [253, 0]
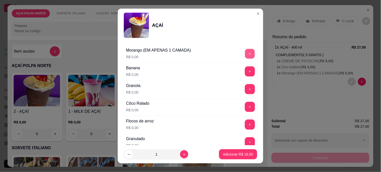
click at [245, 52] on button "+" at bounding box center [250, 54] width 10 height 10
click at [235, 153] on p "Adicionar R$ 18,00" at bounding box center [238, 154] width 30 height 5
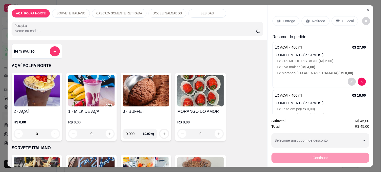
click at [342, 18] on p "C.Local" at bounding box center [348, 20] width 12 height 5
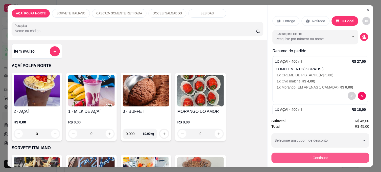
click at [330, 153] on button "Continuar" at bounding box center [321, 158] width 98 height 10
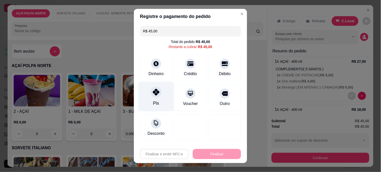
click at [160, 102] on div "Pix" at bounding box center [157, 97] width 36 height 30
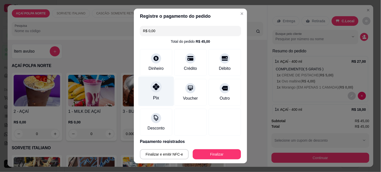
click at [147, 92] on div "Pix" at bounding box center [157, 92] width 36 height 30
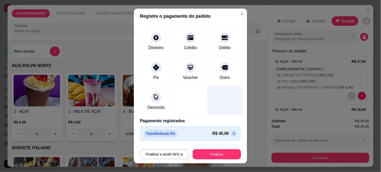
scroll to position [8, 0]
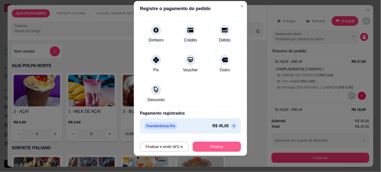
click at [224, 145] on button "Finalizar" at bounding box center [217, 147] width 48 height 10
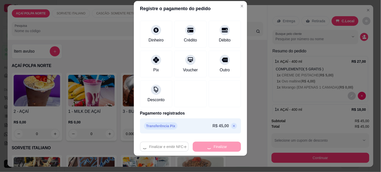
type input "-R$ 45,00"
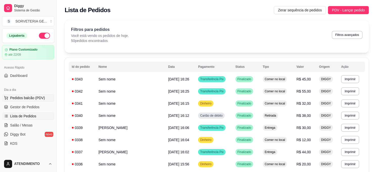
click at [29, 95] on button "Pedidos balcão (PDV)" at bounding box center [28, 98] width 52 height 8
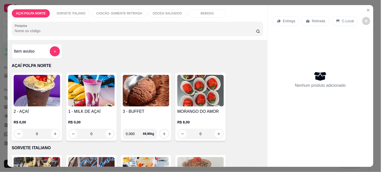
click at [33, 95] on img at bounding box center [37, 91] width 47 height 32
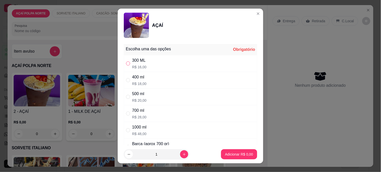
click at [126, 63] on input "" at bounding box center [128, 63] width 4 height 4
radio input "true"
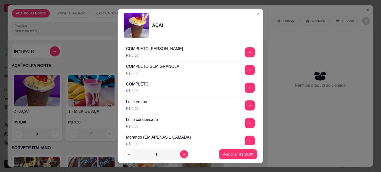
scroll to position [168, 0]
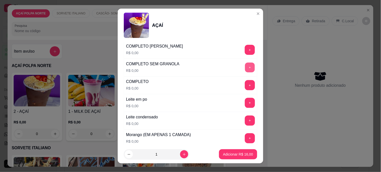
click at [245, 69] on button "+" at bounding box center [250, 68] width 10 height 10
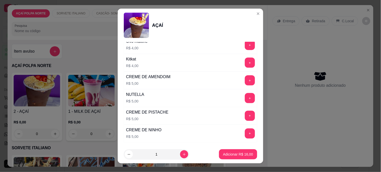
scroll to position [590, 0]
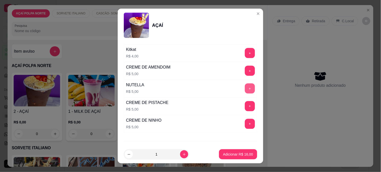
click at [245, 90] on button "+" at bounding box center [250, 88] width 10 height 10
click at [183, 154] on icon "increase-product-quantity" at bounding box center [185, 154] width 4 height 4
type input "2"
click at [230, 154] on p "Adicionar R$ 42,00" at bounding box center [238, 154] width 30 height 5
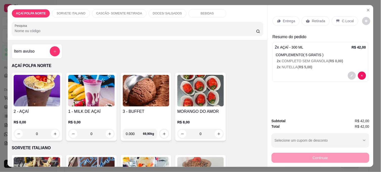
click at [319, 16] on div "Retirada" at bounding box center [316, 21] width 28 height 10
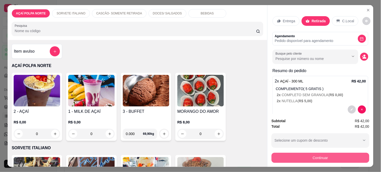
click at [342, 153] on button "Continuar" at bounding box center [321, 158] width 98 height 10
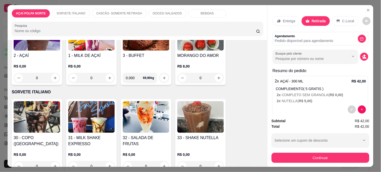
scroll to position [56, 0]
click at [51, 114] on img at bounding box center [37, 117] width 47 height 32
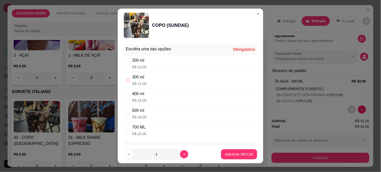
click at [126, 78] on input "" at bounding box center [128, 80] width 4 height 4
radio input "true"
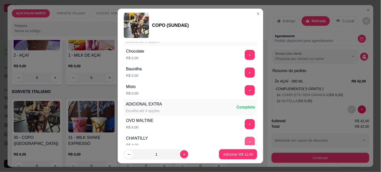
scroll to position [110, 0]
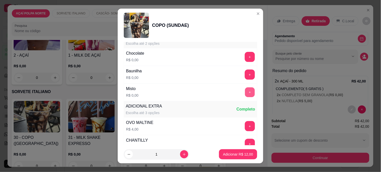
click at [245, 90] on button "+" at bounding box center [250, 92] width 10 height 10
click at [234, 151] on button "Adicionar R$ 12,00" at bounding box center [238, 154] width 38 height 10
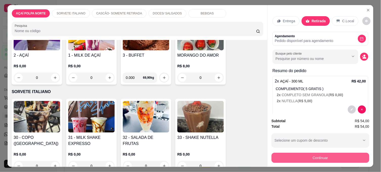
click at [307, 155] on button "Continuar" at bounding box center [321, 158] width 98 height 10
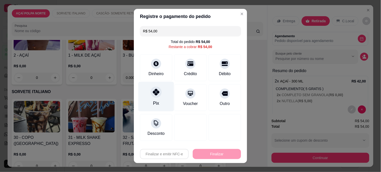
click at [157, 94] on div at bounding box center [156, 91] width 11 height 11
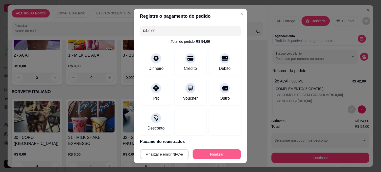
click at [209, 153] on button "Finalizar" at bounding box center [217, 154] width 48 height 10
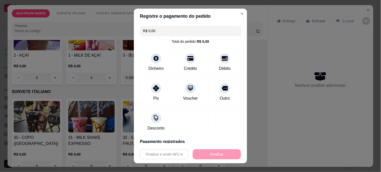
type input "-R$ 54,00"
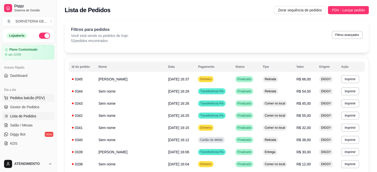
click at [31, 97] on span "Pedidos balcão (PDV)" at bounding box center [27, 97] width 35 height 5
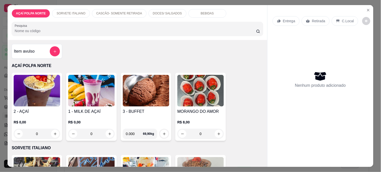
click at [40, 97] on img at bounding box center [37, 91] width 47 height 32
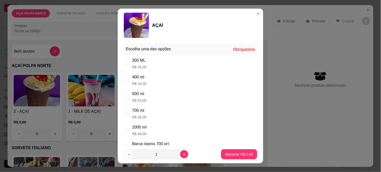
click at [137, 93] on div "500 ml" at bounding box center [139, 94] width 14 height 6
radio input "true"
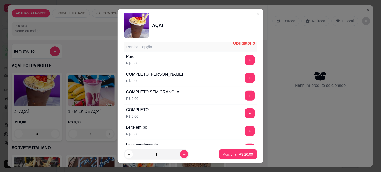
scroll to position [168, 0]
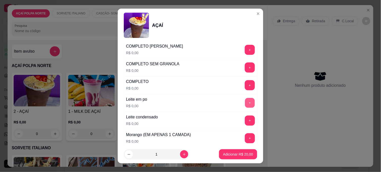
click at [245, 104] on button "+" at bounding box center [250, 103] width 10 height 10
click at [245, 120] on button "+" at bounding box center [250, 121] width 10 height 10
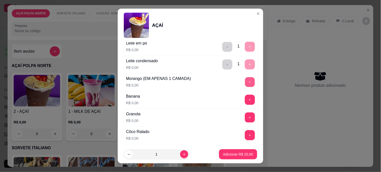
click at [245, 84] on button "+" at bounding box center [250, 82] width 10 height 10
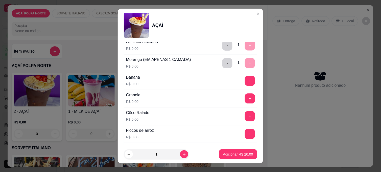
scroll to position [253, 0]
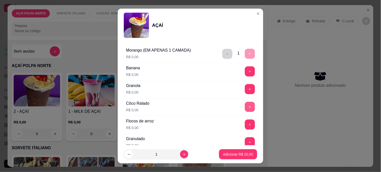
click at [245, 107] on button "+" at bounding box center [250, 107] width 10 height 10
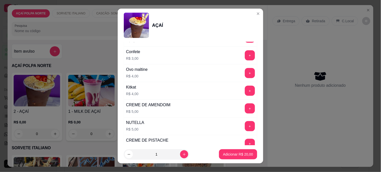
scroll to position [562, 0]
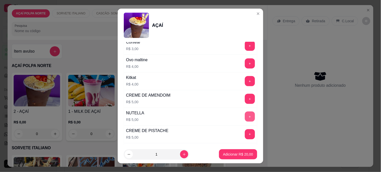
click at [245, 118] on button "+" at bounding box center [250, 117] width 10 height 10
click at [234, 154] on p "Adicionar R$ 25,00" at bounding box center [238, 154] width 29 height 5
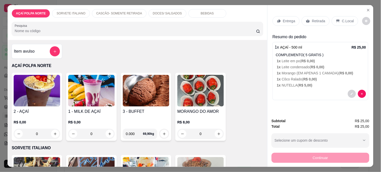
click at [337, 19] on icon at bounding box center [338, 21] width 4 height 4
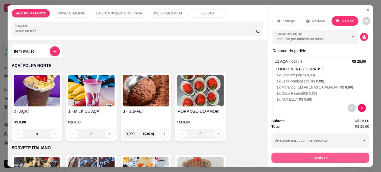
click at [310, 157] on button "Continuar" at bounding box center [321, 158] width 98 height 10
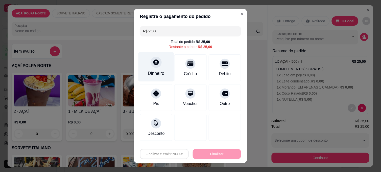
click at [161, 66] on div "Dinheiro" at bounding box center [157, 67] width 36 height 30
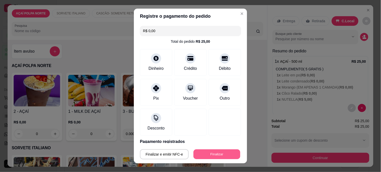
click at [220, 155] on button "Finalizar" at bounding box center [217, 154] width 47 height 10
type input "-R$ 25,00"
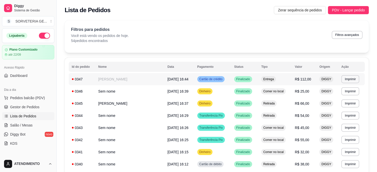
click at [107, 82] on td "[PERSON_NAME]" at bounding box center [129, 79] width 69 height 12
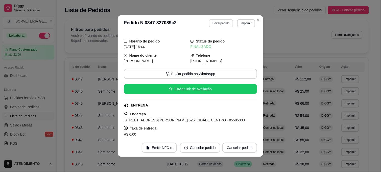
click at [223, 23] on button "Editar pedido" at bounding box center [221, 23] width 24 height 8
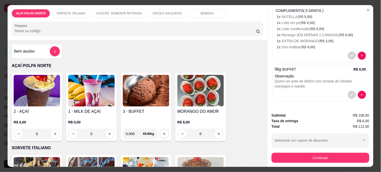
scroll to position [282, 0]
click at [351, 94] on icon "decrease-product-quantity" at bounding box center [352, 95] width 2 height 2
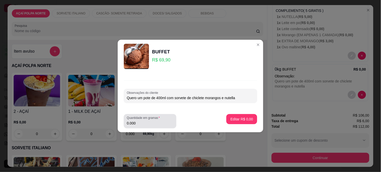
click at [148, 124] on input "0.000" at bounding box center [150, 123] width 47 height 5
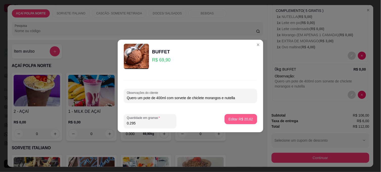
type input "0.295"
click at [241, 118] on p "Editar R$ 20,62" at bounding box center [241, 119] width 25 height 5
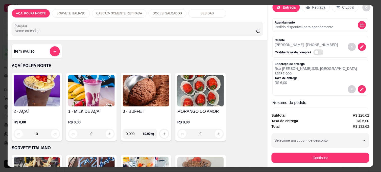
scroll to position [0, 0]
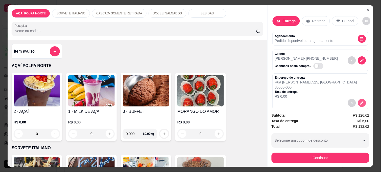
click at [361, 101] on icon "decrease-product-quantity" at bounding box center [363, 103] width 4 height 4
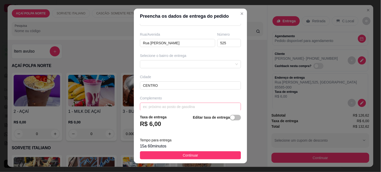
scroll to position [84, 0]
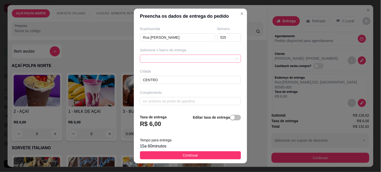
click at [213, 60] on span at bounding box center [190, 59] width 95 height 8
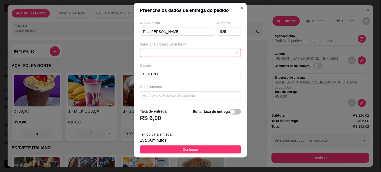
scroll to position [8, 0]
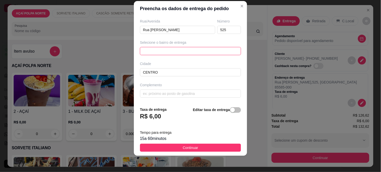
click at [172, 53] on span at bounding box center [190, 51] width 95 height 8
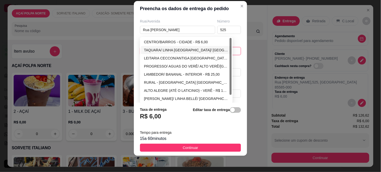
click at [204, 50] on div "TAQUARA/ LINHA [GEOGRAPHIC_DATA]/ [GEOGRAPHIC_DATA] - INTERIOR - R$ 15,00" at bounding box center [186, 50] width 85 height 6
type input "INTERIOR"
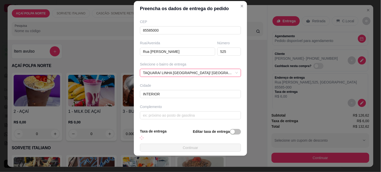
scroll to position [84, 0]
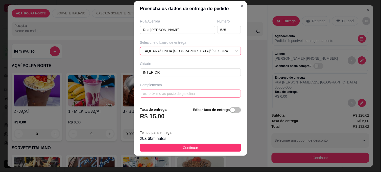
click at [231, 111] on div "button" at bounding box center [233, 110] width 5 height 5
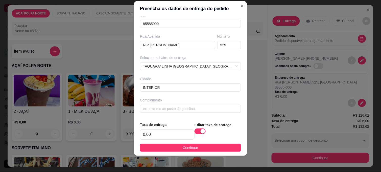
scroll to position [69, 0]
drag, startPoint x: 165, startPoint y: 135, endPoint x: 70, endPoint y: 128, distance: 94.8
click at [70, 128] on div "Preencha os dados de entrega do pedido Busque pelo cliente Número de contato 46…" at bounding box center [190, 86] width 381 height 172
type input "12,00"
click at [174, 148] on button "Continuar" at bounding box center [190, 148] width 101 height 8
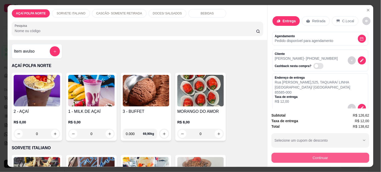
click at [340, 153] on button "Continuar" at bounding box center [321, 158] width 98 height 10
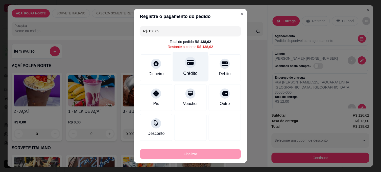
click at [192, 70] on div "Crédito" at bounding box center [191, 67] width 36 height 30
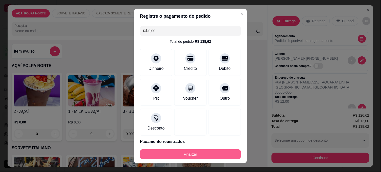
click at [203, 154] on button "Finalizar" at bounding box center [190, 154] width 101 height 10
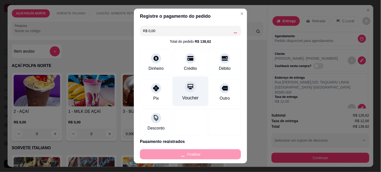
type input "-R$ 138,62"
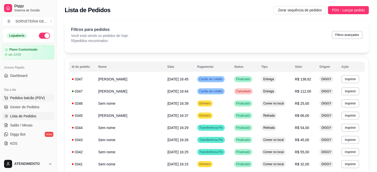
click at [37, 98] on span "Pedidos balcão (PDV)" at bounding box center [27, 97] width 35 height 5
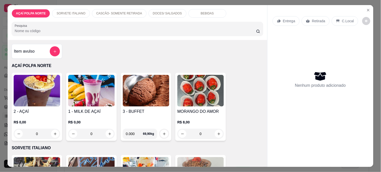
click at [36, 100] on img at bounding box center [37, 91] width 47 height 32
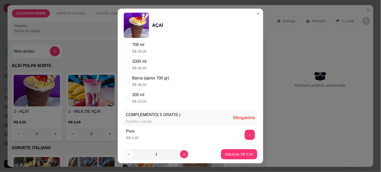
scroll to position [56, 0]
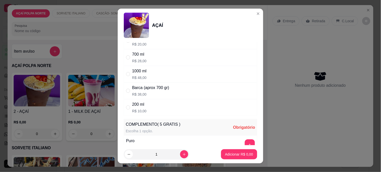
click at [143, 111] on p "R$ 10,00" at bounding box center [139, 110] width 14 height 5
radio input "true"
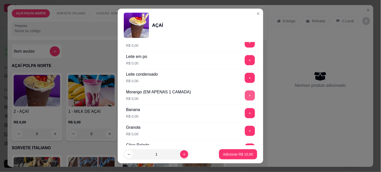
scroll to position [225, 0]
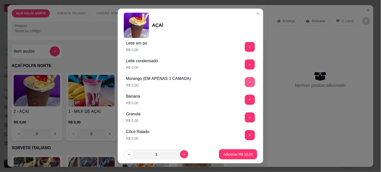
click at [245, 83] on button "+" at bounding box center [250, 82] width 10 height 10
click at [245, 117] on div "+" at bounding box center [250, 118] width 14 height 10
click at [245, 116] on button "+" at bounding box center [250, 118] width 10 height 10
click at [245, 66] on button "+" at bounding box center [250, 64] width 10 height 10
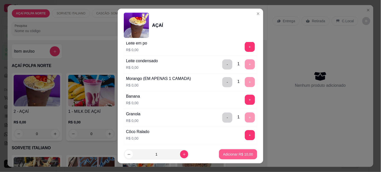
click at [242, 153] on p "Adicionar R$ 10,00" at bounding box center [238, 154] width 30 height 5
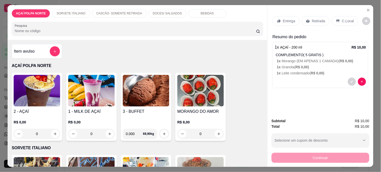
click at [344, 21] on p "C.Local" at bounding box center [348, 20] width 12 height 5
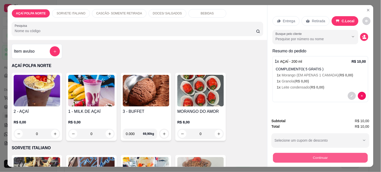
click at [329, 155] on button "Continuar" at bounding box center [320, 158] width 95 height 10
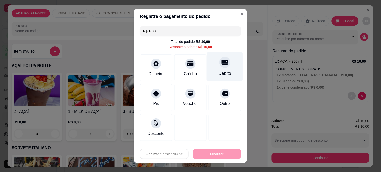
click at [223, 72] on div "Débito" at bounding box center [225, 73] width 13 height 7
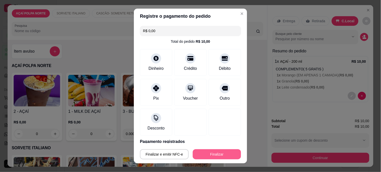
click at [222, 156] on button "Finalizar" at bounding box center [217, 154] width 48 height 10
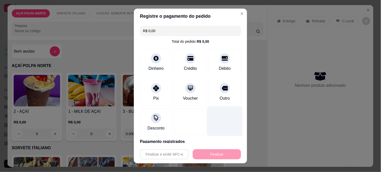
type input "-R$ 10,00"
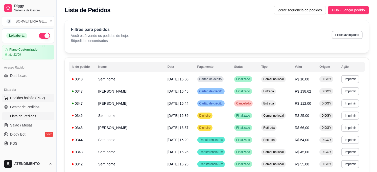
click at [23, 97] on span "Pedidos balcão (PDV)" at bounding box center [27, 97] width 35 height 5
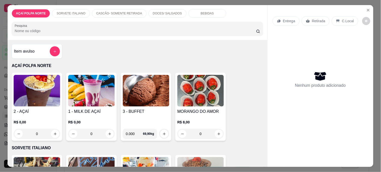
click at [41, 85] on img at bounding box center [37, 91] width 47 height 32
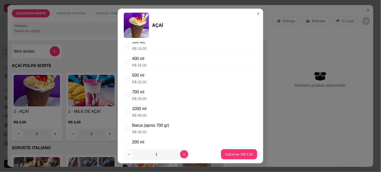
scroll to position [28, 0]
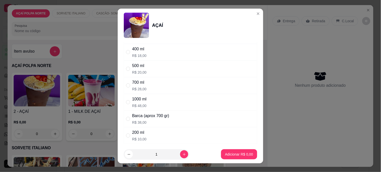
click at [136, 136] on div "200 ml R$ 10,00" at bounding box center [139, 135] width 14 height 12
radio input "true"
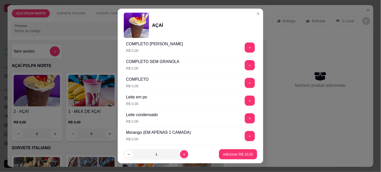
scroll to position [196, 0]
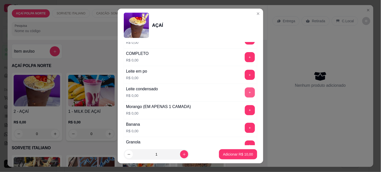
click at [245, 93] on button "+" at bounding box center [250, 92] width 10 height 10
click at [245, 78] on button "+" at bounding box center [250, 75] width 10 height 10
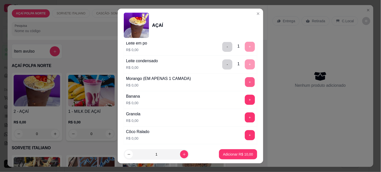
click at [245, 80] on button "+" at bounding box center [250, 82] width 10 height 10
click at [237, 155] on p "Adicionar R$ 10,00" at bounding box center [238, 154] width 30 height 5
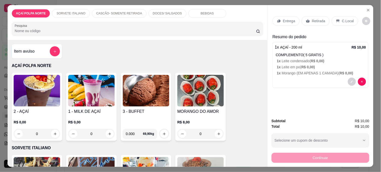
click at [335, 16] on div "C.Local" at bounding box center [345, 21] width 27 height 10
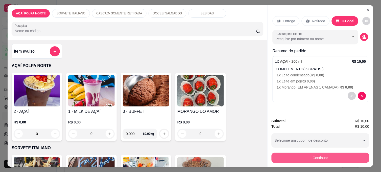
click at [304, 154] on button "Continuar" at bounding box center [321, 158] width 98 height 10
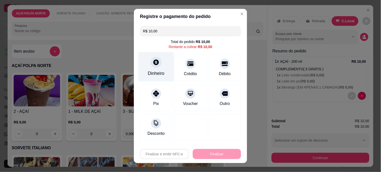
click at [156, 71] on div "Dinheiro" at bounding box center [156, 73] width 17 height 7
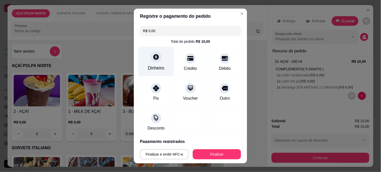
click at [155, 53] on div at bounding box center [156, 56] width 11 height 11
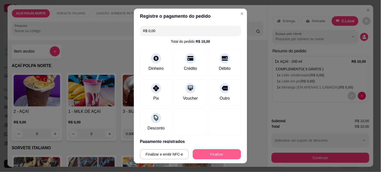
click at [213, 155] on button "Finalizar" at bounding box center [217, 154] width 48 height 10
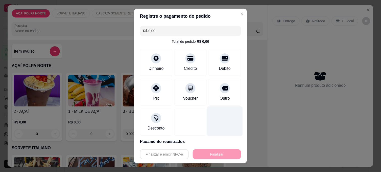
type input "-R$ 10,00"
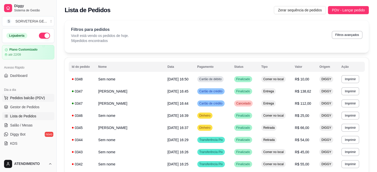
click at [29, 97] on span "Pedidos balcão (PDV)" at bounding box center [27, 97] width 35 height 5
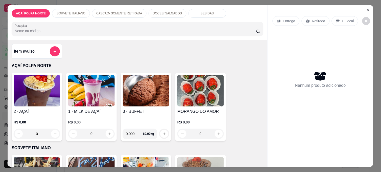
click at [33, 105] on div "2 - AÇAÍ R$ 0,00 0" at bounding box center [37, 107] width 51 height 68
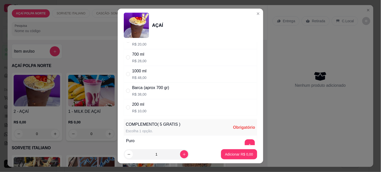
click at [132, 107] on div "200 ml" at bounding box center [139, 104] width 14 height 6
radio input "true"
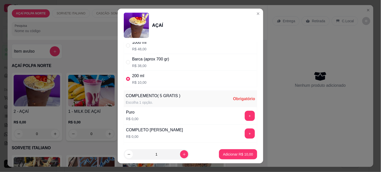
scroll to position [168, 0]
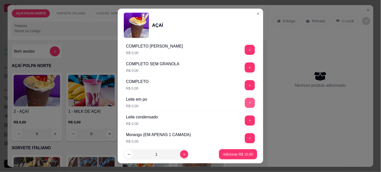
click at [245, 102] on button "+" at bounding box center [250, 103] width 10 height 10
click at [242, 156] on p "Adicionar R$ 10,00" at bounding box center [238, 154] width 30 height 5
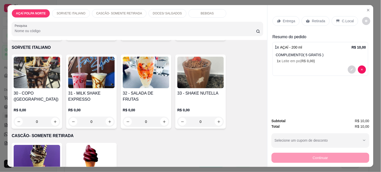
scroll to position [112, 0]
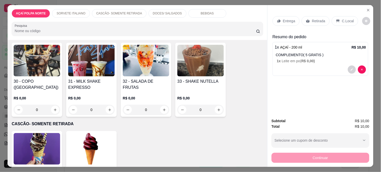
click at [42, 138] on img at bounding box center [37, 149] width 47 height 32
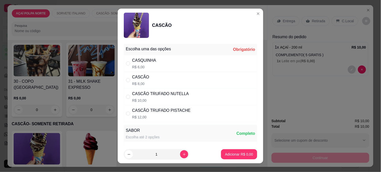
click at [143, 79] on div "CASCÃO" at bounding box center [140, 77] width 17 height 6
radio input "true"
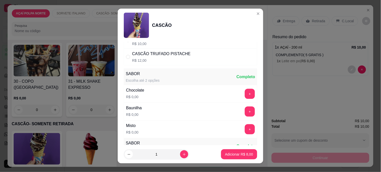
scroll to position [84, 0]
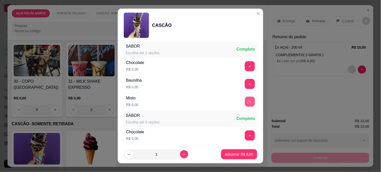
click at [245, 102] on button "+" at bounding box center [250, 102] width 10 height 10
click at [238, 154] on p "Adicionar R$ 8,00" at bounding box center [239, 154] width 28 height 5
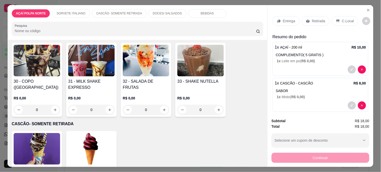
click at [339, 16] on div "C.Local" at bounding box center [345, 21] width 27 height 10
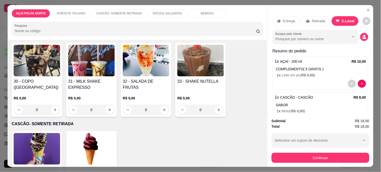
click at [313, 25] on div "Entrega Retirada C.Local" at bounding box center [321, 21] width 96 height 18
click at [314, 20] on p "Retirada" at bounding box center [318, 20] width 13 height 5
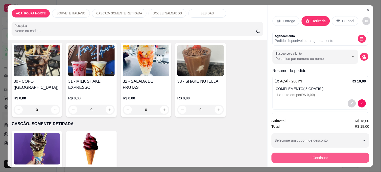
click at [321, 158] on button "Continuar" at bounding box center [321, 158] width 98 height 10
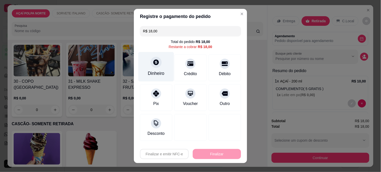
click at [152, 73] on div "Dinheiro" at bounding box center [156, 73] width 17 height 7
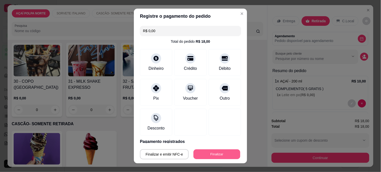
click at [220, 152] on button "Finalizar" at bounding box center [217, 154] width 47 height 10
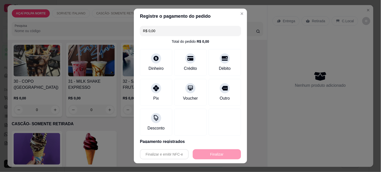
type input "-R$ 18,00"
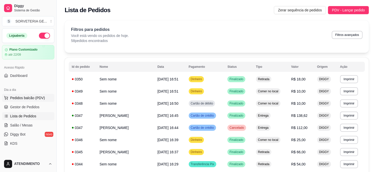
click at [24, 99] on span "Pedidos balcão (PDV)" at bounding box center [27, 97] width 35 height 5
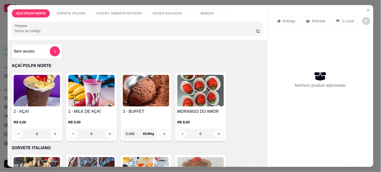
click at [30, 84] on img at bounding box center [37, 91] width 47 height 32
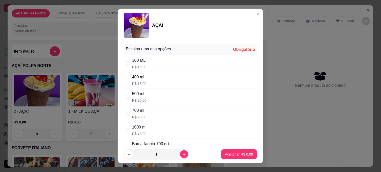
click at [140, 61] on div "300 ML" at bounding box center [139, 60] width 14 height 6
radio input "true"
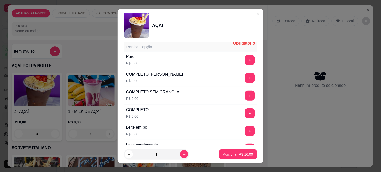
scroll to position [168, 0]
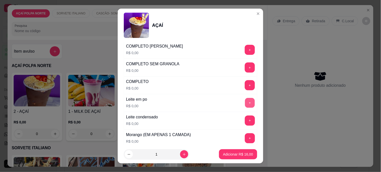
click at [245, 100] on button "+" at bounding box center [250, 103] width 10 height 10
click at [245, 121] on button "+" at bounding box center [250, 121] width 10 height 10
click at [245, 139] on button "+" at bounding box center [250, 139] width 10 height 10
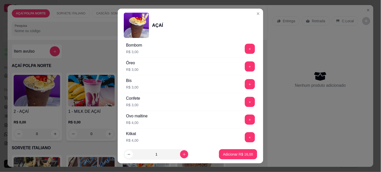
scroll to position [534, 0]
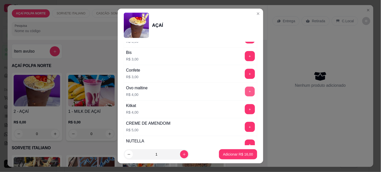
click at [245, 93] on button "+" at bounding box center [250, 92] width 10 height 10
click at [240, 155] on p "Adicionar R$ 20,00" at bounding box center [238, 154] width 30 height 5
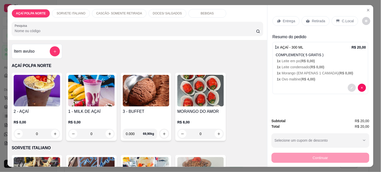
click at [351, 87] on icon "decrease-product-quantity" at bounding box center [352, 87] width 3 height 3
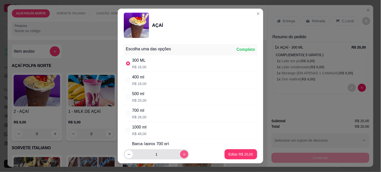
click at [183, 155] on icon "increase-product-quantity" at bounding box center [185, 154] width 4 height 4
type input "2"
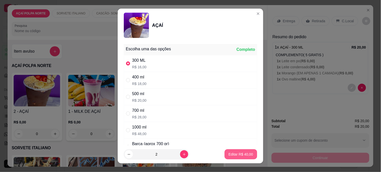
click at [248, 151] on button "Editar R$ 40,00" at bounding box center [241, 154] width 33 height 10
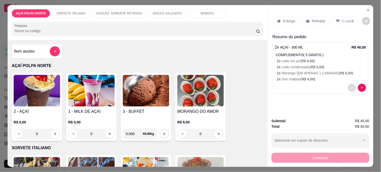
click at [351, 86] on icon "decrease-product-quantity" at bounding box center [352, 87] width 3 height 3
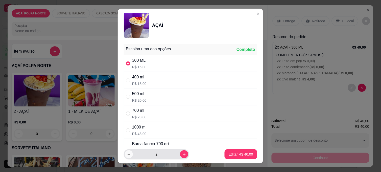
click at [128, 154] on icon "decrease-product-quantity" at bounding box center [129, 154] width 4 height 4
type input "1"
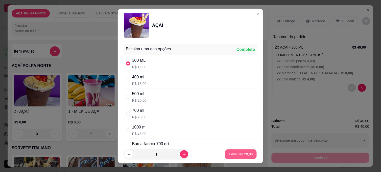
click at [247, 154] on button "Editar R$ 20,00" at bounding box center [241, 154] width 32 height 10
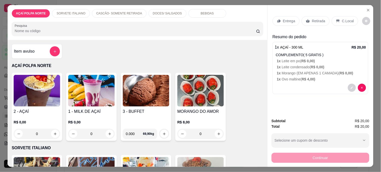
click at [40, 93] on img at bounding box center [37, 91] width 47 height 32
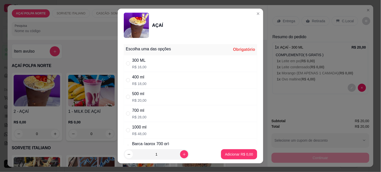
click at [136, 57] on div "300 ML" at bounding box center [139, 60] width 14 height 6
radio input "true"
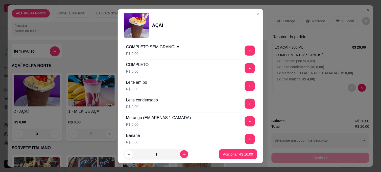
scroll to position [196, 0]
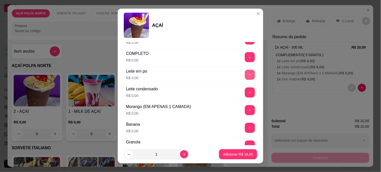
click at [245, 75] on button "+" at bounding box center [250, 75] width 10 height 10
click at [245, 90] on button "+" at bounding box center [250, 92] width 10 height 10
click at [245, 110] on button "+" at bounding box center [250, 110] width 10 height 10
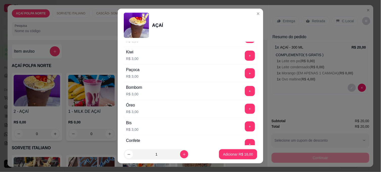
scroll to position [477, 0]
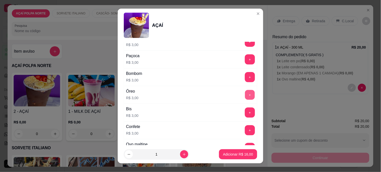
click at [245, 97] on button "+" at bounding box center [250, 95] width 10 height 10
click at [242, 156] on p "Adicionar R$ 19,00" at bounding box center [238, 154] width 30 height 5
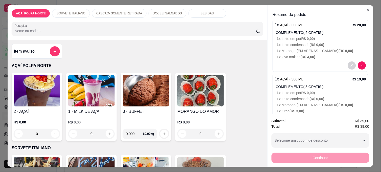
scroll to position [41, 0]
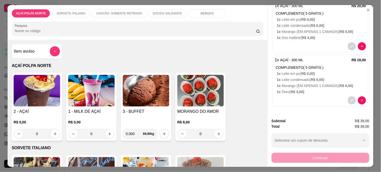
click at [47, 95] on img at bounding box center [37, 91] width 47 height 32
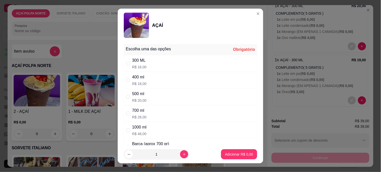
click at [140, 79] on div "400 ml" at bounding box center [139, 77] width 14 height 6
radio input "true"
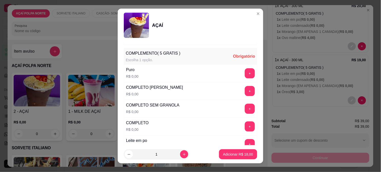
scroll to position [140, 0]
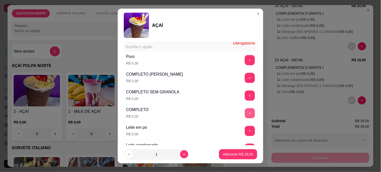
click at [245, 112] on button "+" at bounding box center [250, 113] width 10 height 10
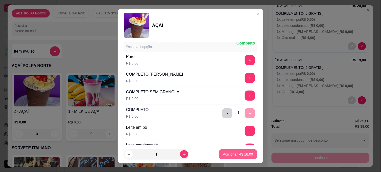
click at [232, 157] on button "Adicionar R$ 18,00" at bounding box center [238, 154] width 38 height 10
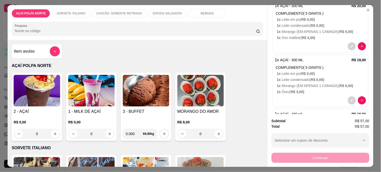
click at [43, 92] on img at bounding box center [37, 91] width 47 height 32
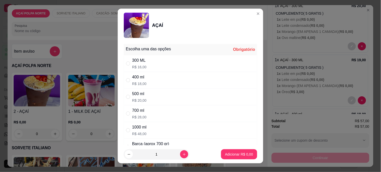
click at [135, 70] on div "300 ML R$ 16,00" at bounding box center [191, 63] width 134 height 17
radio input "true"
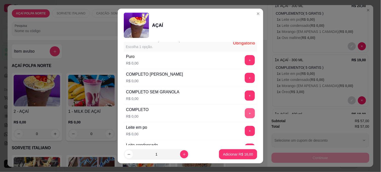
click at [245, 116] on button "+" at bounding box center [250, 113] width 10 height 10
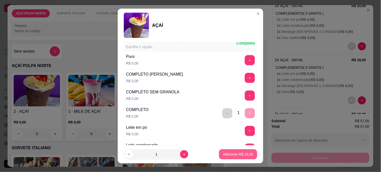
click at [244, 158] on button "Adicionar R$ 16,00" at bounding box center [238, 154] width 38 height 10
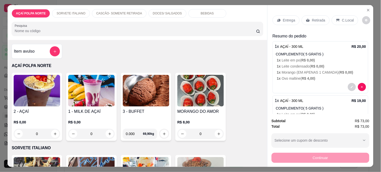
scroll to position [0, 0]
click at [345, 19] on p "C.Local" at bounding box center [348, 20] width 12 height 5
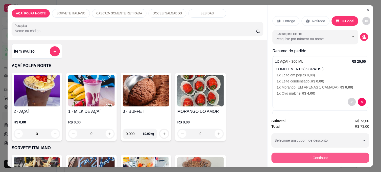
click at [312, 156] on button "Continuar" at bounding box center [321, 158] width 98 height 10
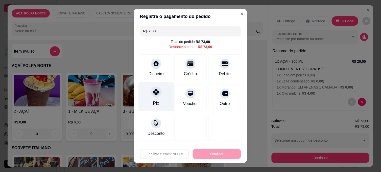
click at [155, 97] on div at bounding box center [156, 91] width 11 height 11
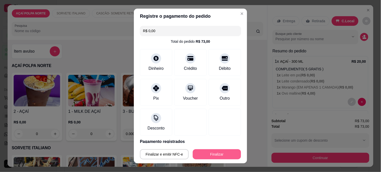
click at [225, 152] on button "Finalizar" at bounding box center [217, 154] width 48 height 10
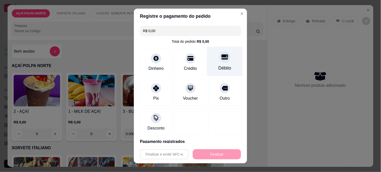
type input "-R$ 73,00"
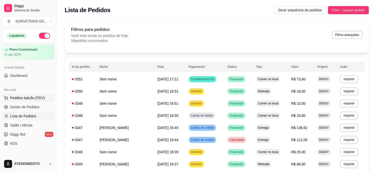
click at [32, 97] on span "Pedidos balcão (PDV)" at bounding box center [27, 97] width 35 height 5
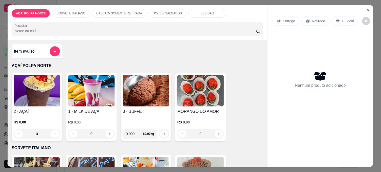
click at [36, 94] on img at bounding box center [37, 91] width 47 height 32
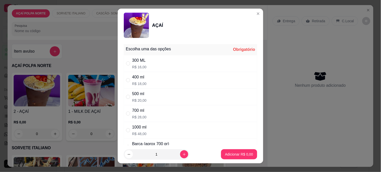
scroll to position [28, 0]
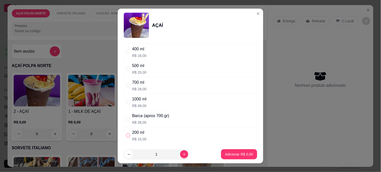
click at [127, 137] on input "" at bounding box center [128, 136] width 4 height 4
click at [126, 136] on input "" at bounding box center [128, 136] width 4 height 4
radio input "false"
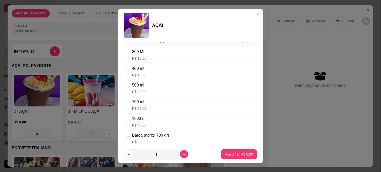
scroll to position [0, 0]
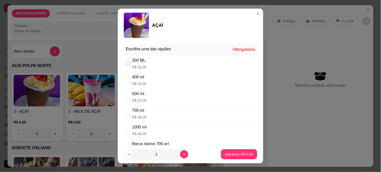
click at [126, 62] on input "" at bounding box center [128, 63] width 4 height 4
radio input "true"
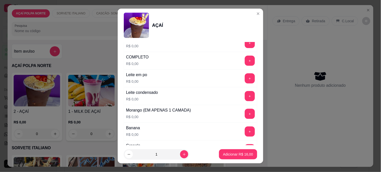
scroll to position [196, 0]
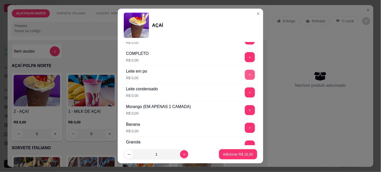
click at [245, 73] on button "+" at bounding box center [250, 75] width 10 height 10
click at [245, 129] on button "+" at bounding box center [250, 128] width 10 height 10
click at [245, 93] on button "+" at bounding box center [250, 93] width 10 height 10
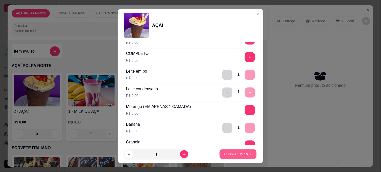
click at [234, 155] on p "Adicionar R$ 16,00" at bounding box center [238, 154] width 29 height 5
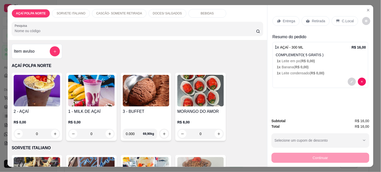
click at [31, 101] on img at bounding box center [37, 91] width 47 height 32
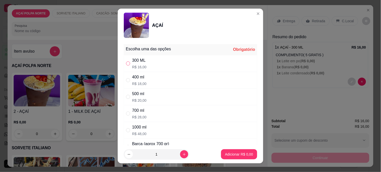
click at [127, 65] on input "" at bounding box center [128, 63] width 4 height 4
radio input "true"
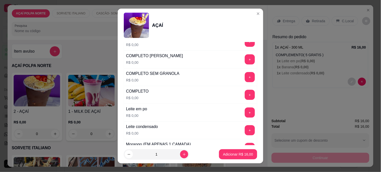
scroll to position [168, 0]
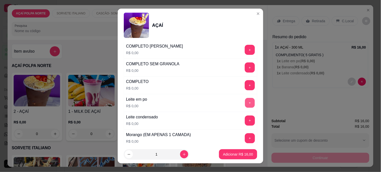
click at [245, 102] on button "+" at bounding box center [250, 103] width 10 height 10
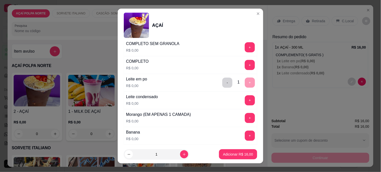
scroll to position [225, 0]
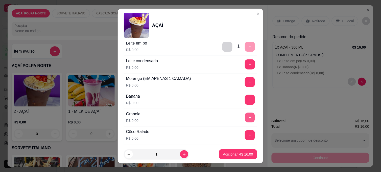
click at [245, 115] on button "+" at bounding box center [250, 118] width 10 height 10
click at [245, 103] on button "+" at bounding box center [250, 100] width 10 height 10
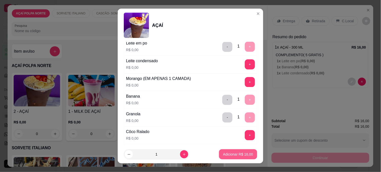
click at [244, 157] on button "Adicionar R$ 16,00" at bounding box center [238, 154] width 38 height 10
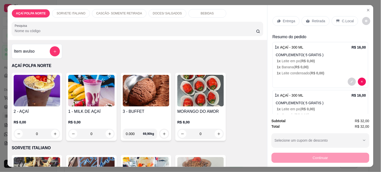
click at [346, 18] on p "C.Local" at bounding box center [348, 20] width 12 height 5
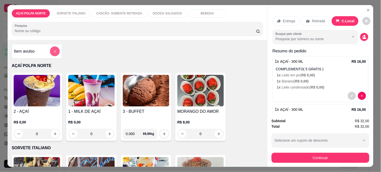
click at [50, 49] on button "add-separate-item" at bounding box center [55, 52] width 10 height 10
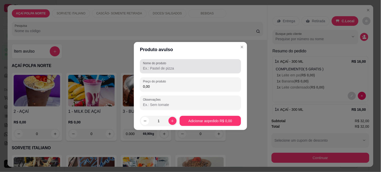
click at [159, 67] on input "Nome do produto" at bounding box center [190, 68] width 95 height 5
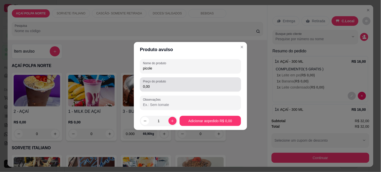
type input "picole"
click at [158, 89] on input "0,00" at bounding box center [190, 86] width 95 height 5
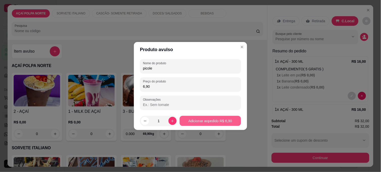
type input "6,90"
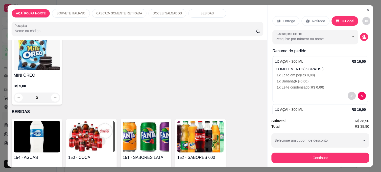
scroll to position [393, 0]
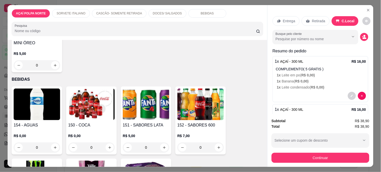
click at [44, 107] on img at bounding box center [37, 105] width 47 height 32
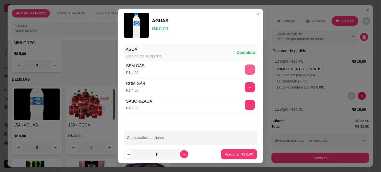
click at [245, 69] on button "+" at bounding box center [250, 69] width 10 height 10
click at [223, 69] on button "-" at bounding box center [228, 69] width 10 height 10
click at [223, 69] on button "-" at bounding box center [228, 70] width 10 height 10
click at [245, 85] on button "+" at bounding box center [250, 87] width 10 height 10
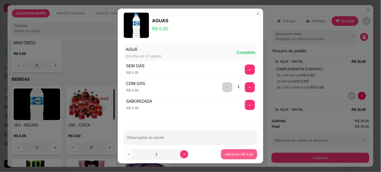
click at [230, 153] on p "Adicionar R$ 4,00" at bounding box center [239, 154] width 28 height 5
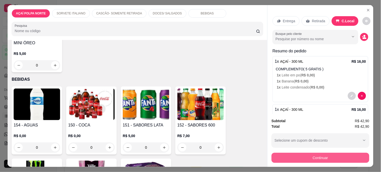
click at [343, 157] on button "Continuar" at bounding box center [321, 158] width 98 height 10
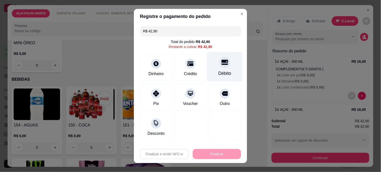
click at [220, 69] on div "Débito" at bounding box center [225, 67] width 36 height 30
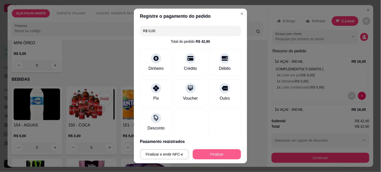
click at [217, 152] on button "Finalizar" at bounding box center [217, 154] width 48 height 10
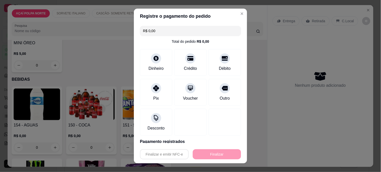
type input "-R$ 42,90"
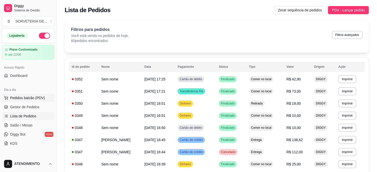
click at [39, 98] on span "Pedidos balcão (PDV)" at bounding box center [27, 97] width 35 height 5
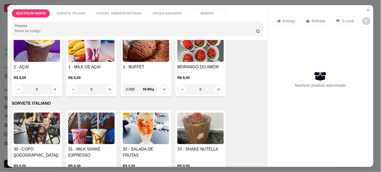
scroll to position [56, 0]
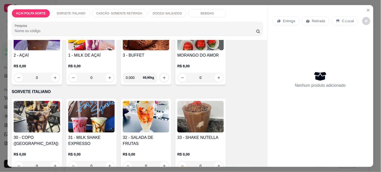
click at [44, 117] on img at bounding box center [37, 117] width 47 height 32
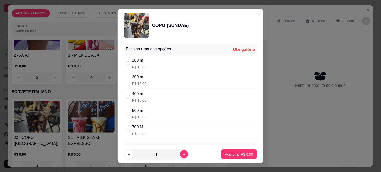
click at [130, 64] on div "" at bounding box center [129, 64] width 6 height 6
radio input "true"
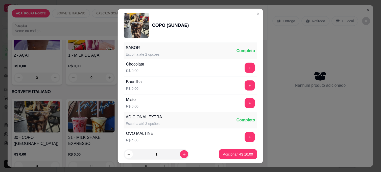
scroll to position [112, 0]
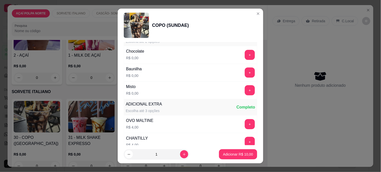
click at [245, 87] on button "+" at bounding box center [250, 90] width 10 height 10
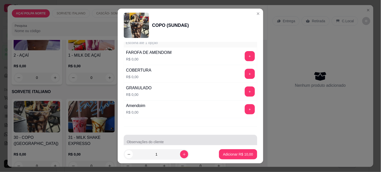
scroll to position [279, 0]
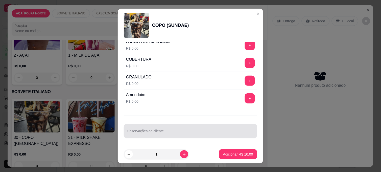
click at [213, 130] on input "Observações do cliente" at bounding box center [190, 132] width 127 height 5
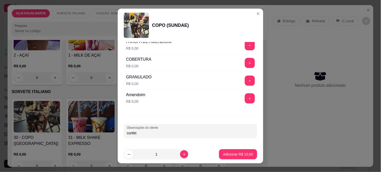
type input "confete"
click at [239, 156] on p "Adicionar R$ 10,00" at bounding box center [238, 154] width 30 height 5
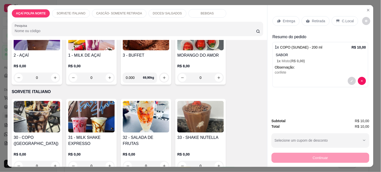
scroll to position [28, 0]
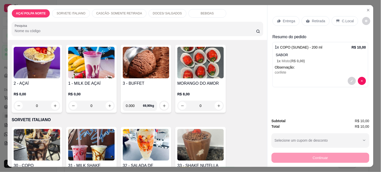
click at [82, 141] on img at bounding box center [91, 145] width 47 height 32
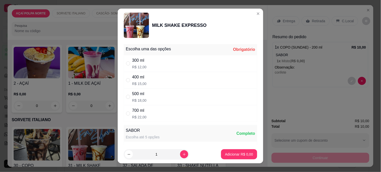
click at [143, 66] on p "R$ 12,00" at bounding box center [139, 66] width 14 height 5
radio input "true"
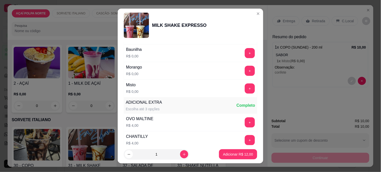
scroll to position [140, 0]
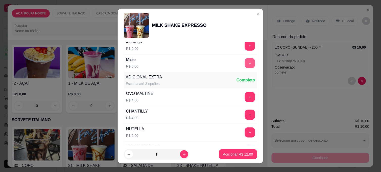
click at [245, 68] on button "+" at bounding box center [250, 63] width 10 height 10
click at [227, 156] on p "Adicionar R$ 12,00" at bounding box center [238, 154] width 29 height 5
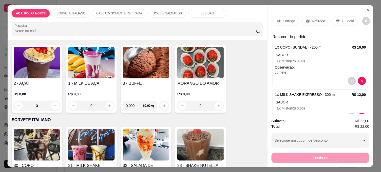
click at [342, 21] on p "C.Local" at bounding box center [348, 20] width 12 height 5
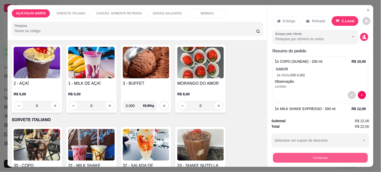
click at [345, 158] on button "Continuar" at bounding box center [320, 158] width 95 height 10
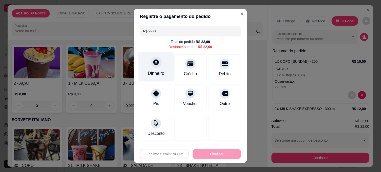
click at [156, 70] on div "Dinheiro" at bounding box center [156, 73] width 17 height 7
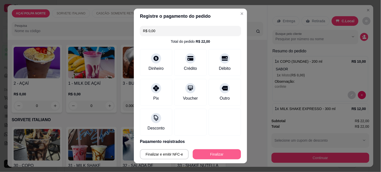
click at [217, 152] on button "Finalizar" at bounding box center [217, 154] width 48 height 10
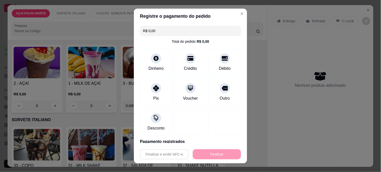
type input "-R$ 22,00"
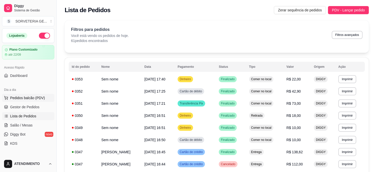
click at [32, 96] on span "Pedidos balcão (PDV)" at bounding box center [27, 97] width 35 height 5
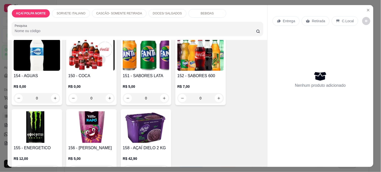
scroll to position [429, 0]
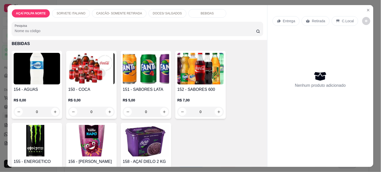
click at [95, 70] on img at bounding box center [91, 69] width 47 height 32
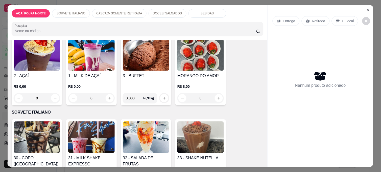
scroll to position [0, 0]
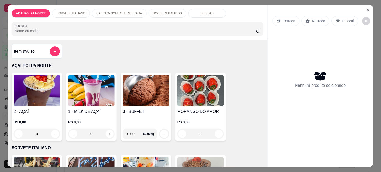
click at [36, 84] on img at bounding box center [37, 91] width 47 height 32
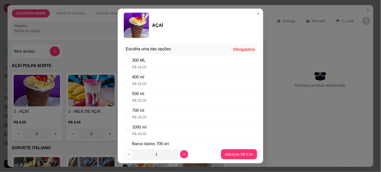
click at [139, 80] on div "400 ml" at bounding box center [139, 77] width 14 height 6
radio input "true"
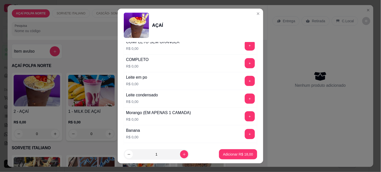
scroll to position [196, 0]
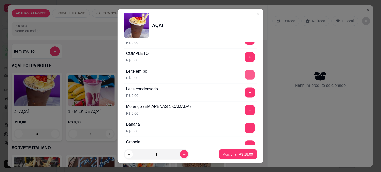
click at [245, 74] on button "+" at bounding box center [250, 75] width 10 height 10
click at [245, 93] on button "+" at bounding box center [250, 92] width 10 height 10
click at [245, 125] on button "+" at bounding box center [250, 128] width 10 height 10
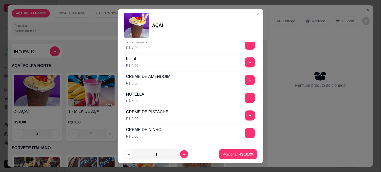
scroll to position [590, 0]
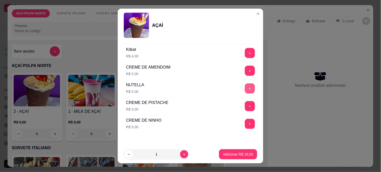
click at [245, 90] on button "+" at bounding box center [250, 88] width 10 height 10
click at [239, 152] on p "Adicionar R$ 23,00" at bounding box center [238, 154] width 30 height 5
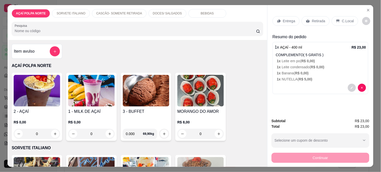
click at [290, 18] on p "Entrega" at bounding box center [289, 20] width 12 height 5
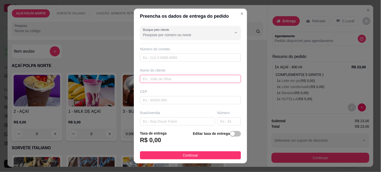
click at [177, 79] on input "text" at bounding box center [190, 79] width 101 height 8
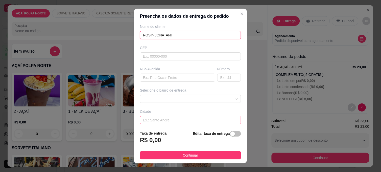
scroll to position [68, 0]
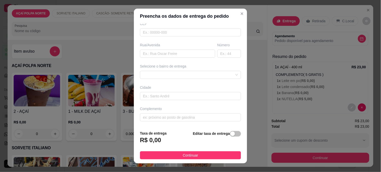
type input "ROSY- JONATANI"
click at [200, 79] on div "Busque pelo cliente Número de contato Nome do cliente ROSY- JONATANI CEP Rua/[G…" at bounding box center [190, 75] width 113 height 103
click at [197, 73] on div at bounding box center [190, 75] width 101 height 8
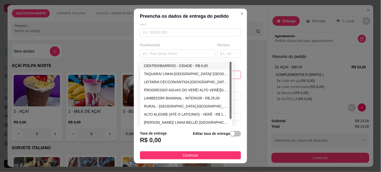
click at [169, 64] on div "CENTRO/BAIRROS - CIDADE - R$ 6,00" at bounding box center [186, 66] width 85 height 6
type input "CIDADE"
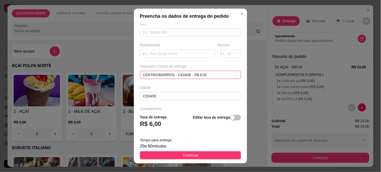
click at [183, 152] on button "Continuar" at bounding box center [190, 155] width 101 height 8
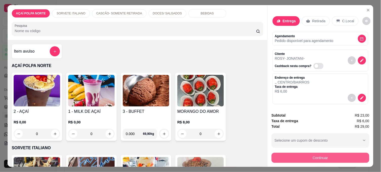
click at [340, 153] on button "Continuar" at bounding box center [321, 158] width 98 height 10
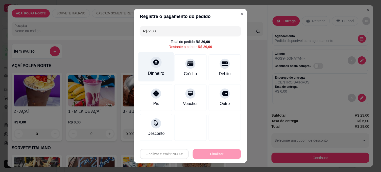
click at [152, 74] on div "Dinheiro" at bounding box center [156, 73] width 17 height 7
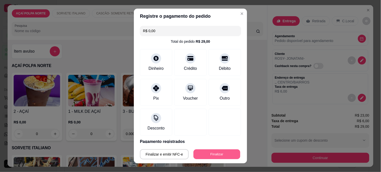
click at [217, 150] on button "Finalizar" at bounding box center [217, 154] width 47 height 10
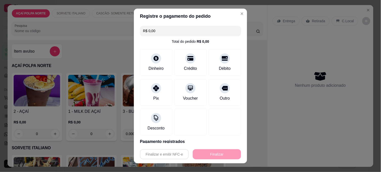
type input "-R$ 29,00"
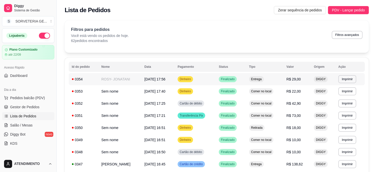
click at [135, 79] on td "ROSY- JONATANI" at bounding box center [119, 79] width 43 height 12
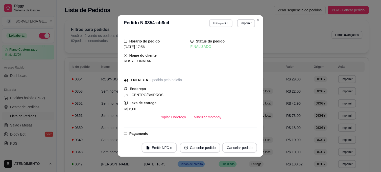
click at [224, 24] on button "Editar pedido" at bounding box center [222, 23] width 24 height 8
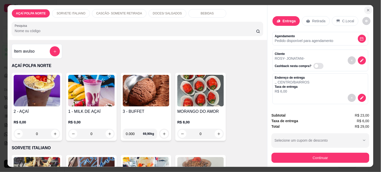
click at [368, 9] on icon "Close" at bounding box center [369, 10] width 2 height 2
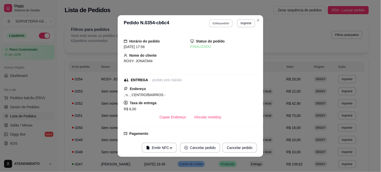
click at [229, 25] on button "Editar pedido" at bounding box center [222, 23] width 24 height 8
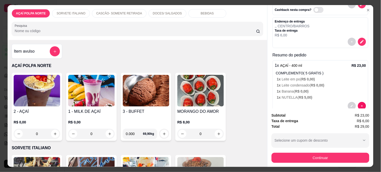
scroll to position [67, 0]
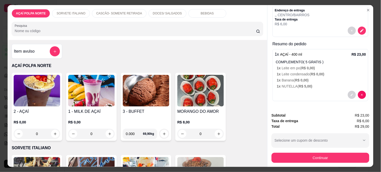
click at [55, 105] on div "2 - AÇAÍ R$ 0,00 0" at bounding box center [37, 107] width 51 height 68
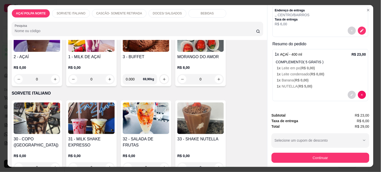
scroll to position [56, 0]
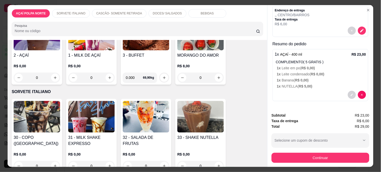
click at [94, 121] on img at bounding box center [91, 117] width 47 height 32
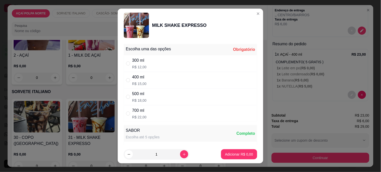
click at [158, 59] on div "300 ml R$ 12,00" at bounding box center [191, 63] width 134 height 17
radio input "true"
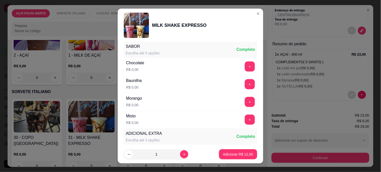
scroll to position [84, 0]
click at [245, 120] on button "+" at bounding box center [250, 119] width 10 height 10
click at [245, 155] on p "Adicionar R$ 12,00" at bounding box center [238, 154] width 29 height 5
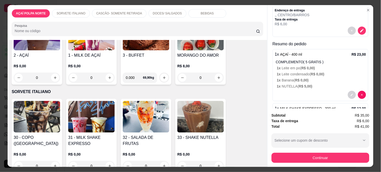
click at [90, 118] on img at bounding box center [91, 117] width 47 height 32
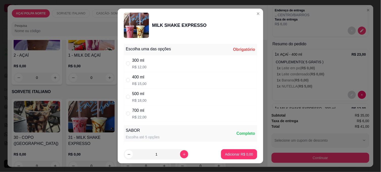
click at [154, 97] on div "500 ml R$ 18,00" at bounding box center [191, 97] width 134 height 17
radio input "true"
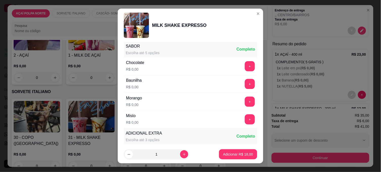
scroll to position [112, 0]
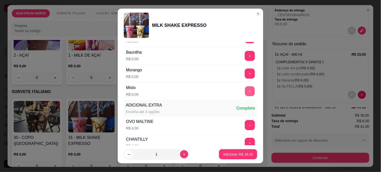
click at [245, 92] on button "+" at bounding box center [250, 91] width 10 height 10
click at [236, 152] on p "Adicionar R$ 18,00" at bounding box center [238, 154] width 29 height 5
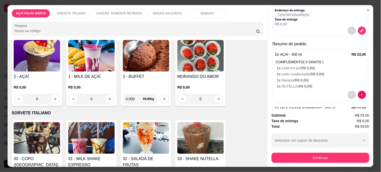
scroll to position [0, 0]
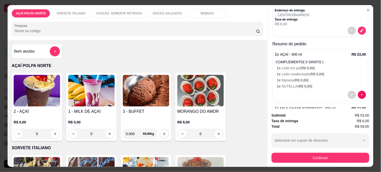
click at [41, 93] on img at bounding box center [37, 91] width 47 height 32
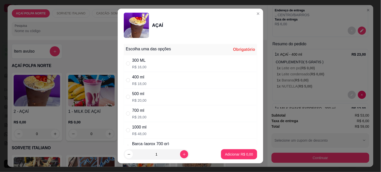
click at [157, 94] on div "500 ml R$ 20,00" at bounding box center [191, 97] width 134 height 17
radio input "true"
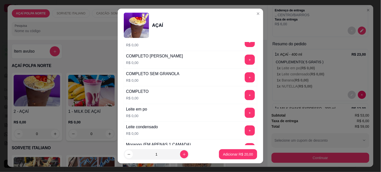
scroll to position [168, 0]
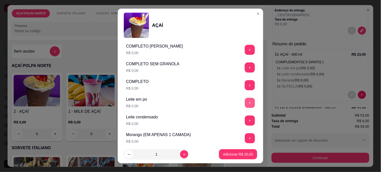
click at [245, 100] on button "+" at bounding box center [250, 103] width 10 height 10
click at [245, 120] on button "+" at bounding box center [250, 121] width 10 height 10
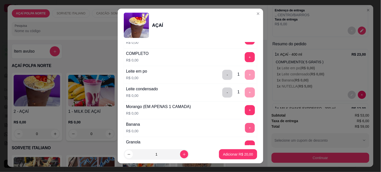
click at [245, 129] on button "+" at bounding box center [250, 128] width 10 height 10
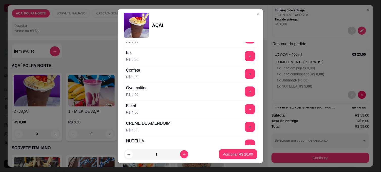
scroll to position [617, 0]
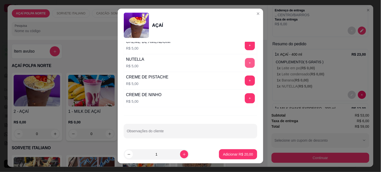
click at [245, 65] on button "+" at bounding box center [250, 63] width 10 height 10
click at [242, 157] on button "Adicionar R$ 25,00" at bounding box center [238, 154] width 38 height 10
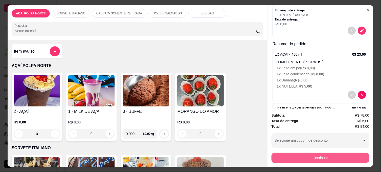
click at [352, 156] on button "Continuar" at bounding box center [321, 158] width 98 height 10
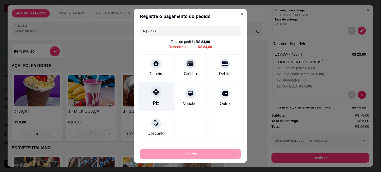
click at [155, 92] on icon at bounding box center [156, 92] width 7 height 7
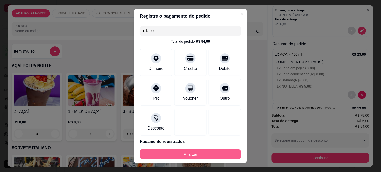
click at [199, 152] on button "Finalizar" at bounding box center [190, 154] width 101 height 10
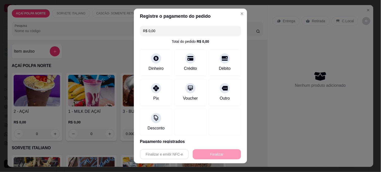
type input "-R$ 84,00"
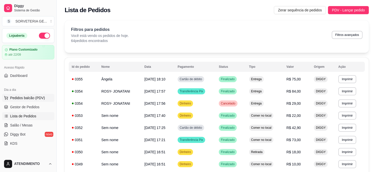
click at [31, 97] on span "Pedidos balcão (PDV)" at bounding box center [27, 97] width 35 height 5
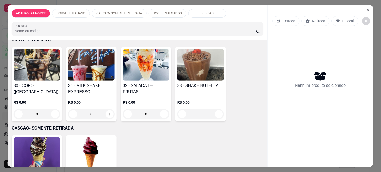
scroll to position [112, 0]
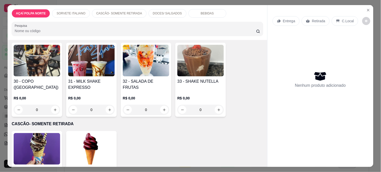
click at [46, 67] on img at bounding box center [37, 61] width 47 height 32
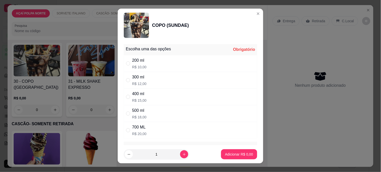
click at [136, 65] on p "R$ 10,00" at bounding box center [139, 66] width 14 height 5
radio input "true"
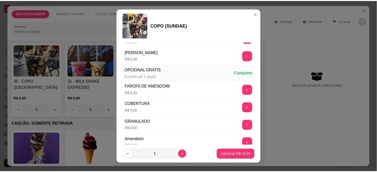
scroll to position [195, 0]
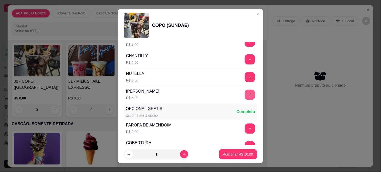
click at [245, 92] on button "+" at bounding box center [250, 95] width 10 height 10
click at [225, 156] on p "Adicionar R$ 15,00" at bounding box center [238, 154] width 30 height 5
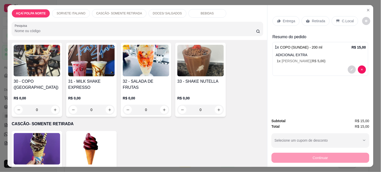
click at [342, 19] on p "C.Local" at bounding box center [348, 20] width 12 height 5
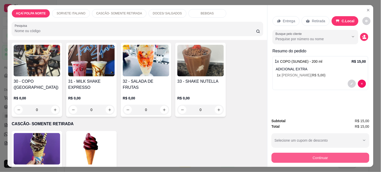
click at [315, 160] on button "Continuar" at bounding box center [321, 158] width 98 height 10
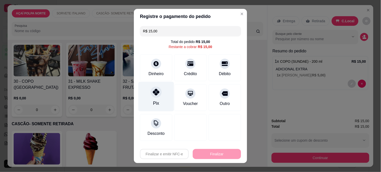
click at [155, 97] on div at bounding box center [156, 91] width 11 height 11
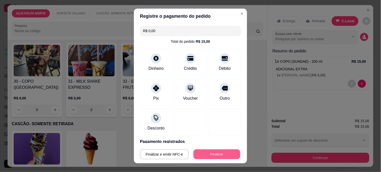
click at [217, 151] on button "Finalizar" at bounding box center [217, 154] width 47 height 10
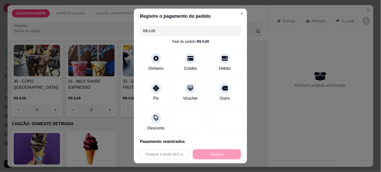
type input "-R$ 15,00"
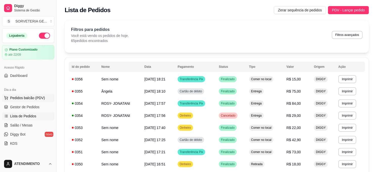
click at [30, 100] on span "Pedidos balcão (PDV)" at bounding box center [27, 97] width 35 height 5
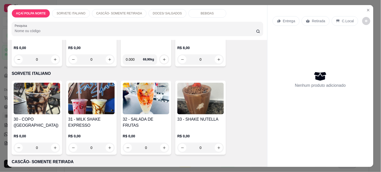
scroll to position [84, 0]
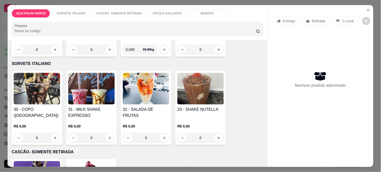
click at [87, 85] on img at bounding box center [91, 89] width 47 height 32
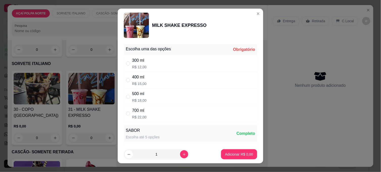
click at [124, 64] on div "300 ml R$ 12,00" at bounding box center [191, 63] width 134 height 17
radio input "true"
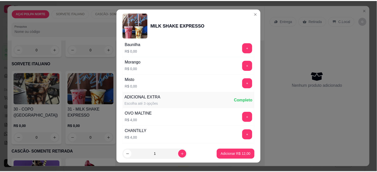
scroll to position [112, 0]
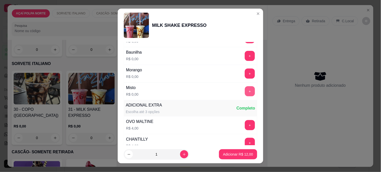
click at [245, 89] on button "+" at bounding box center [250, 91] width 10 height 10
click at [229, 150] on button "Adicionar R$ 12,00" at bounding box center [238, 154] width 37 height 10
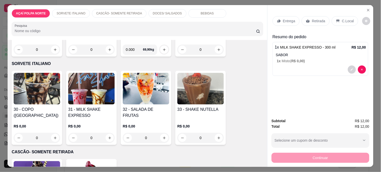
drag, startPoint x: 342, startPoint y: 18, endPoint x: 339, endPoint y: 27, distance: 9.0
click at [342, 19] on p "C.Local" at bounding box center [348, 20] width 12 height 5
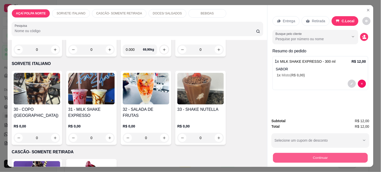
click at [318, 154] on button "Continuar" at bounding box center [320, 158] width 95 height 10
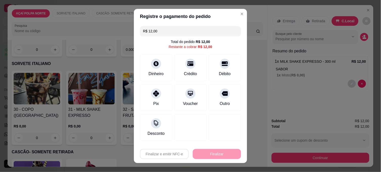
click at [222, 76] on div "Débito" at bounding box center [225, 74] width 12 height 6
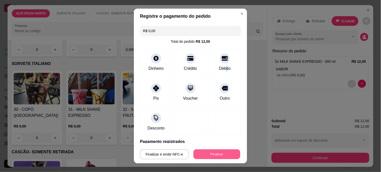
click at [207, 155] on button "Finalizar" at bounding box center [217, 154] width 47 height 10
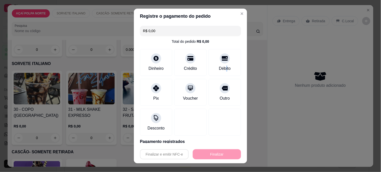
type input "-R$ 12,00"
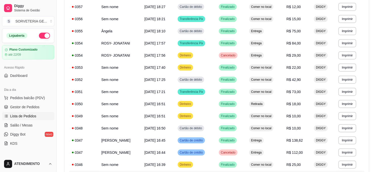
scroll to position [168, 0]
